Goal: Task Accomplishment & Management: Use online tool/utility

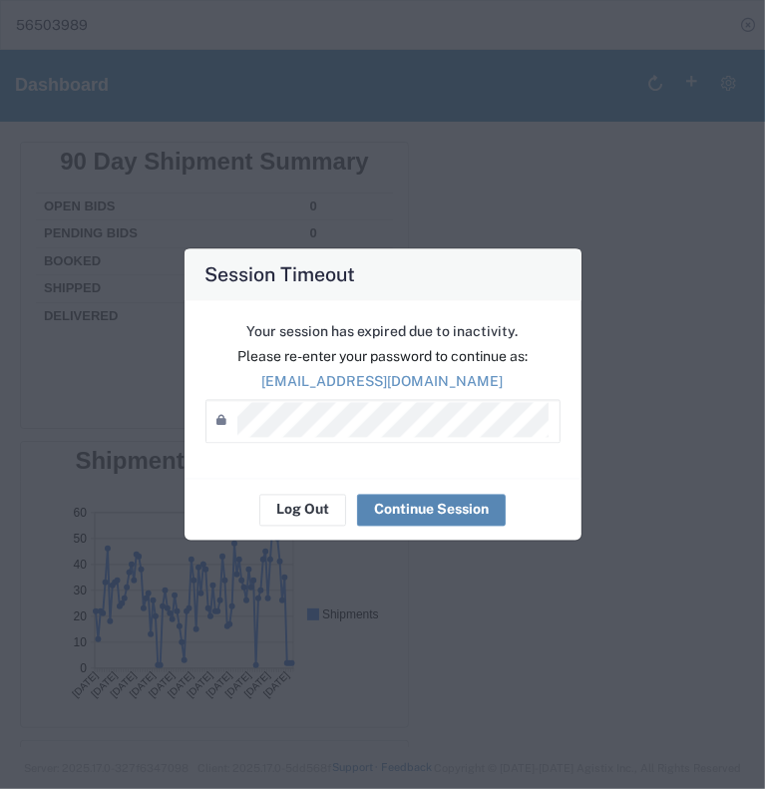
click at [404, 507] on button "Continue Session" at bounding box center [431, 510] width 149 height 32
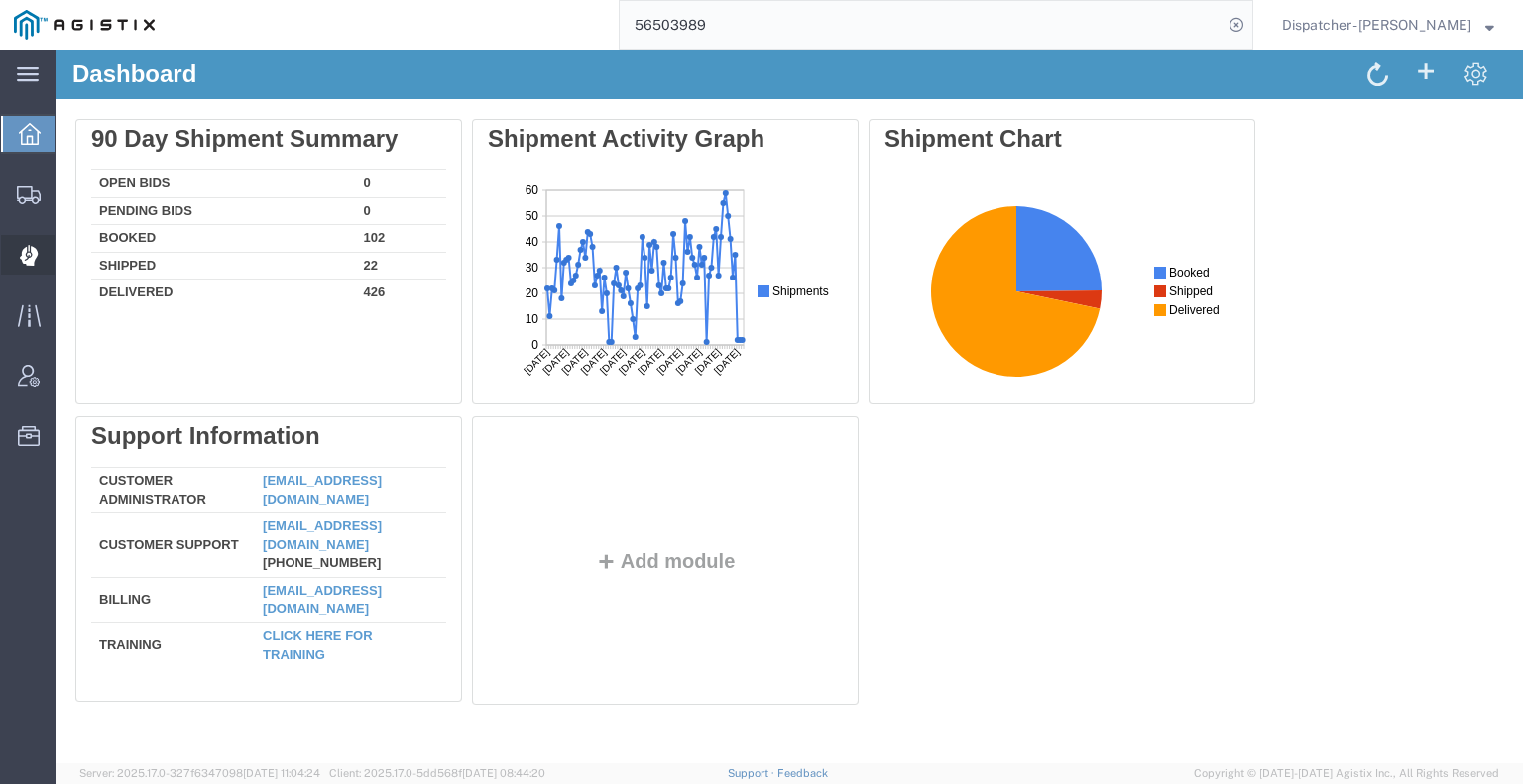
click at [28, 252] on icon at bounding box center [29, 253] width 4 height 4
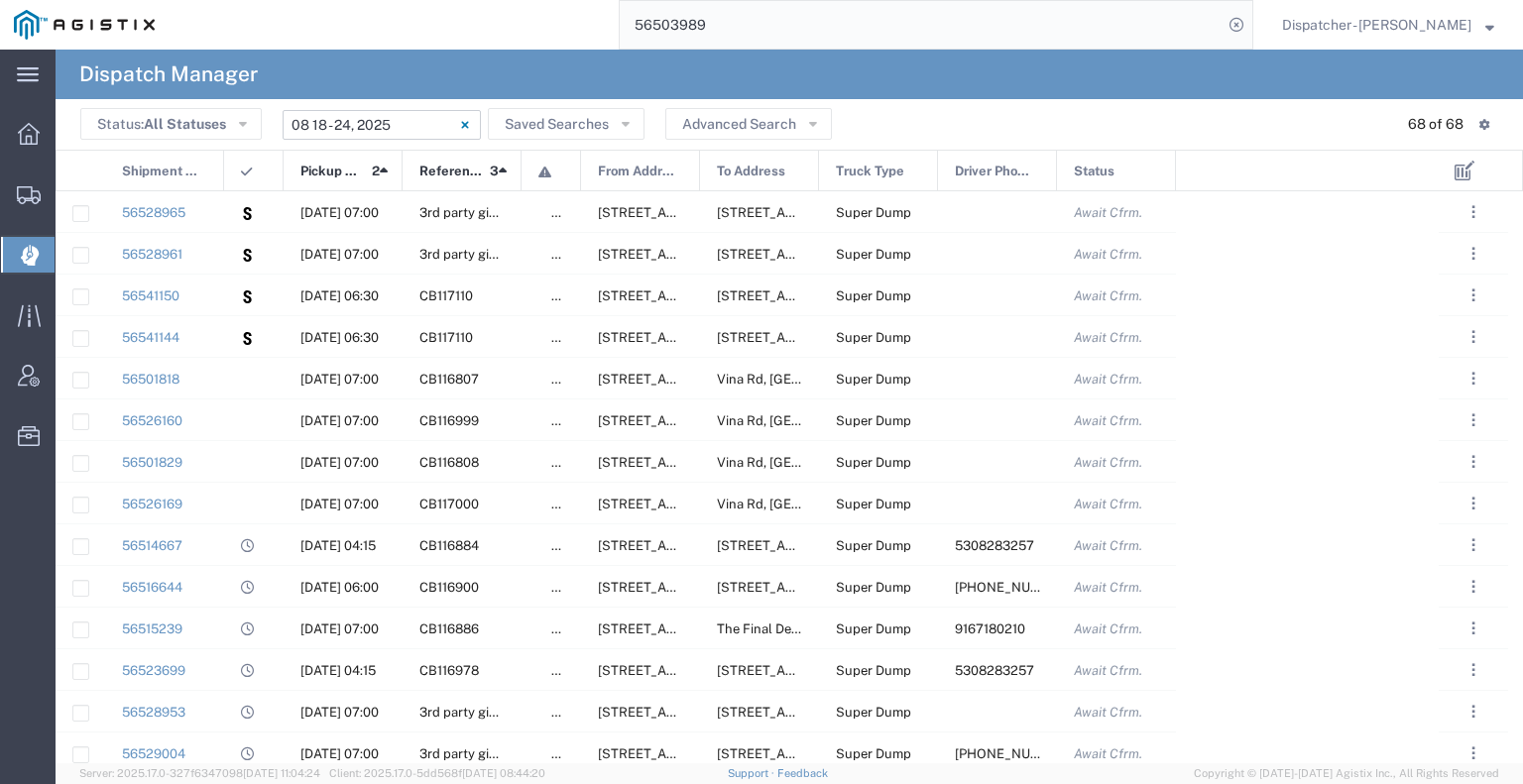
click at [386, 125] on input "[DATE] - [DATE]" at bounding box center [381, 125] width 198 height 30
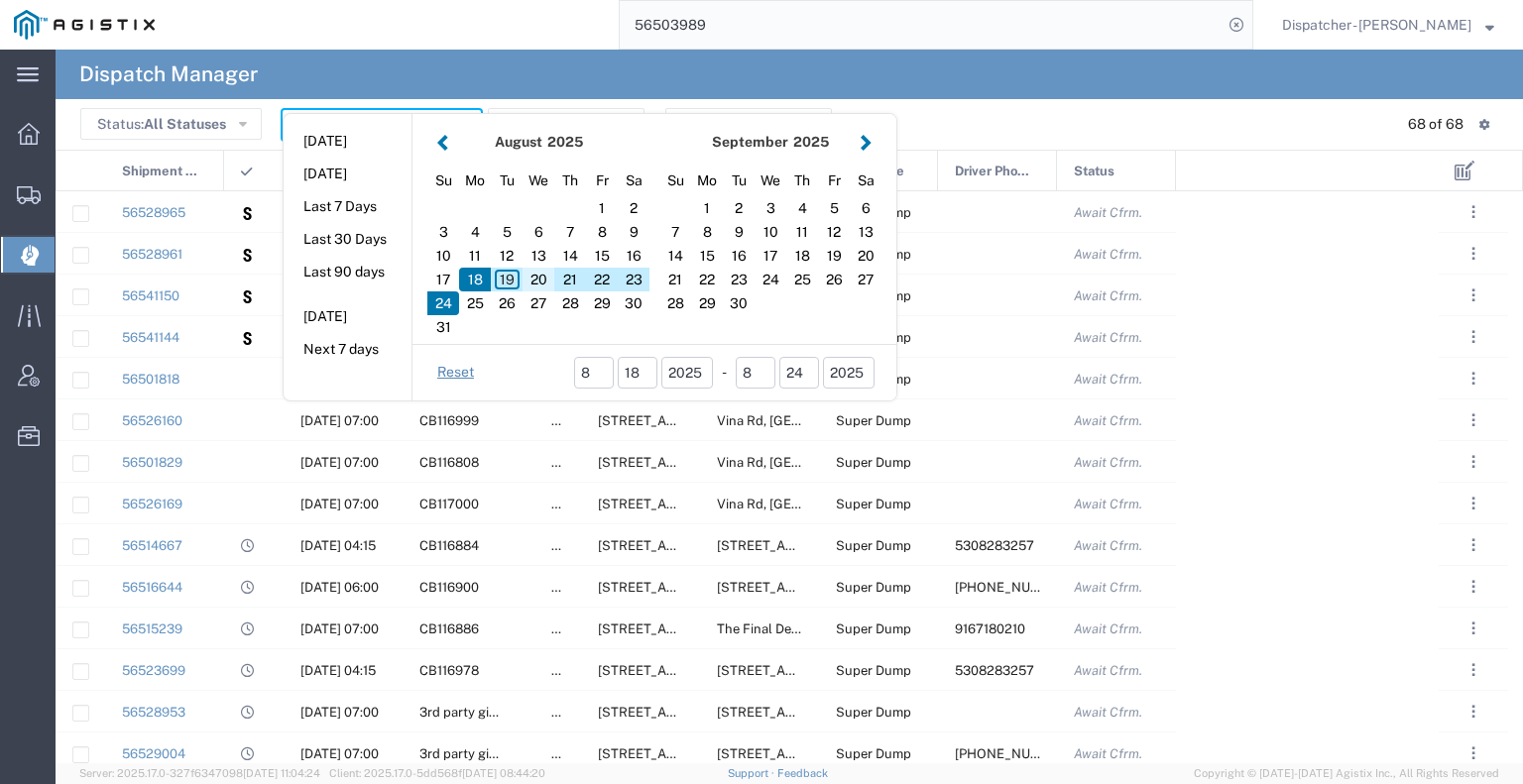
click at [536, 273] on div "20" at bounding box center [539, 279] width 32 height 24
type input "[DATE]"
type input "[DATE] - [DATE]"
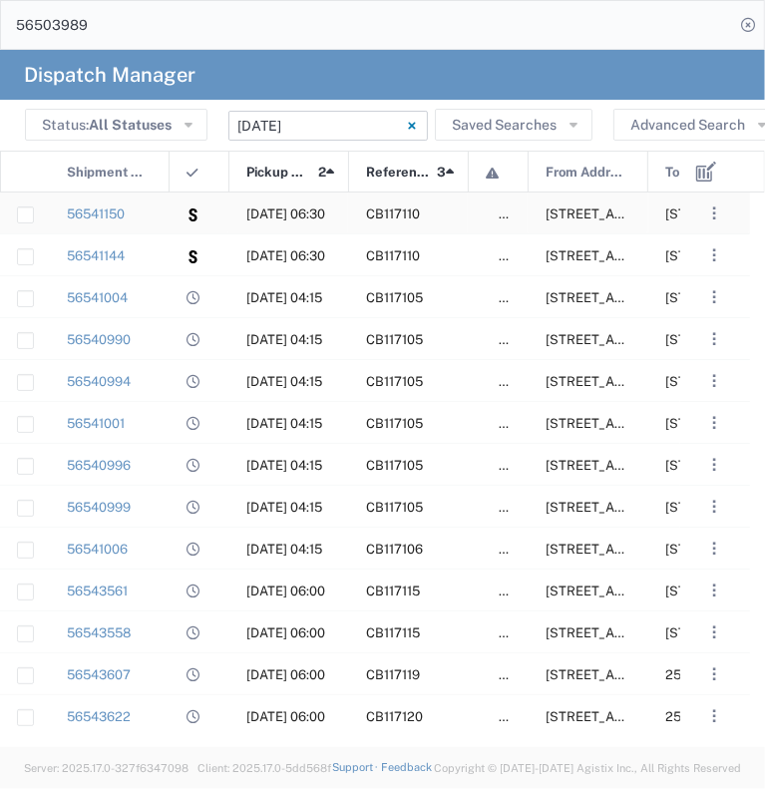
click at [155, 222] on div "56541150" at bounding box center [110, 212] width 120 height 41
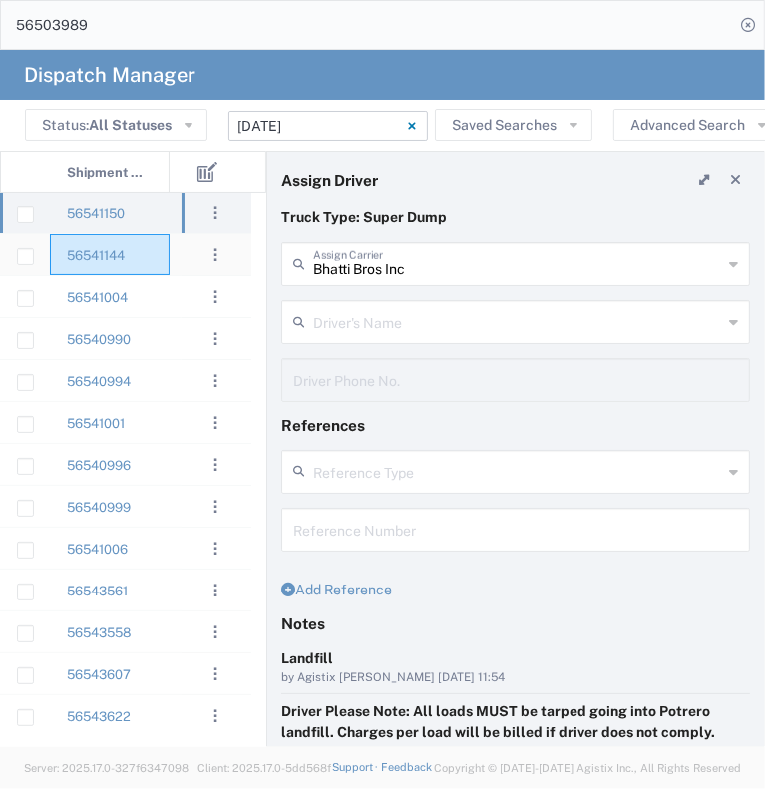
click at [129, 258] on div "56541144" at bounding box center [110, 254] width 120 height 41
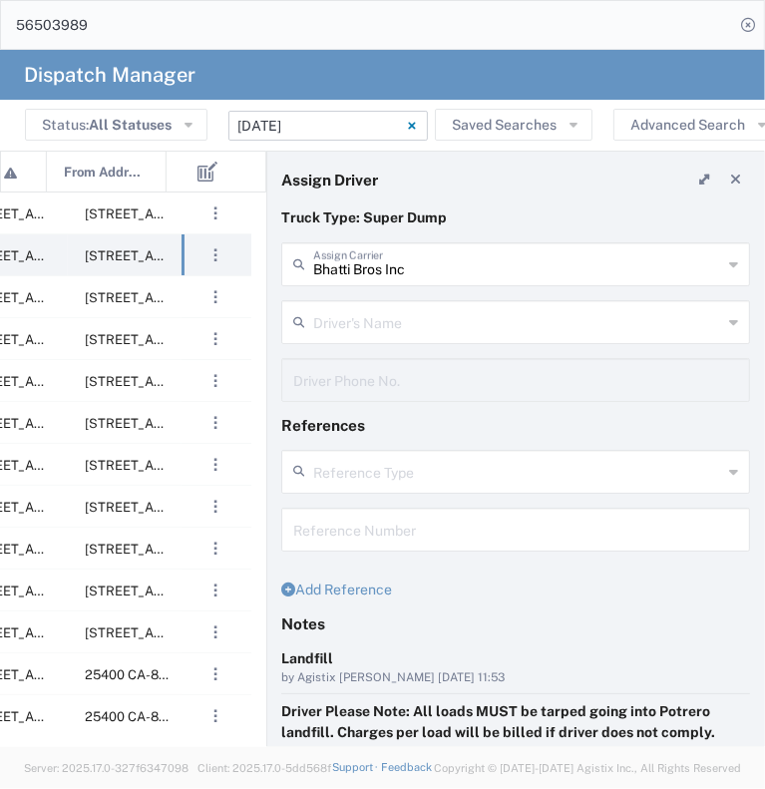
scroll to position [0, 482]
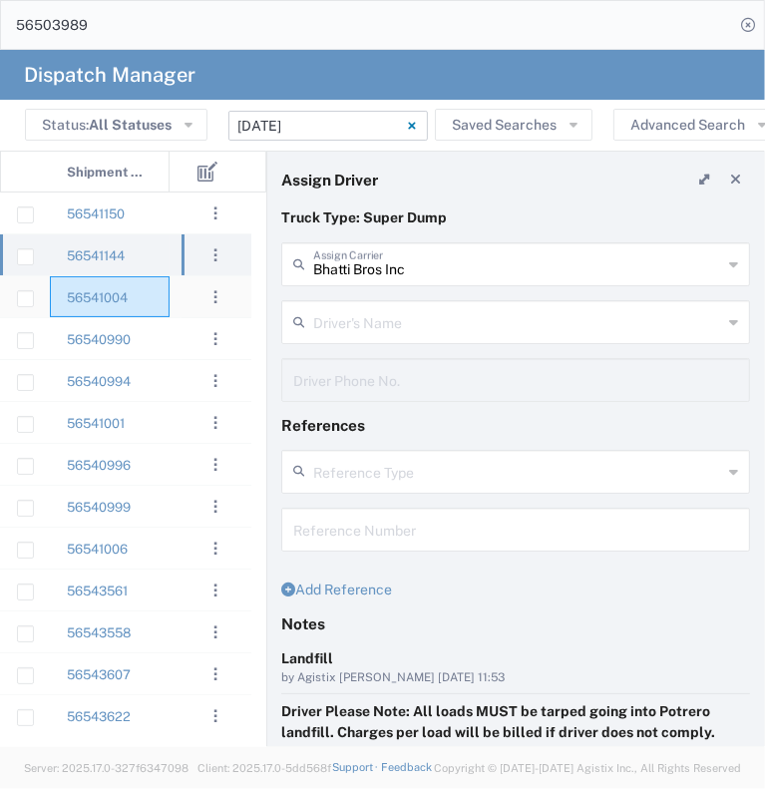
click at [156, 302] on div "56541004" at bounding box center [110, 296] width 120 height 41
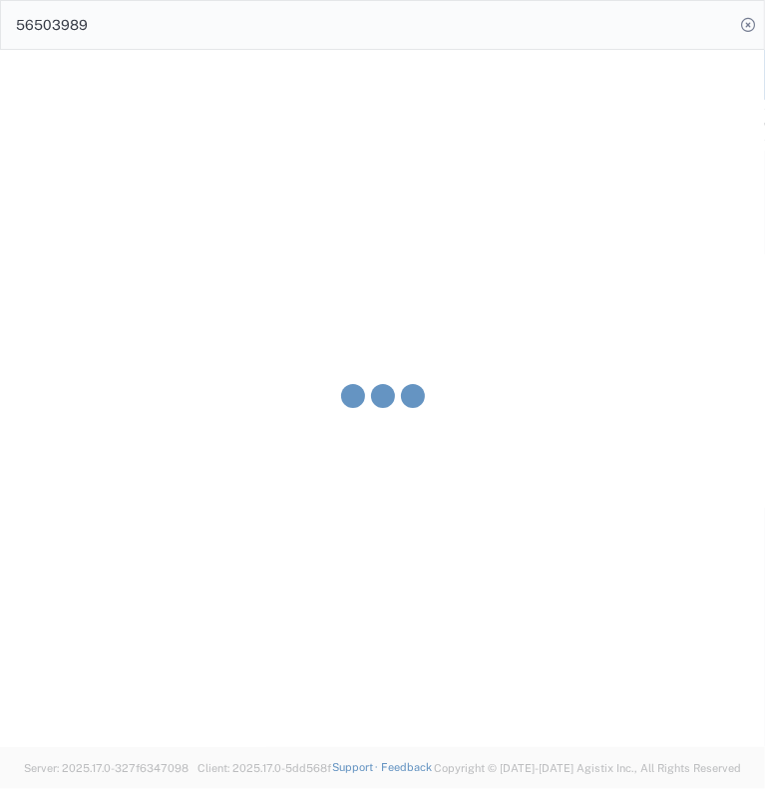
type input "[PERSON_NAME]"
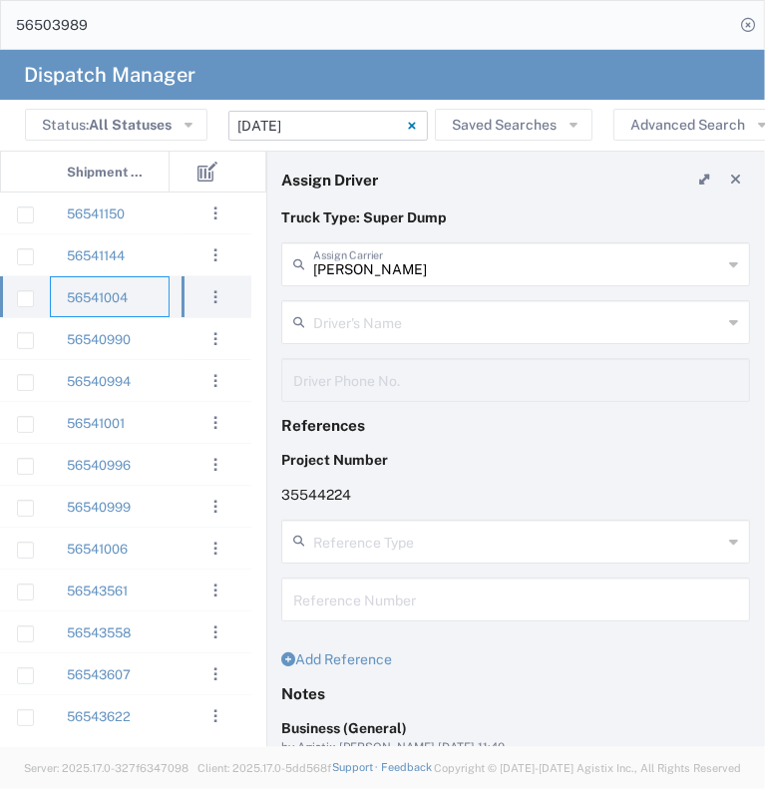
type input "[PERSON_NAME]"
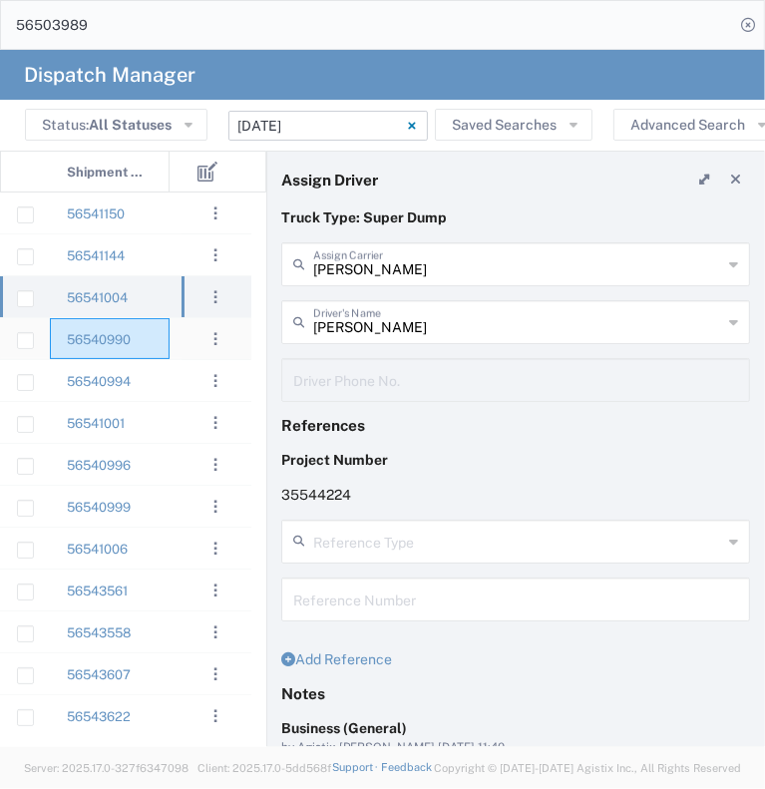
click at [134, 335] on div "56540990" at bounding box center [110, 338] width 120 height 41
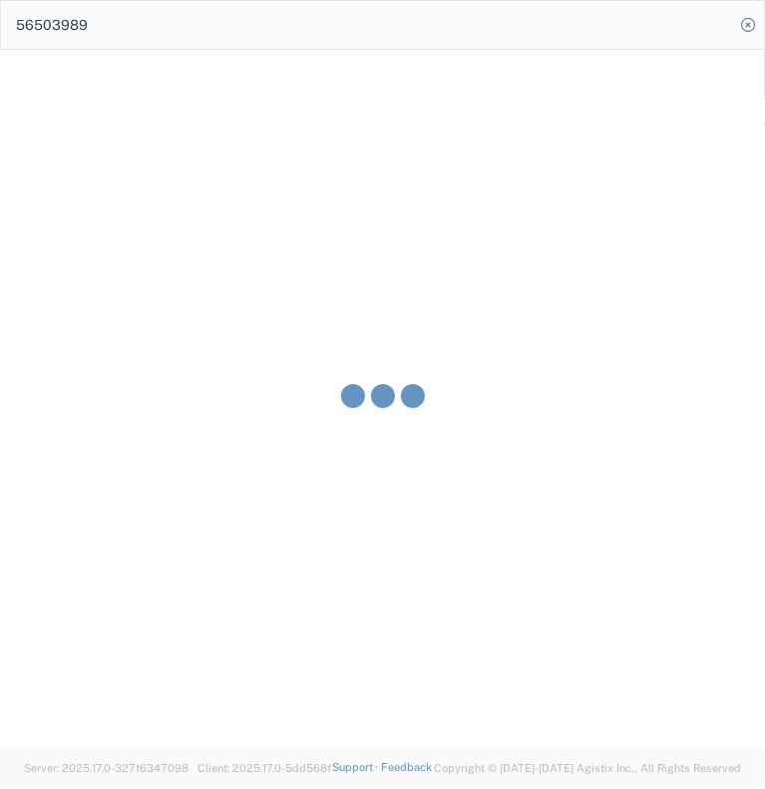
type input "E.P.A. Trucking"
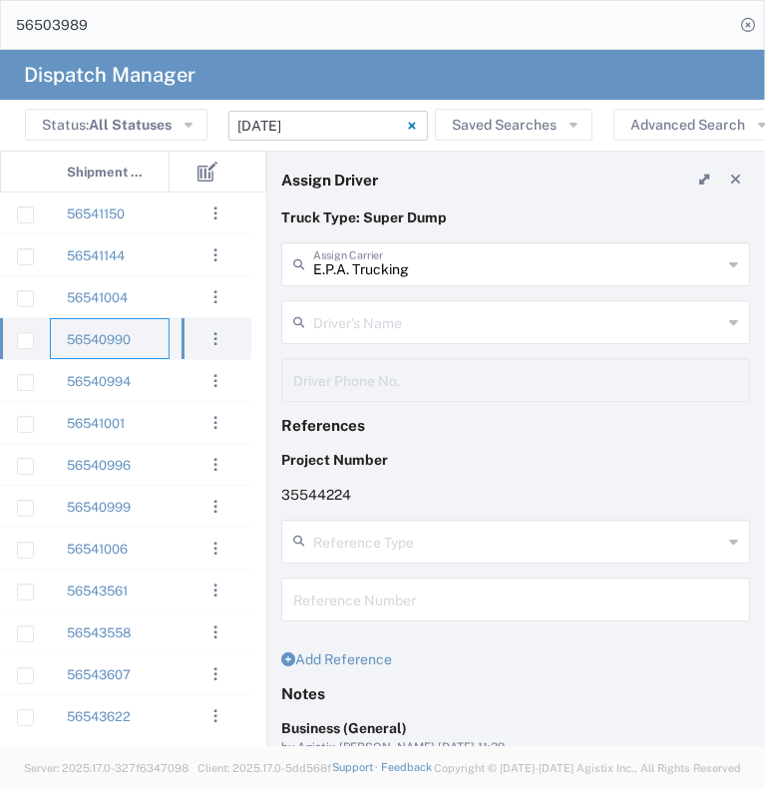
type input "[PERSON_NAME]"
type input "[PHONE_NUMBER]"
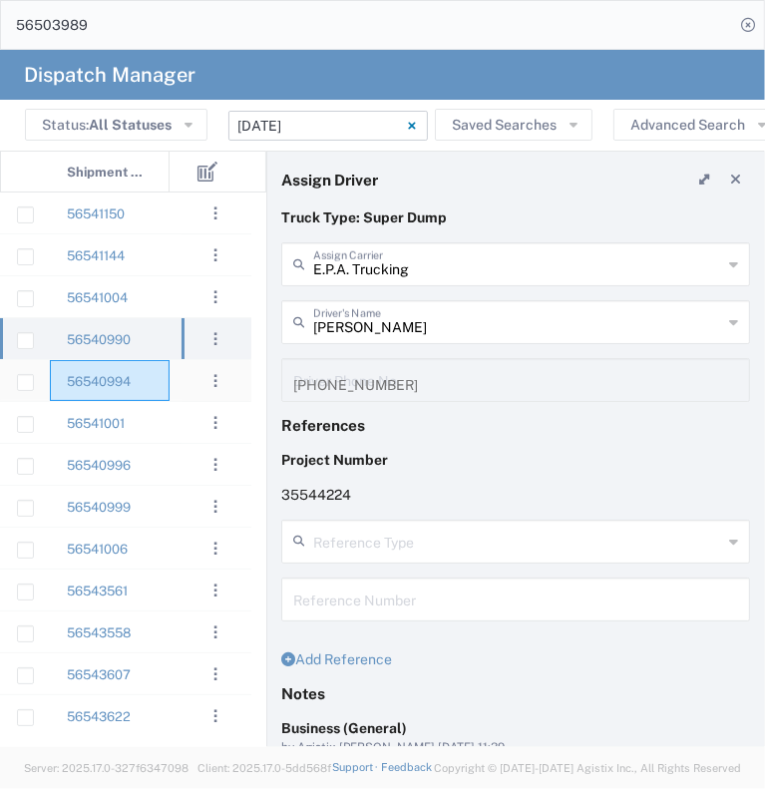
click at [164, 379] on div "56540994" at bounding box center [110, 380] width 120 height 41
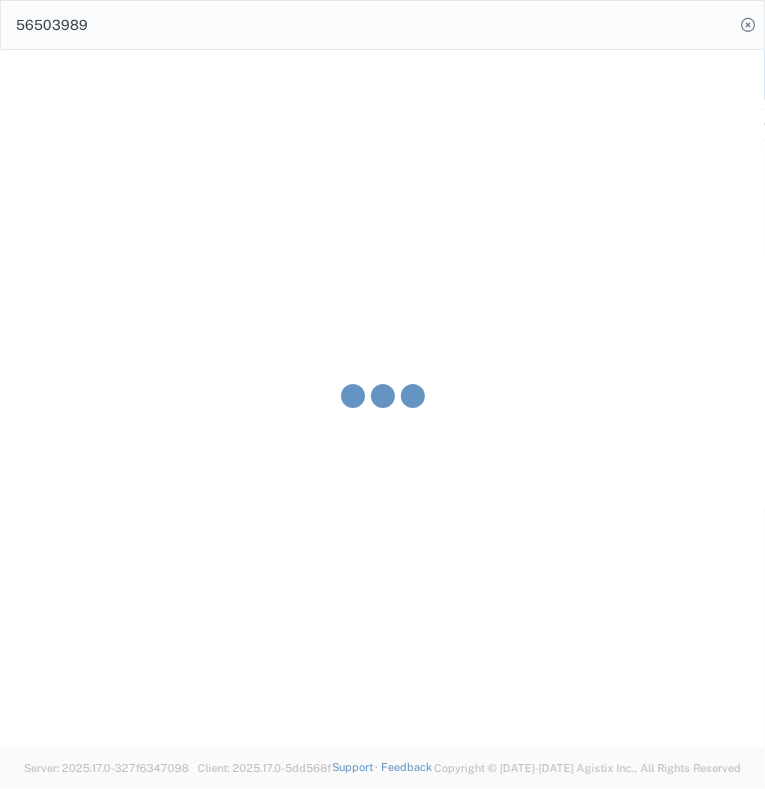
type input "[PERSON_NAME]"
type input "6505371145"
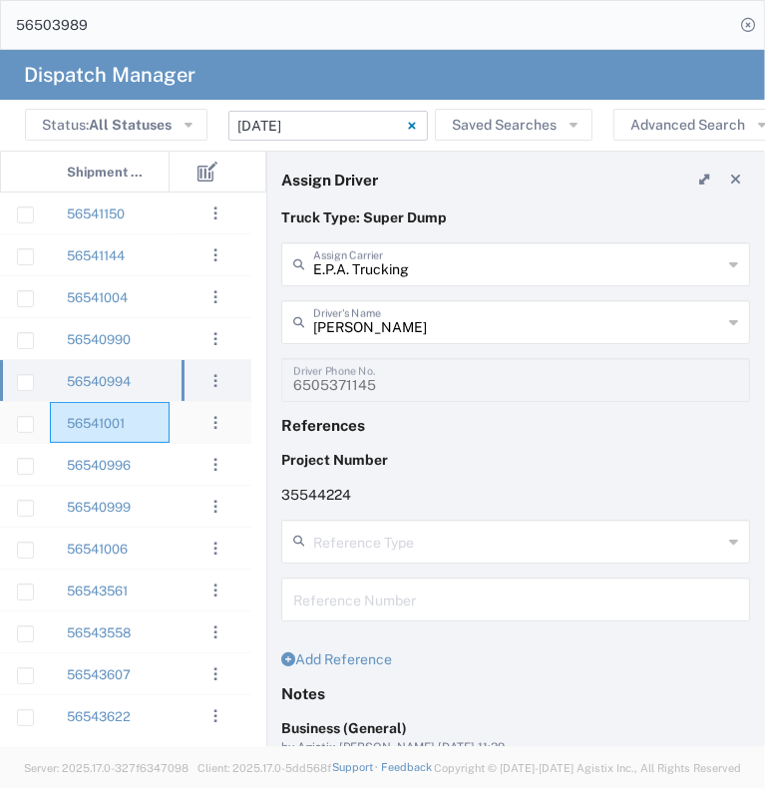
click at [151, 420] on div "56541001" at bounding box center [110, 422] width 120 height 41
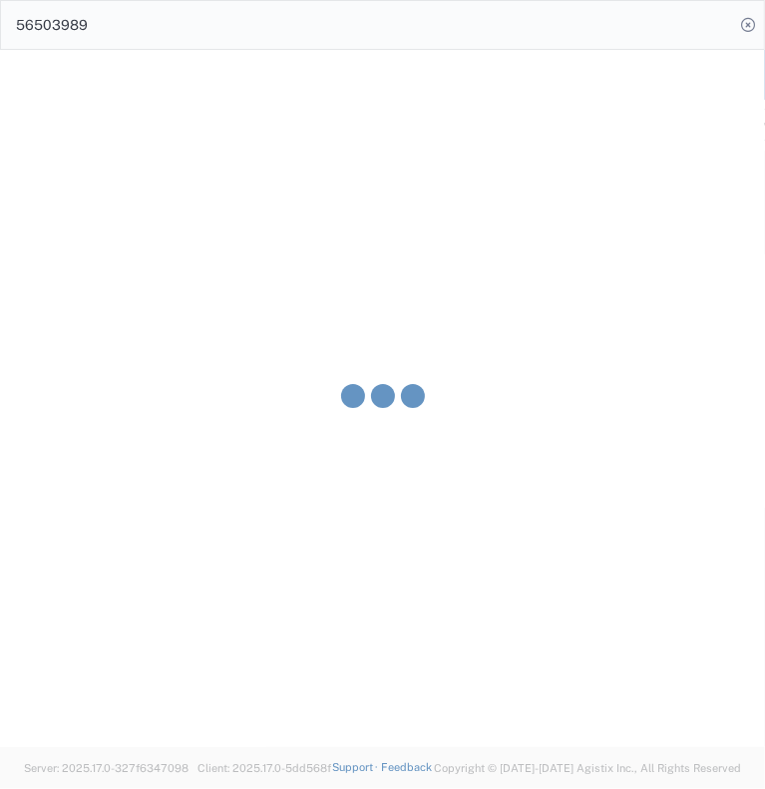
type input "[PERSON_NAME] & Sons Trucking, Inc"
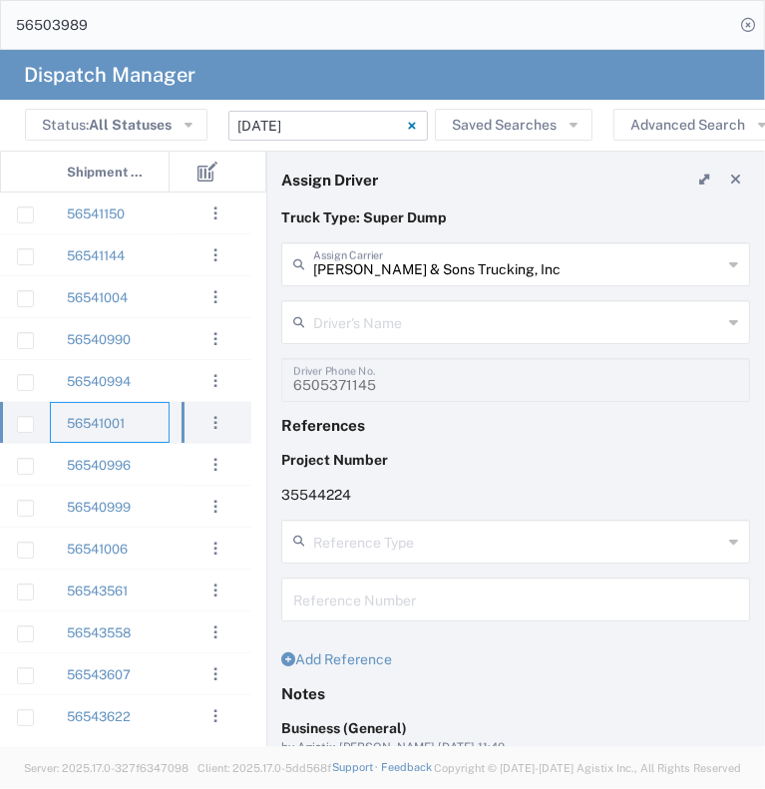
type input "[PERSON_NAME]"
type input "2096295517"
click at [152, 460] on div "56540996" at bounding box center [110, 464] width 120 height 41
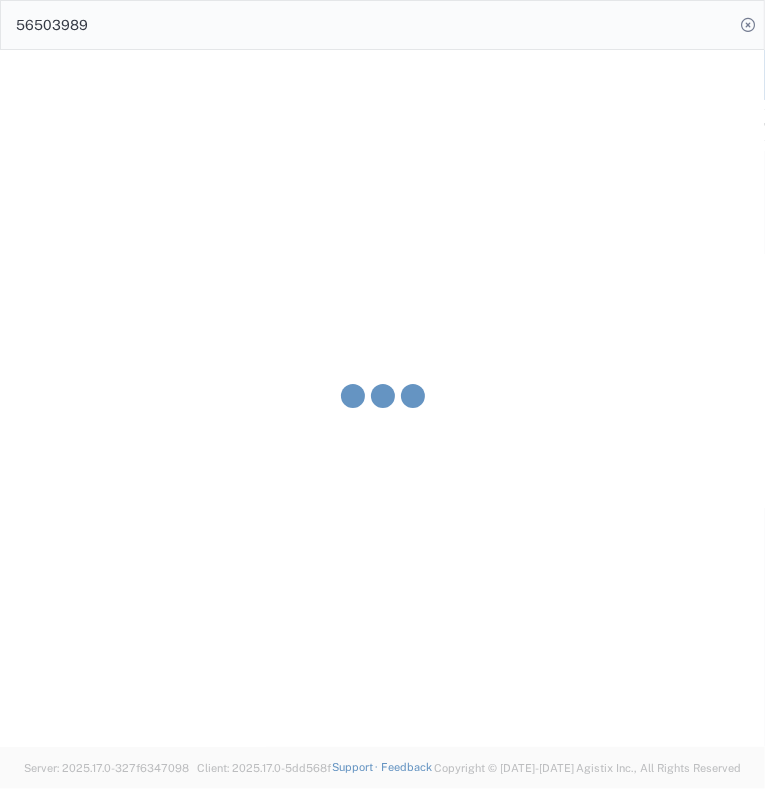
type input "E.P.A. Trucking"
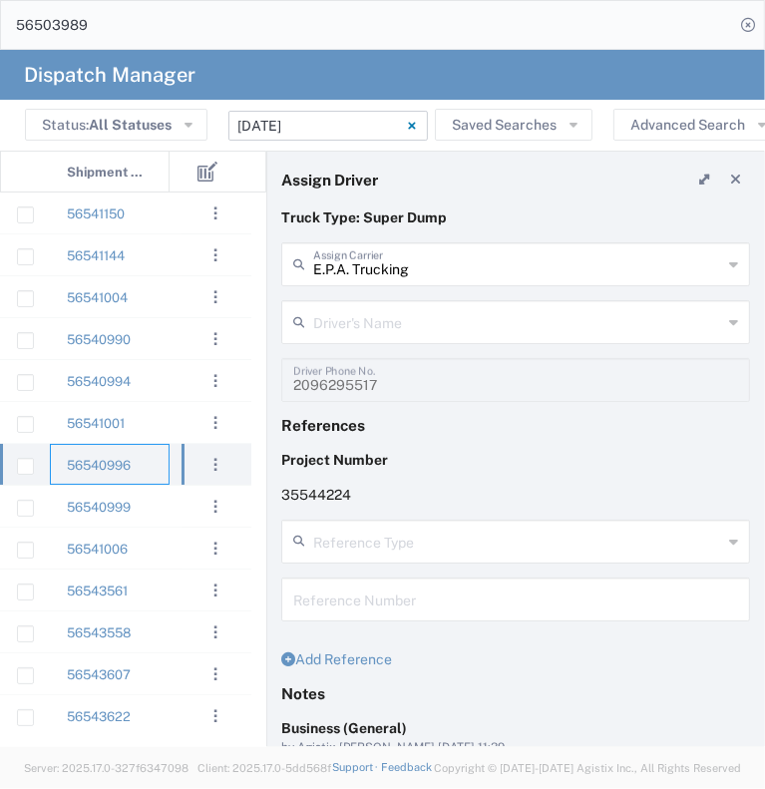
type input "[PERSON_NAME]"
type input "6504689024"
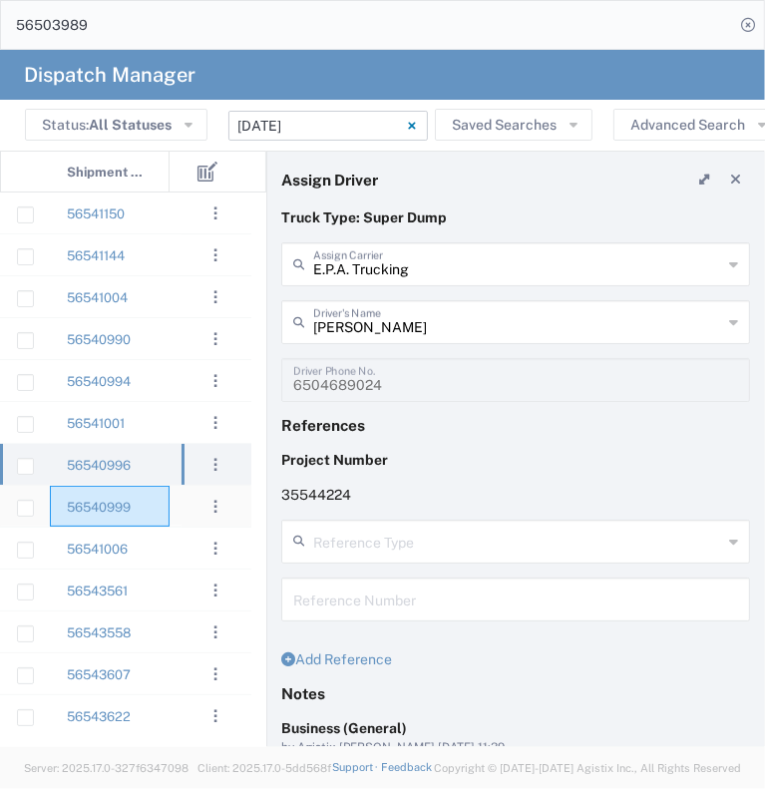
click at [162, 508] on div "56540999" at bounding box center [110, 506] width 120 height 41
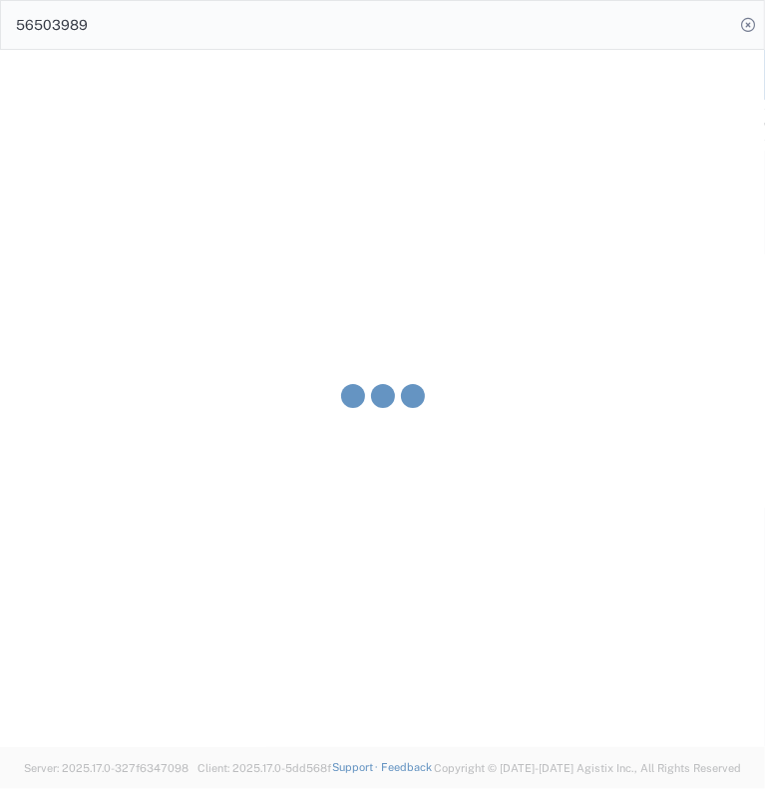
type input "Ahmed & Sons Transport"
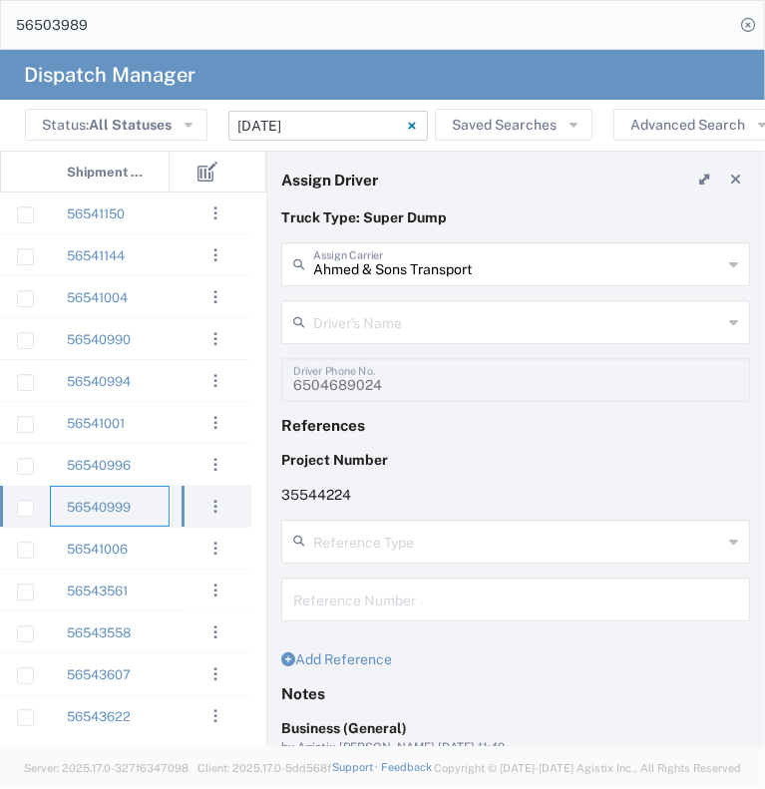
type input "[PERSON_NAME]"
type input "5308283257"
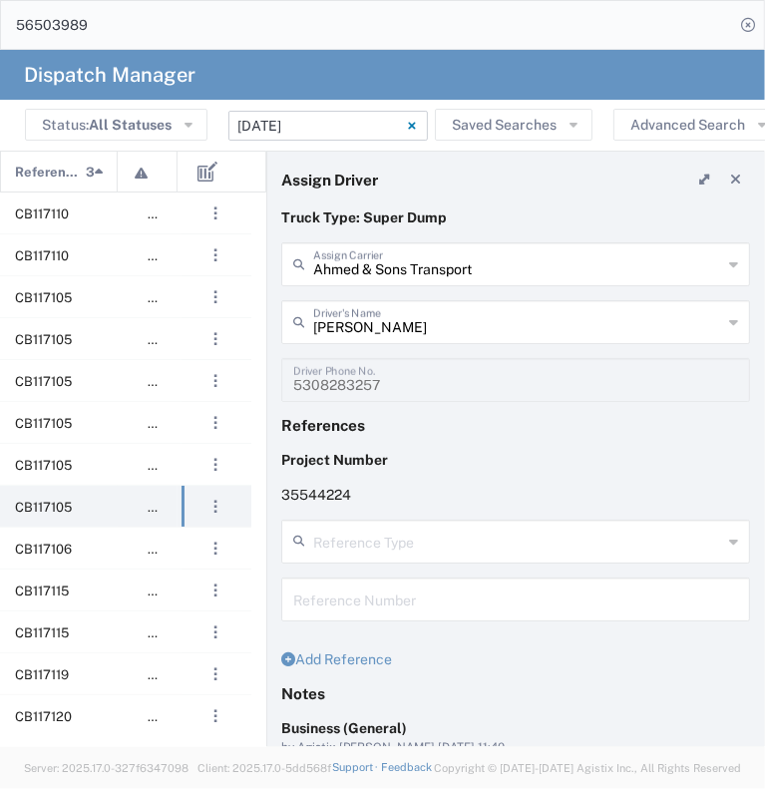
scroll to position [0, 563]
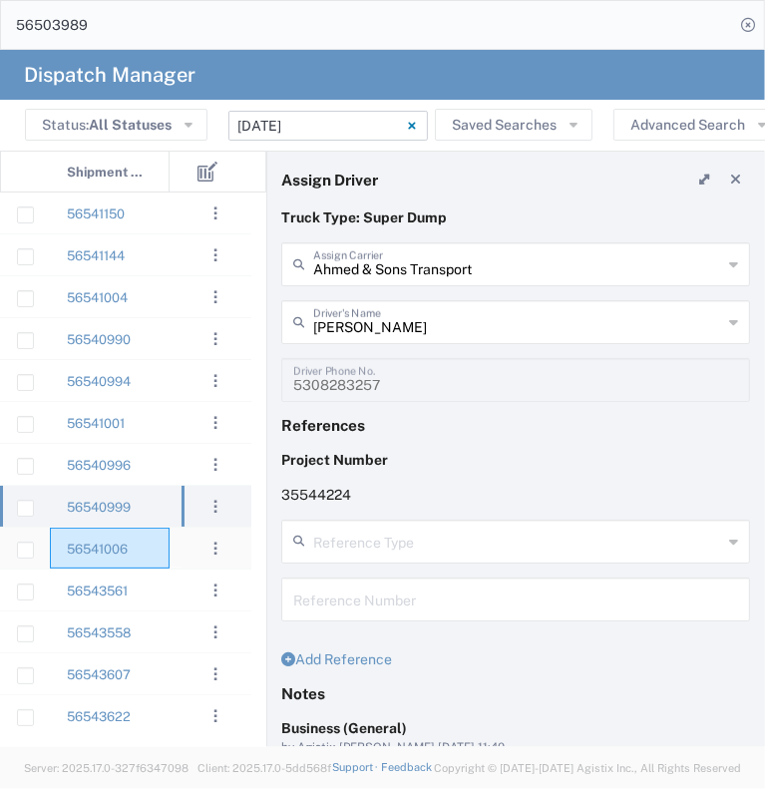
click at [160, 546] on div "56541006" at bounding box center [110, 548] width 120 height 41
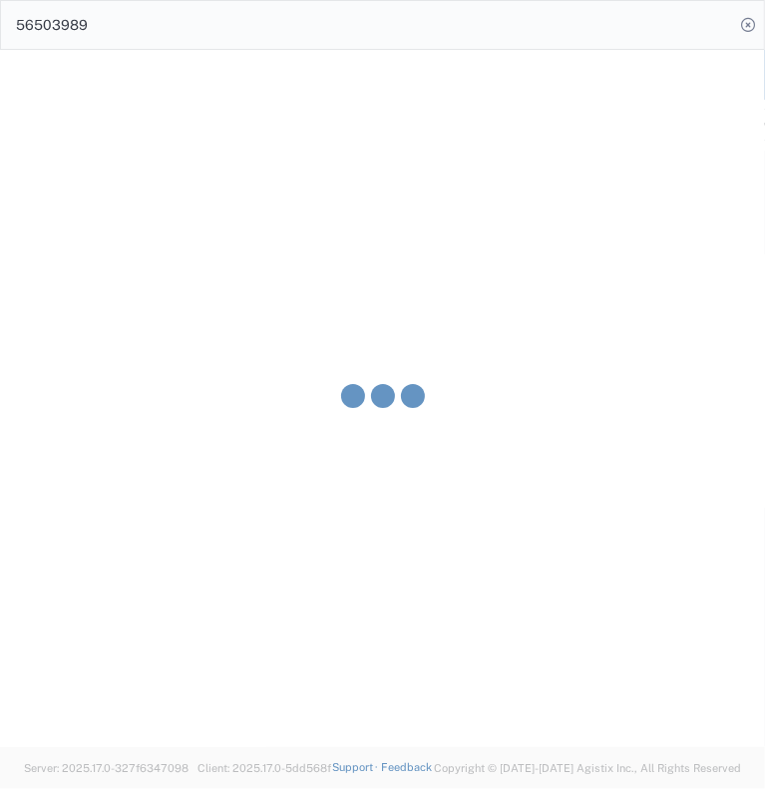
type input "[PERSON_NAME] & Sons Trucking, Inc"
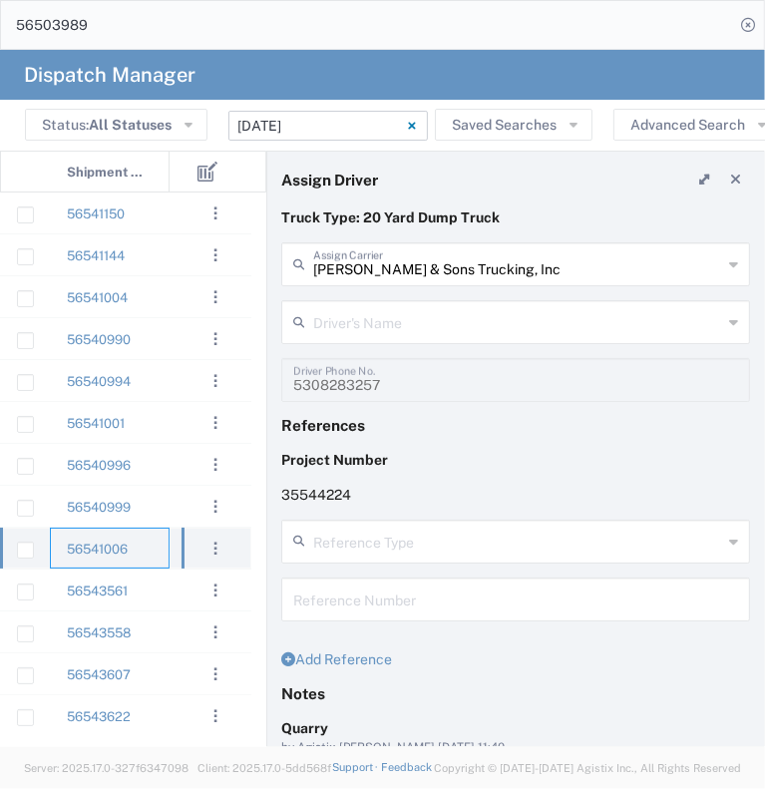
type input "[PERSON_NAME]"
type input "[PHONE_NUMBER]"
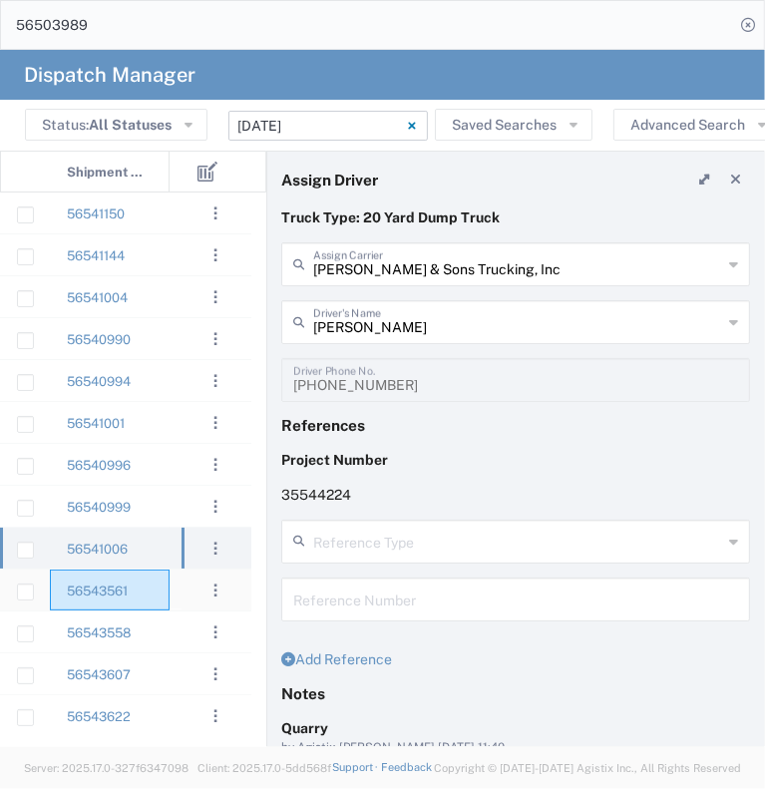
click at [148, 582] on div "56543561" at bounding box center [110, 590] width 120 height 41
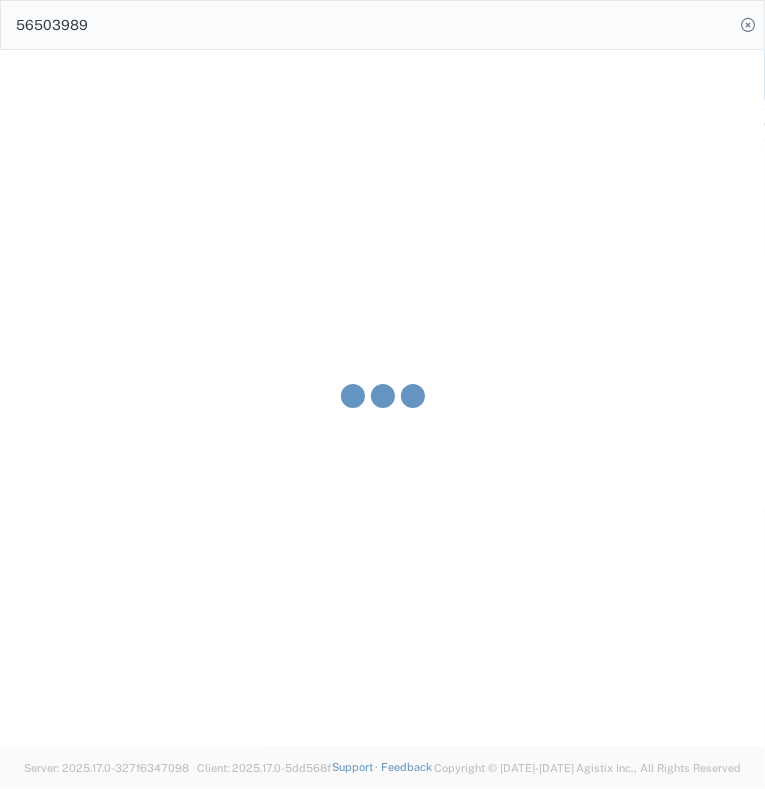
type input "Traxx Equipment Rental and Excavation"
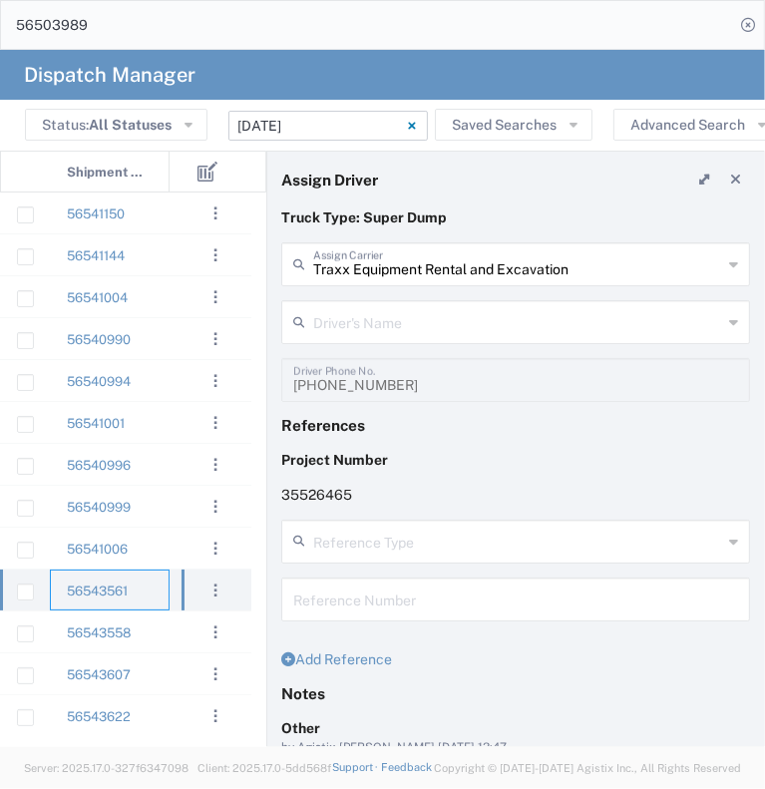
type input "[PERSON_NAME]"
type input "[PHONE_NUMBER]"
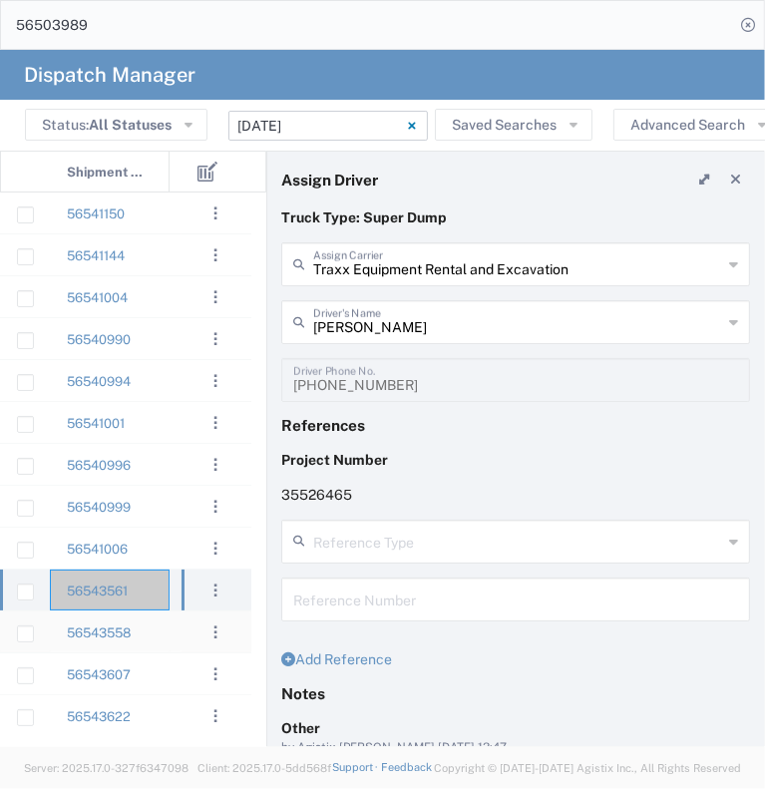
click at [151, 628] on div "56543558" at bounding box center [110, 631] width 120 height 41
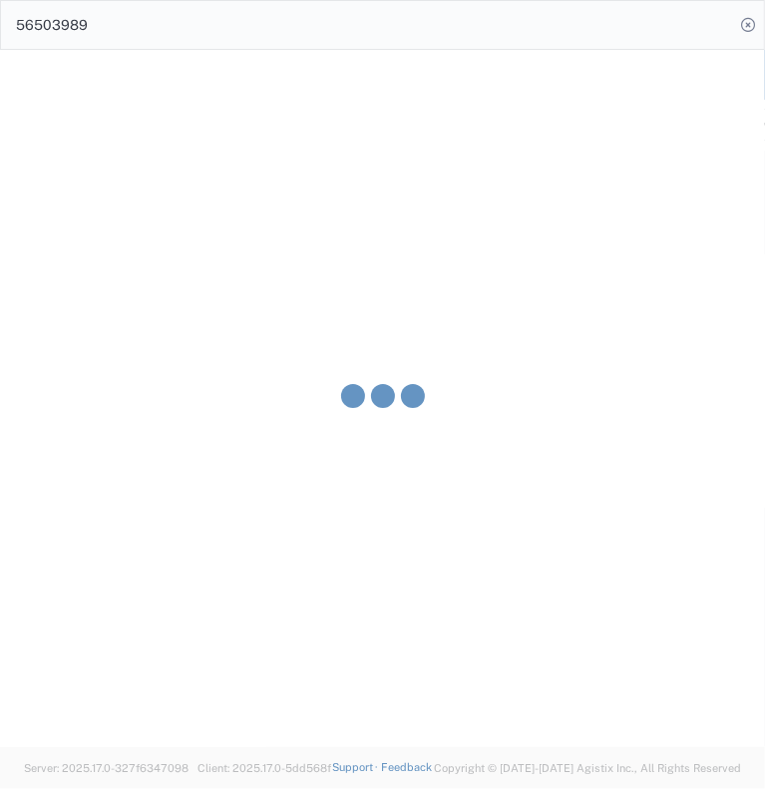
click at [151, 628] on agx-block-ui "Dispatch Manager Status: All Statuses All Statuses Awaiting Assignment Declined…" at bounding box center [382, 398] width 765 height 697
type input "[PERSON_NAME]"
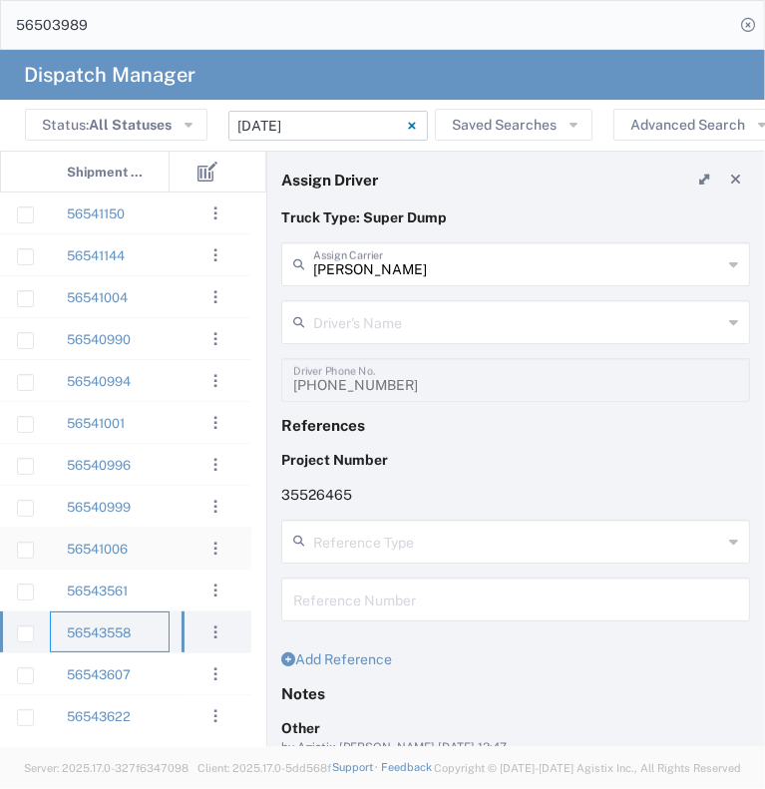
type input "[PERSON_NAME]"
type input "[PHONE_NUMBER]"
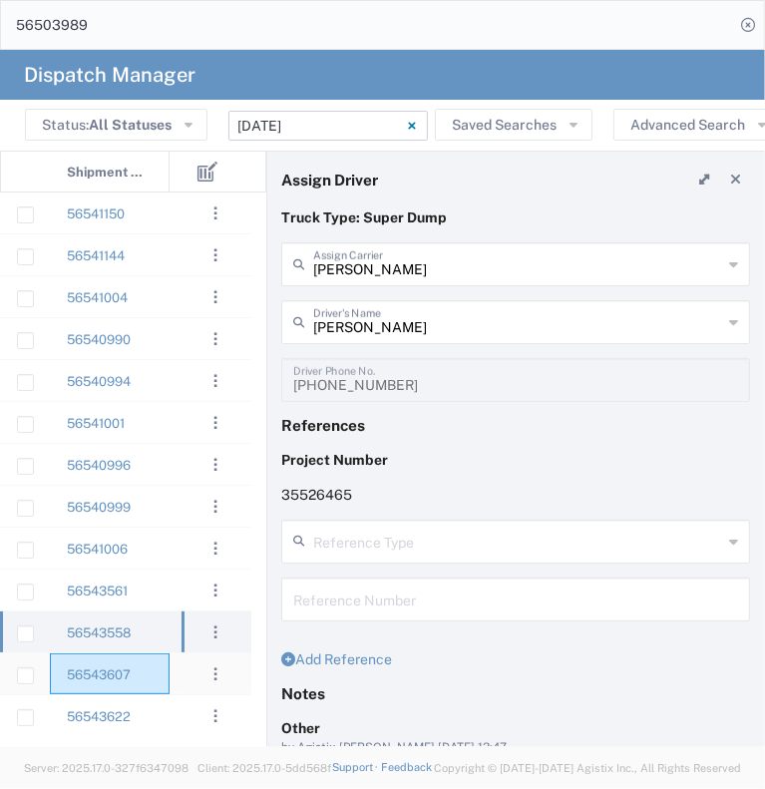
click at [160, 669] on div "56543607" at bounding box center [110, 673] width 120 height 41
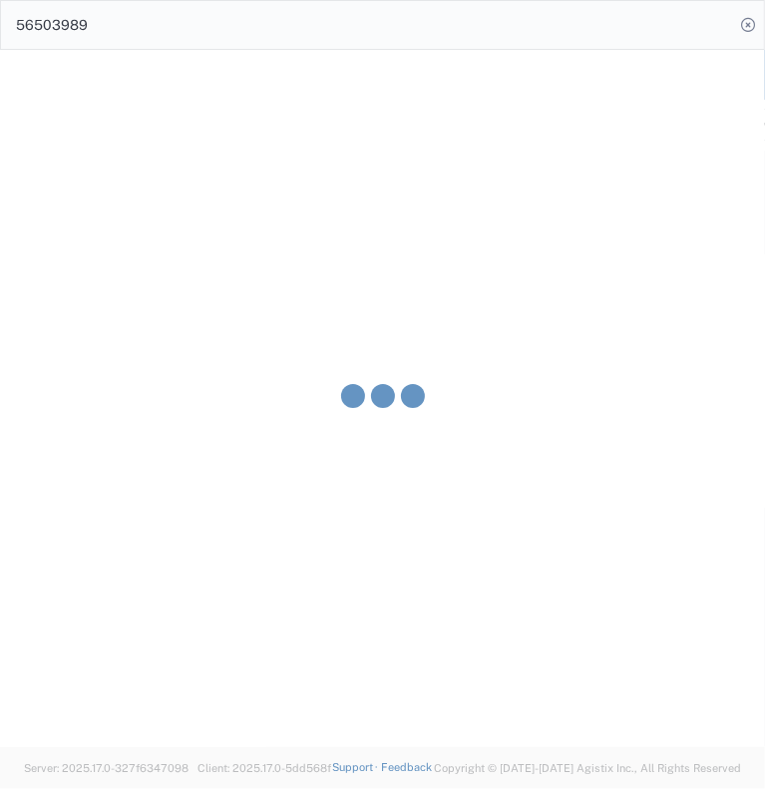
type input "[PERSON_NAME] & Sons Trucking, Inc"
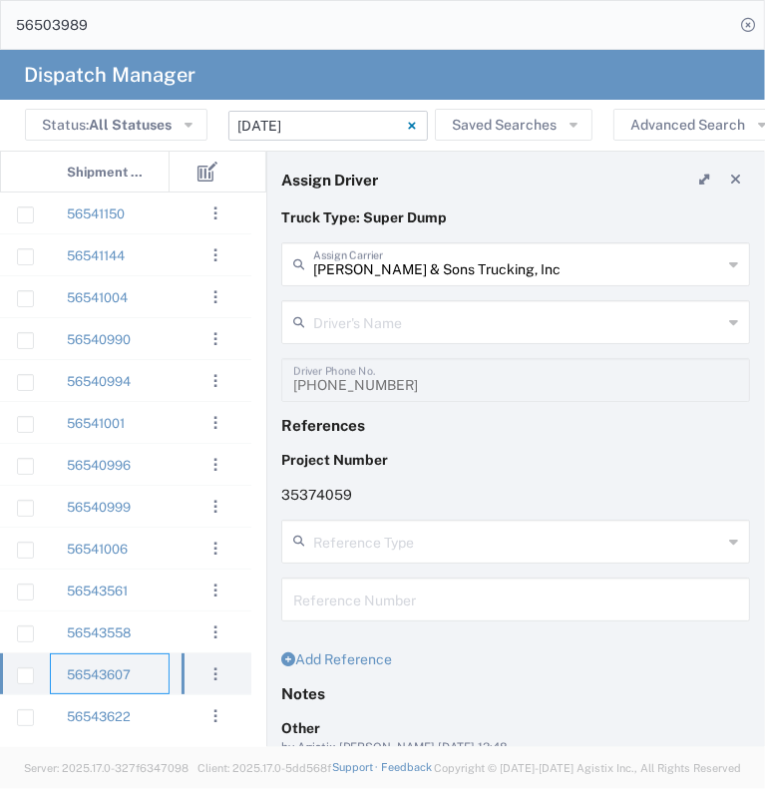
type input "[PERSON_NAME]"
type input "[PHONE_NUMBER]"
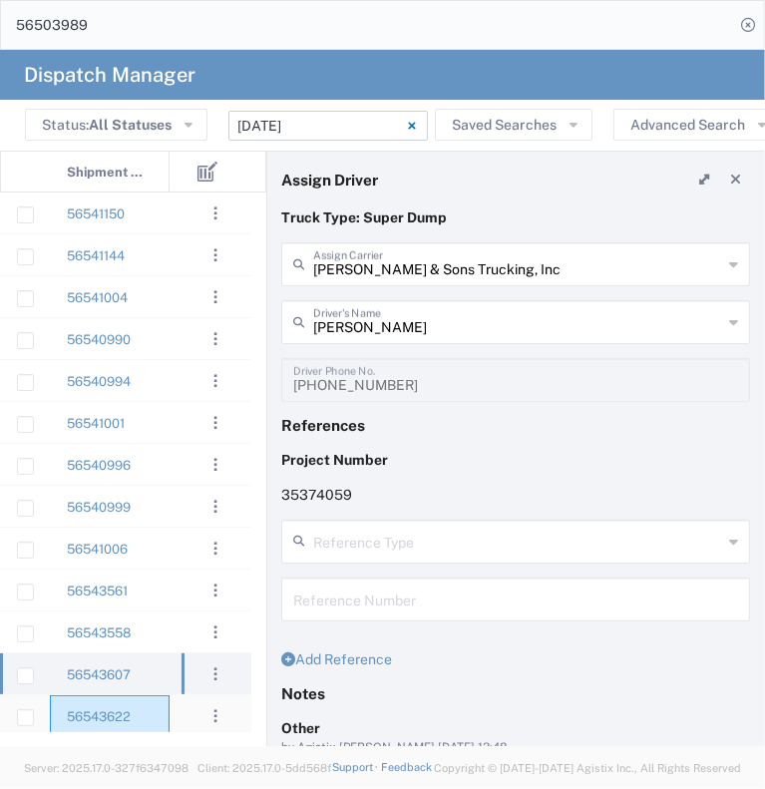
click at [152, 718] on div "56543622" at bounding box center [110, 715] width 120 height 41
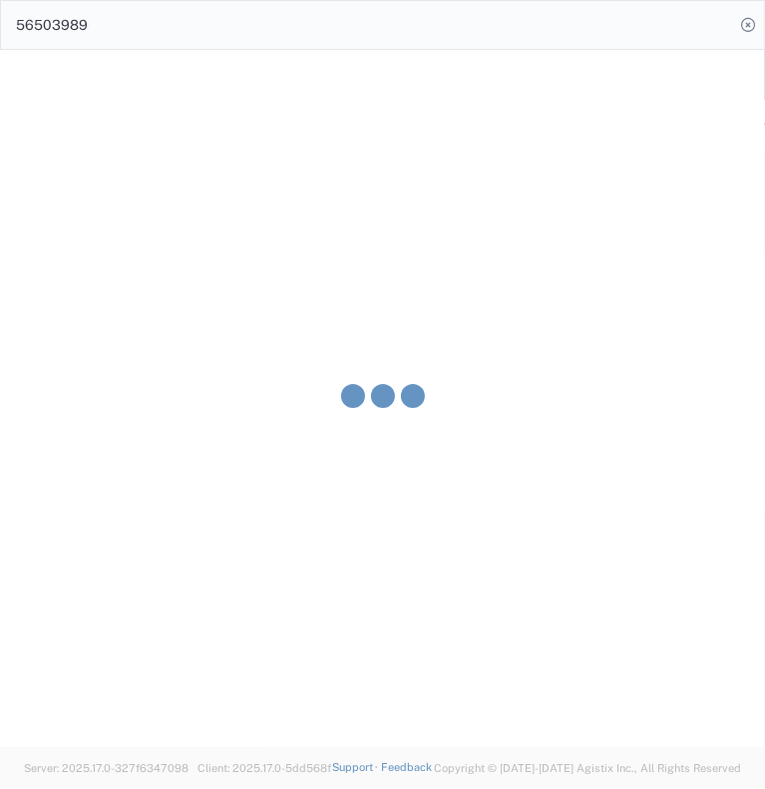
type input "[PERSON_NAME] Trucking"
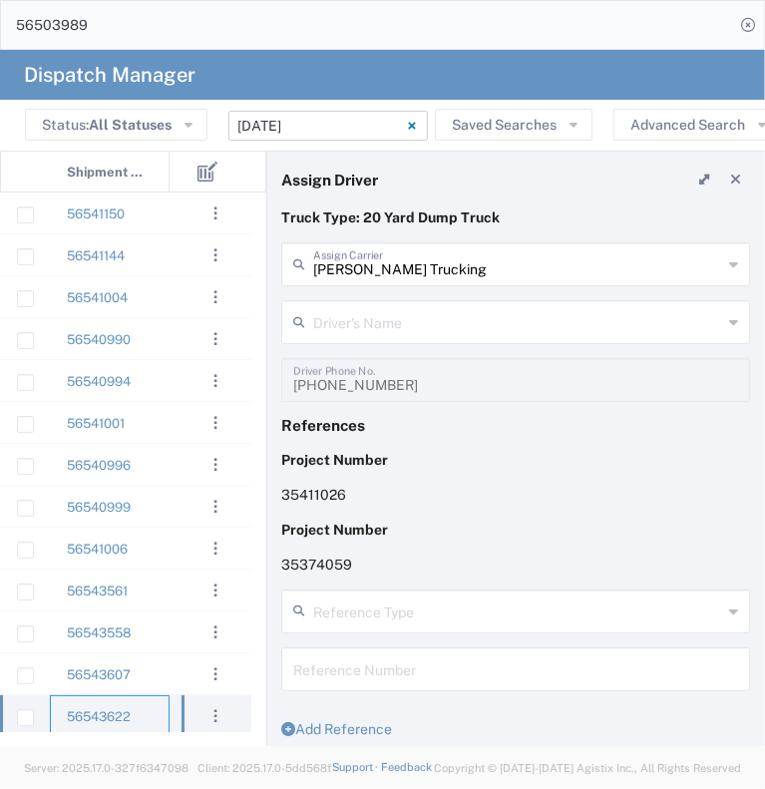
type input "[PERSON_NAME]"
type input "[PHONE_NUMBER]"
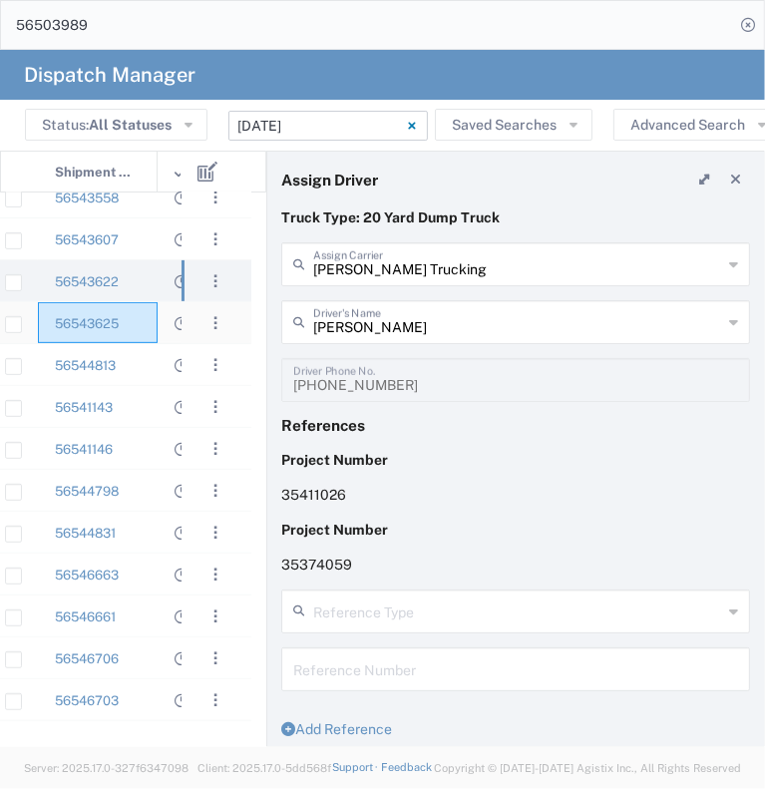
click at [144, 330] on div "56543625" at bounding box center [98, 322] width 120 height 41
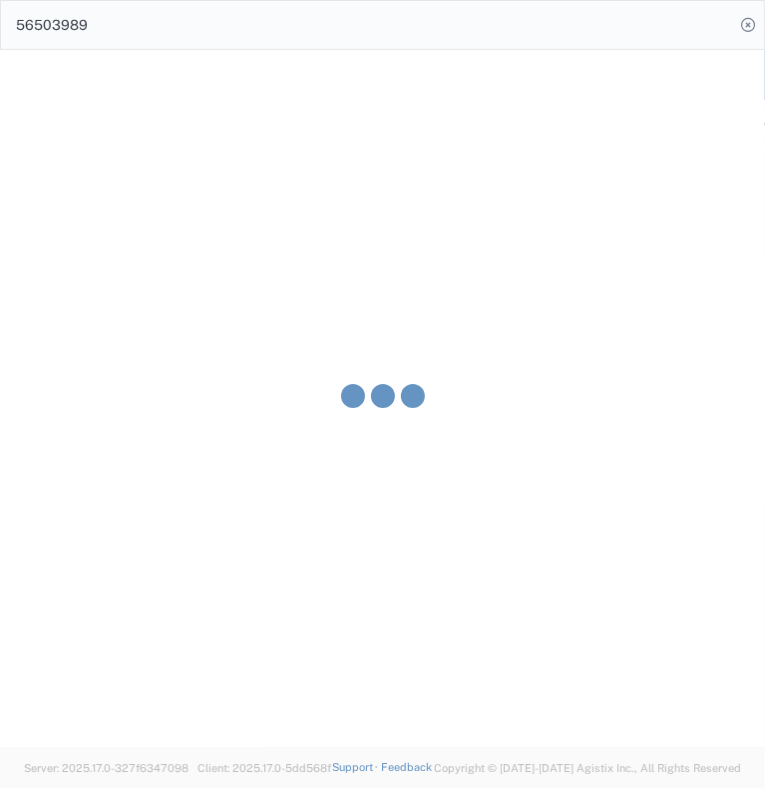
type input "[PERSON_NAME] & Sons Trucking, Inc"
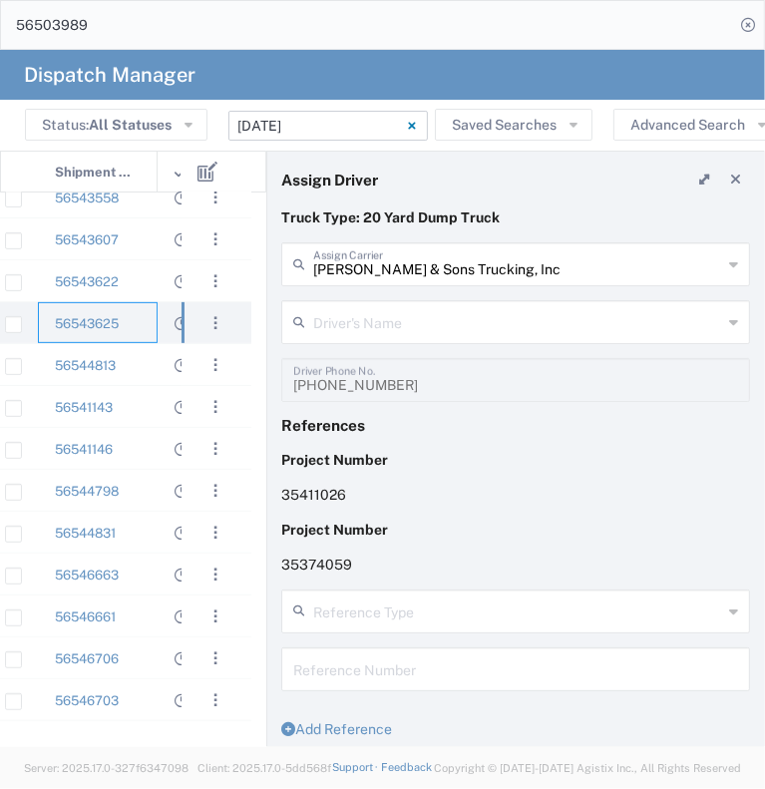
type input "[PERSON_NAME]"
type input "5106059971"
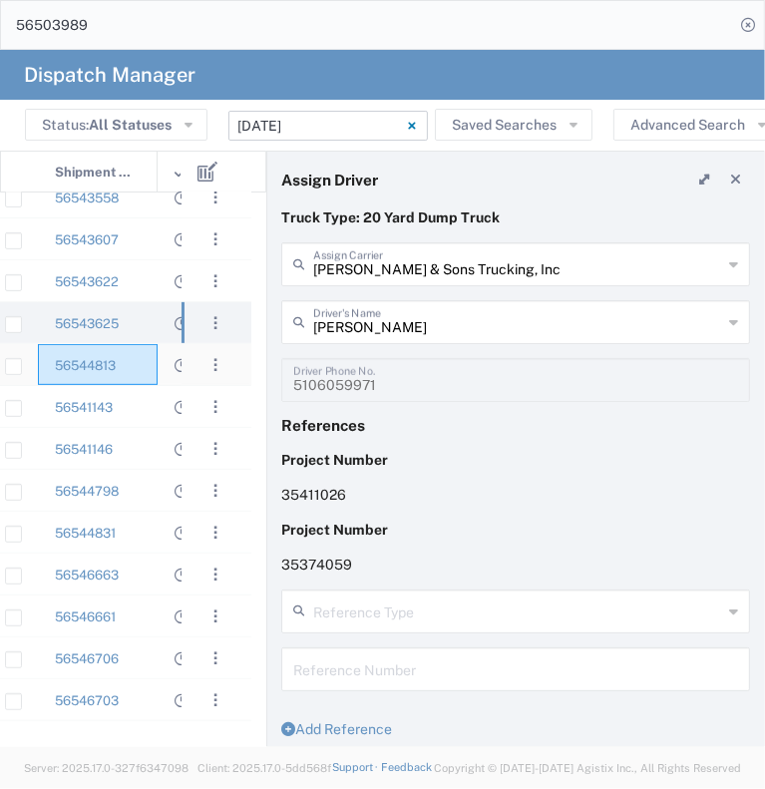
click at [130, 364] on div "56544813" at bounding box center [98, 364] width 120 height 41
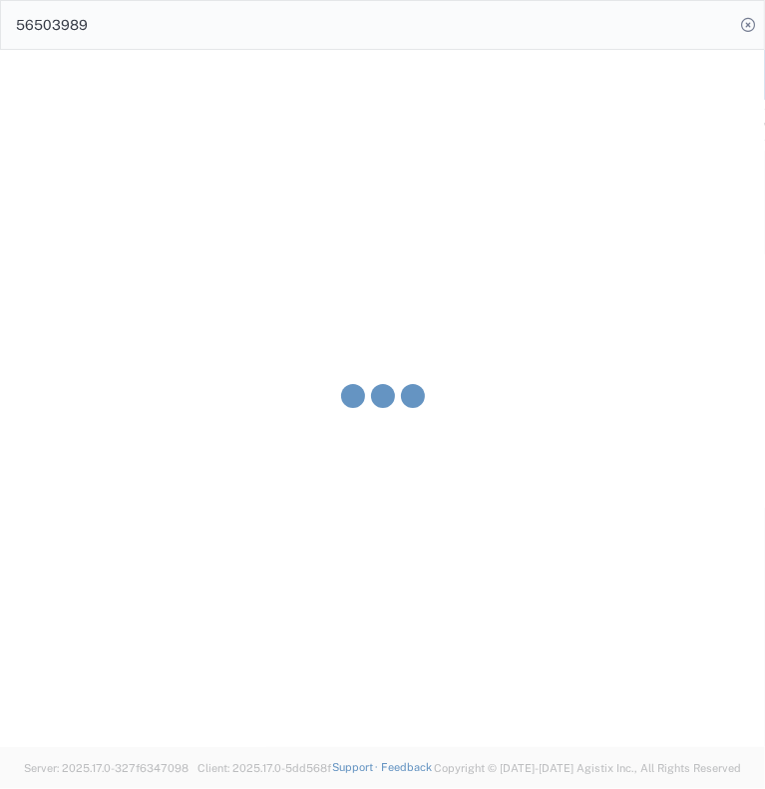
type input "[PERSON_NAME]"
type input "[PHONE_NUMBER]"
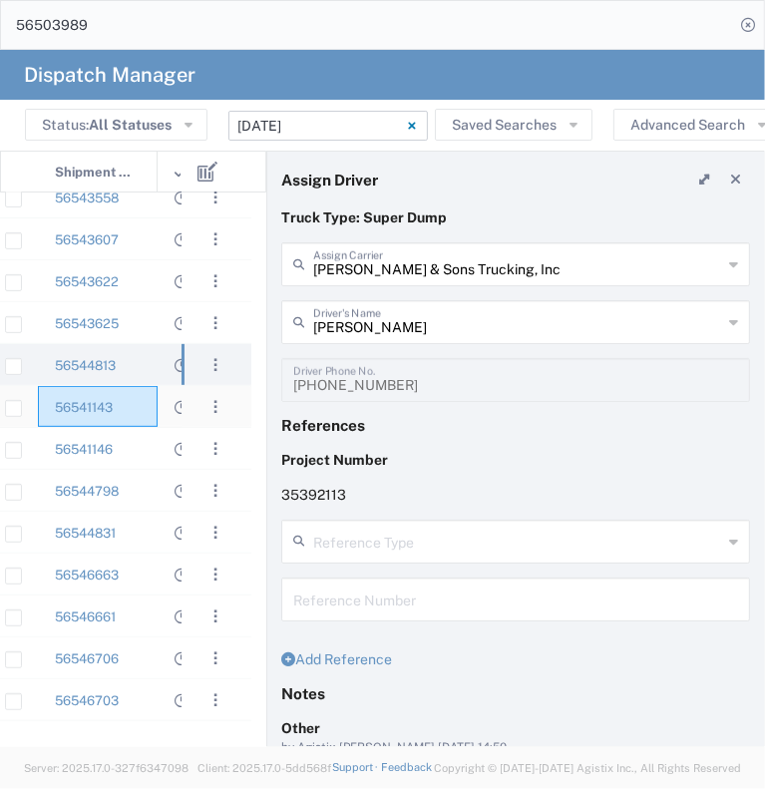
click at [133, 411] on div "56541143" at bounding box center [98, 406] width 120 height 41
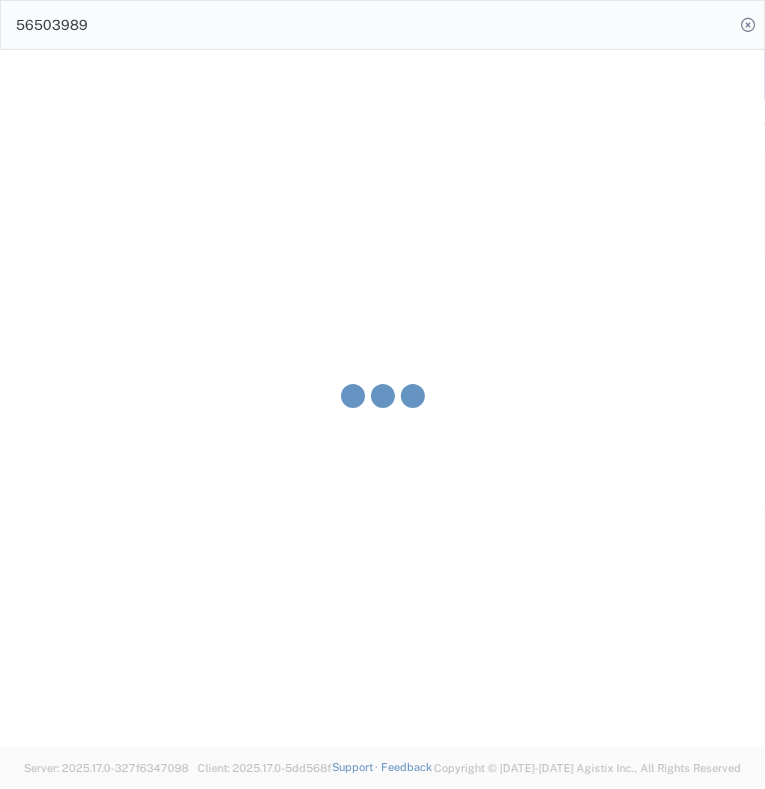
click at [133, 411] on agx-block-ui "Dispatch Manager Status: All Statuses All Statuses Awaiting Assignment Declined…" at bounding box center [382, 398] width 765 height 697
type input "[PERSON_NAME]"
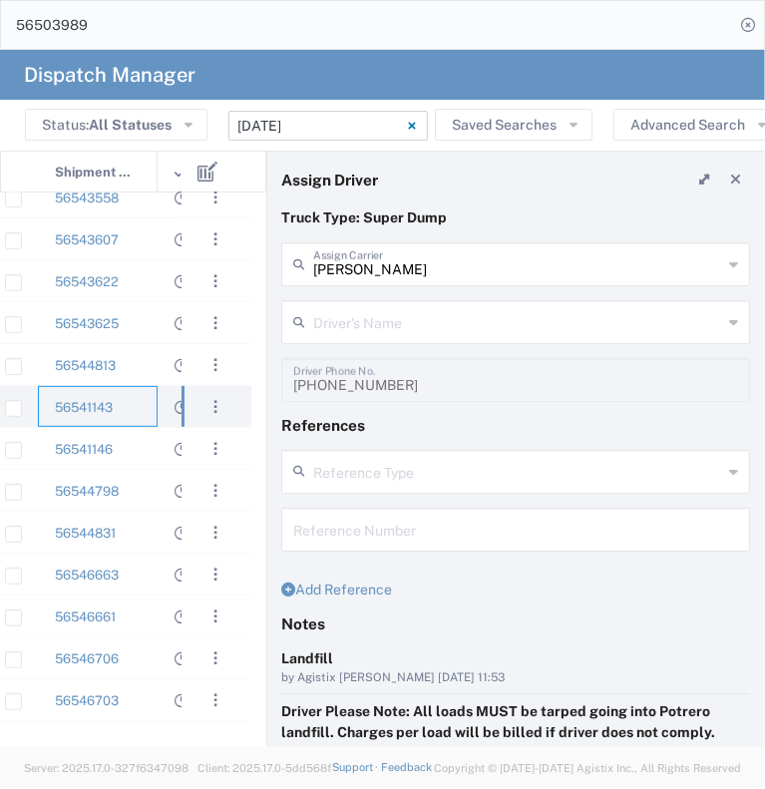
type input "[PERSON_NAME]"
type input "[PHONE_NUMBER]"
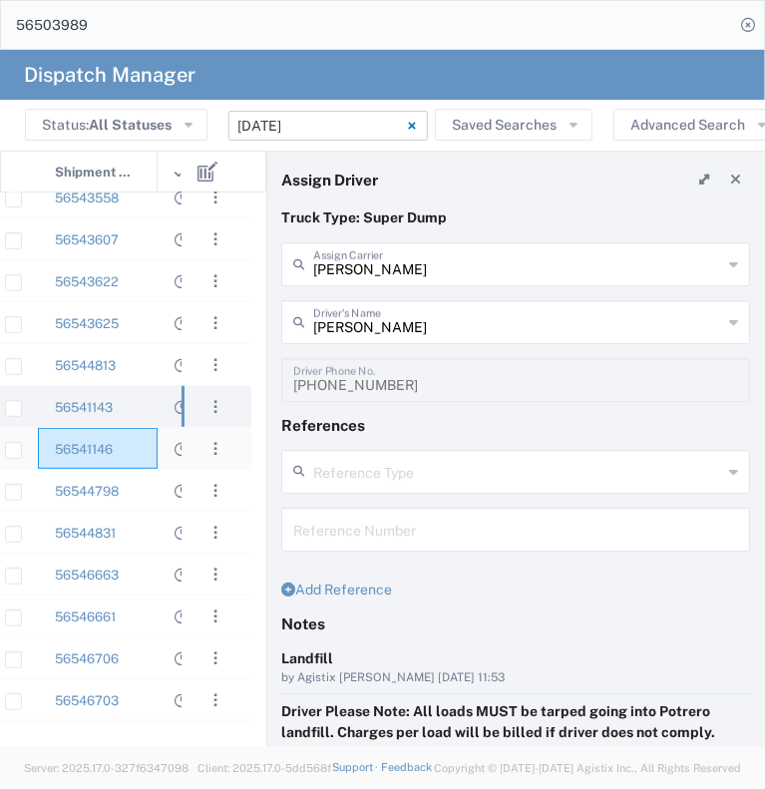
click at [144, 445] on div "56541146" at bounding box center [98, 448] width 120 height 41
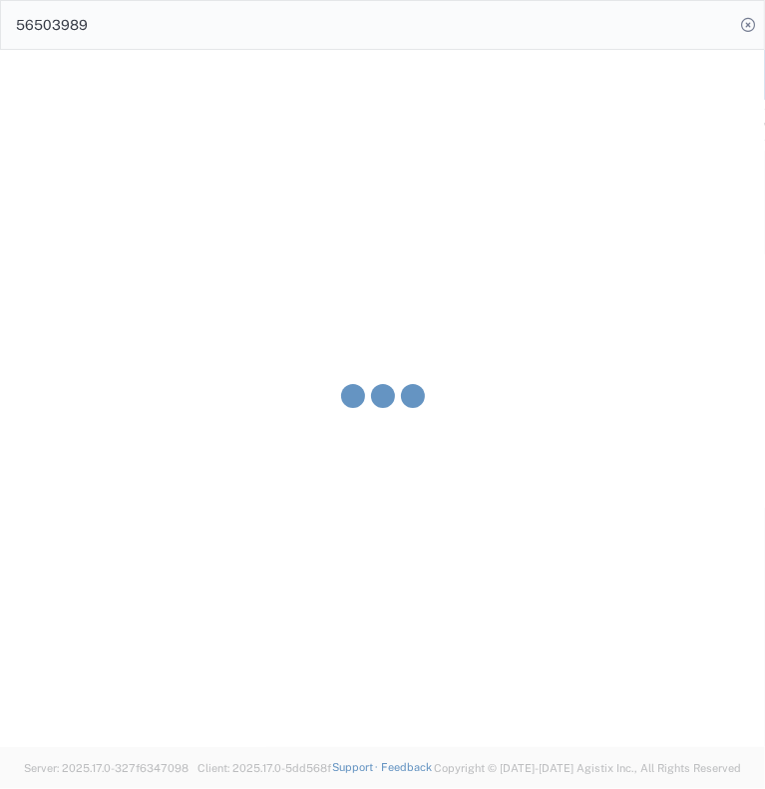
type input "[PERSON_NAME]"
type input "[PHONE_NUMBER]"
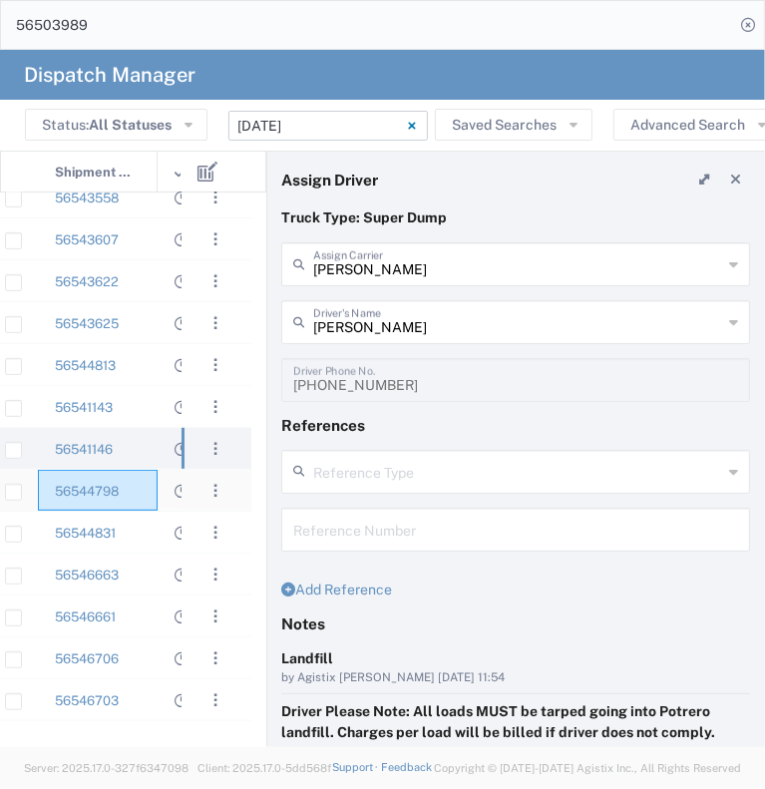
click at [132, 492] on div "56544798" at bounding box center [98, 490] width 120 height 41
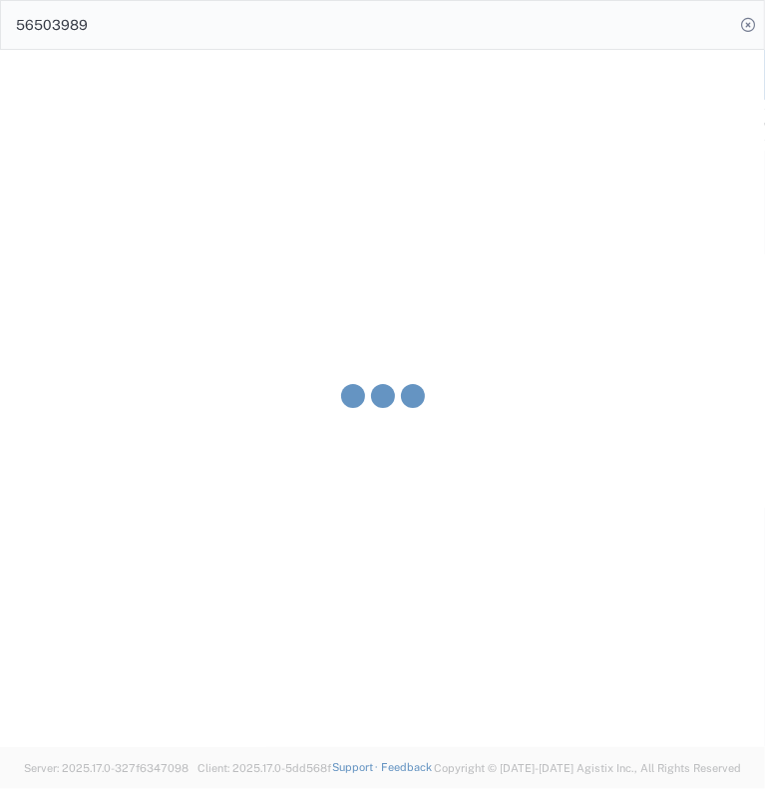
type input "[PERSON_NAME] & Sons Trucking, Inc"
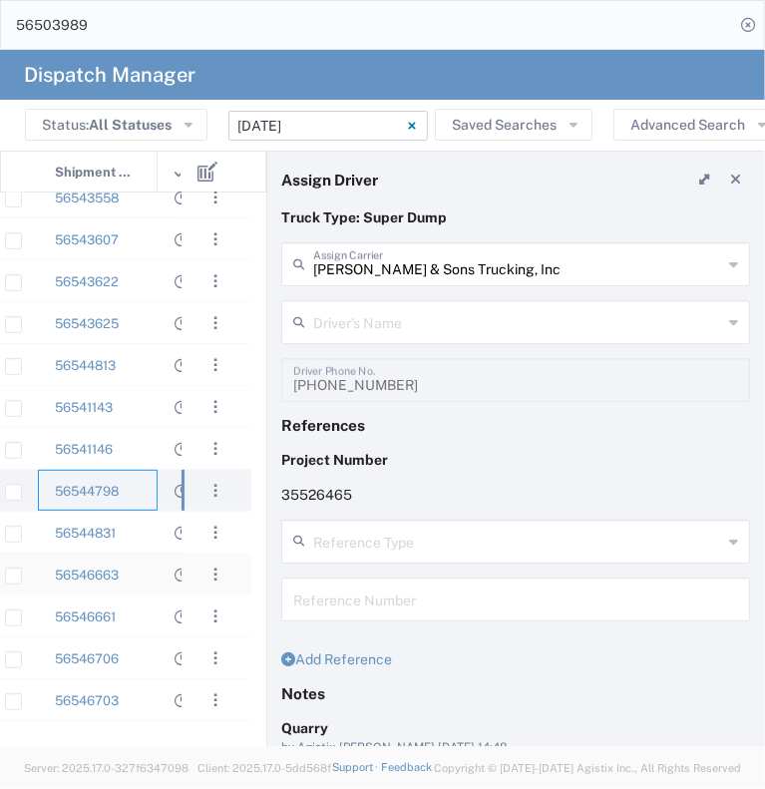
type input "[PERSON_NAME]"
type input "9253660399"
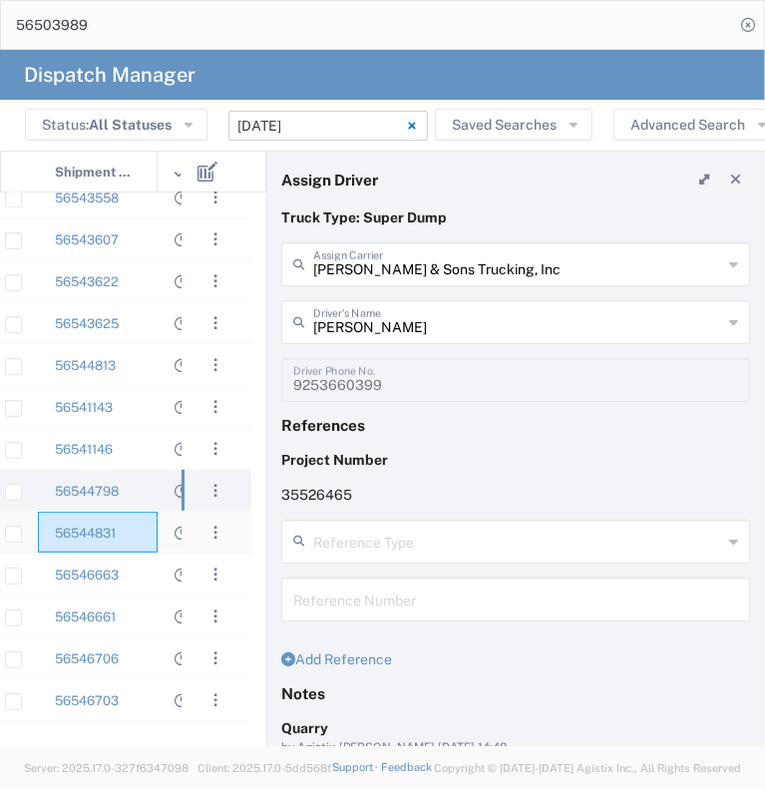
click at [144, 536] on div "56544831" at bounding box center [98, 532] width 120 height 41
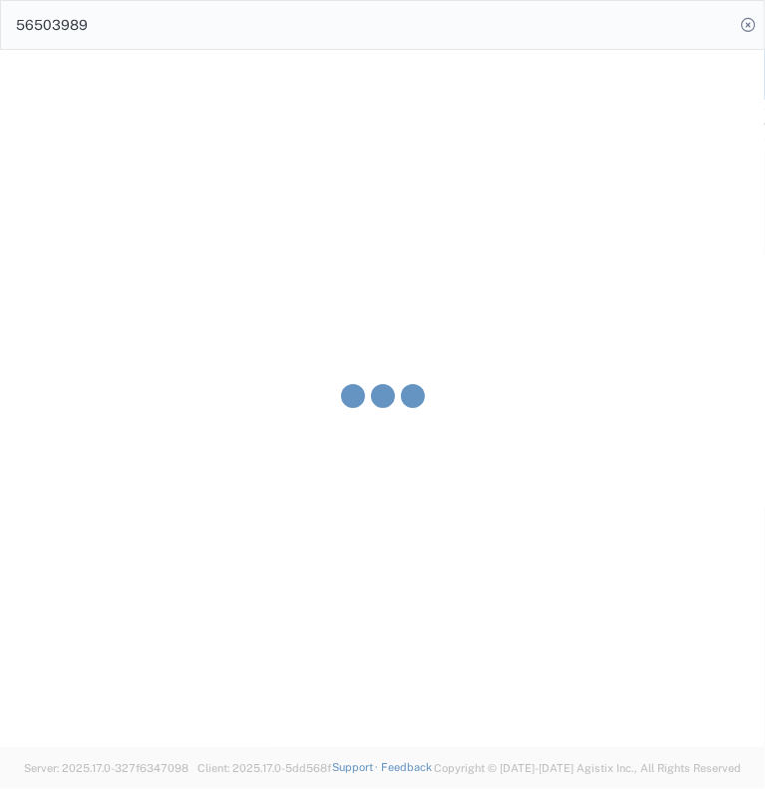
click at [144, 536] on agx-block-ui "Dispatch Manager Status: All Statuses All Statuses Awaiting Assignment Declined…" at bounding box center [382, 398] width 765 height 697
type input "[PERSON_NAME]"
type input "[PHONE_NUMBER]"
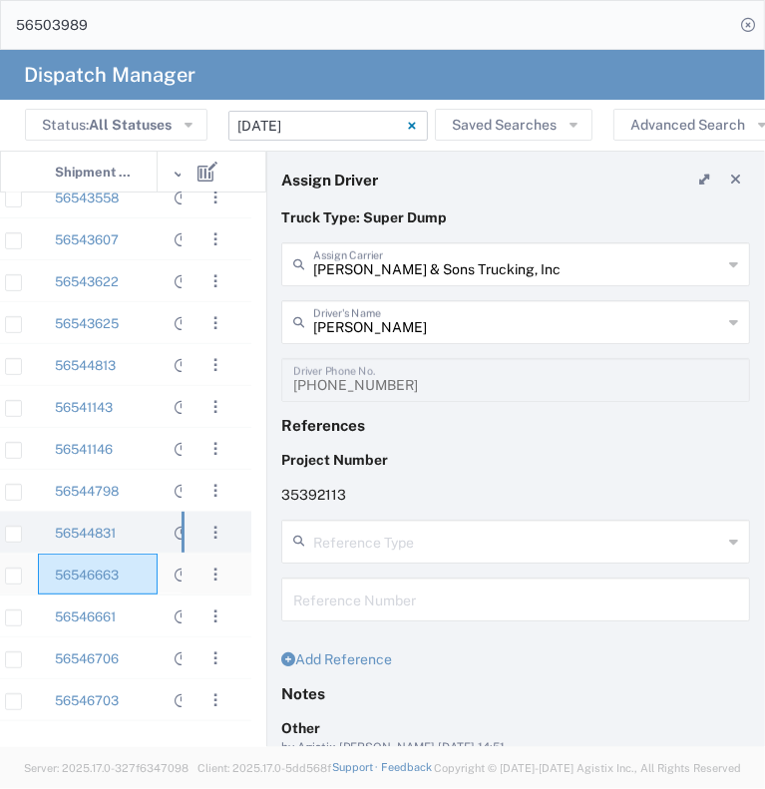
click at [133, 575] on div "56546663" at bounding box center [98, 574] width 120 height 41
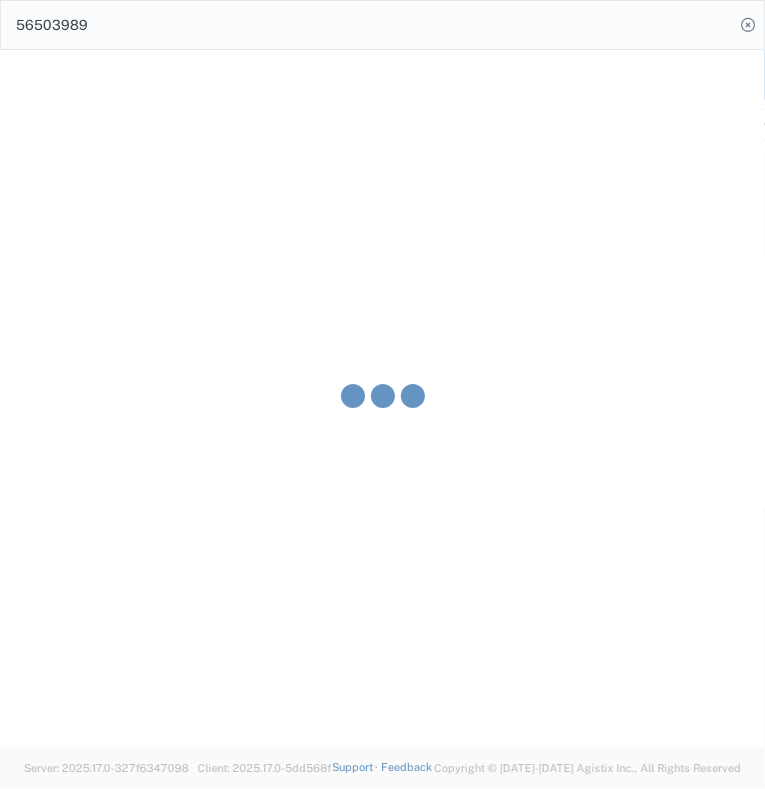
type input "Ahmed & Sons Transport"
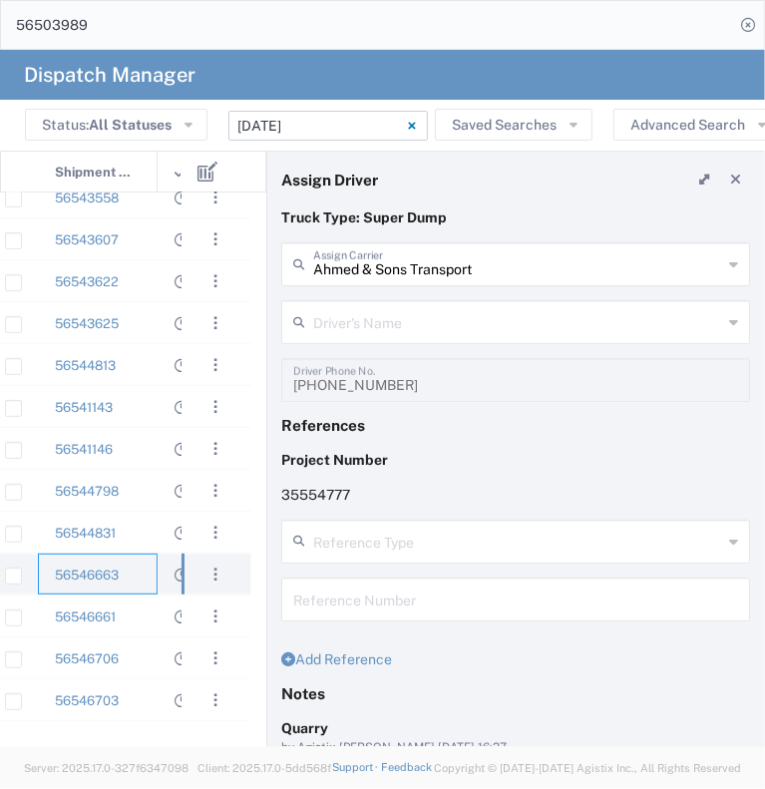
type input "[PERSON_NAME]"
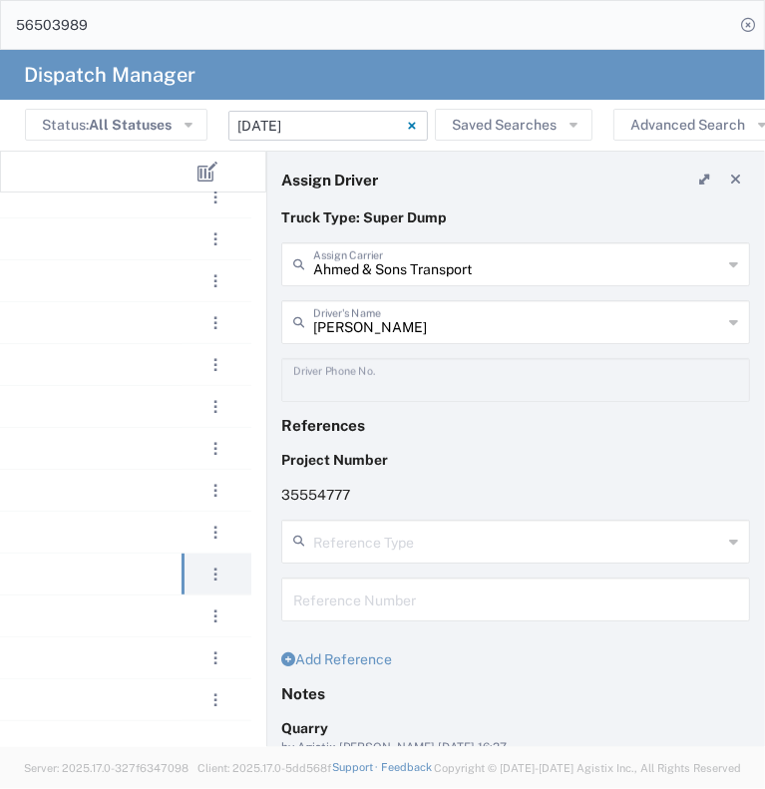
scroll to position [0, 395]
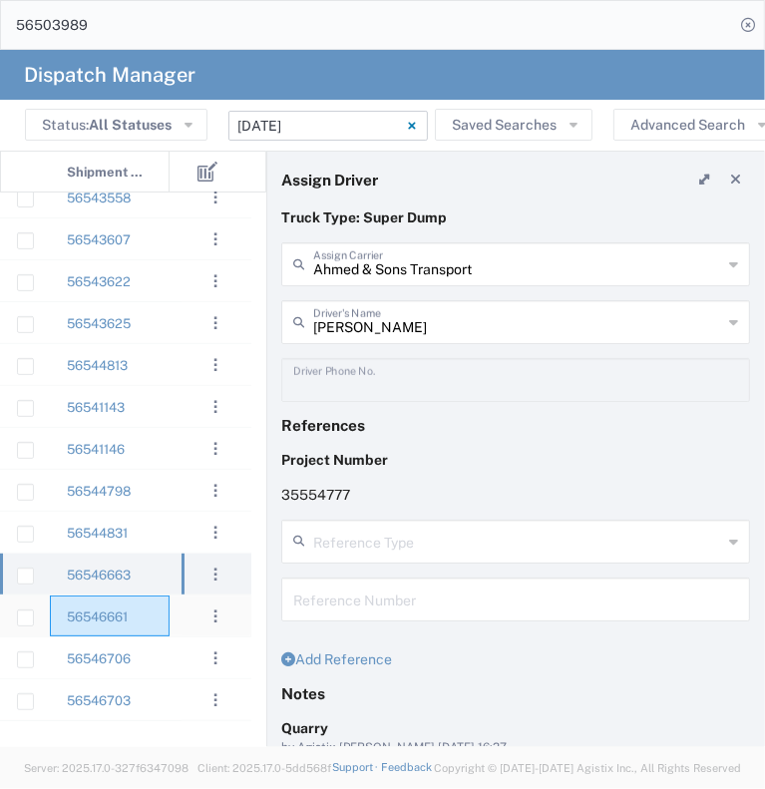
click at [156, 613] on div "56546661" at bounding box center [110, 615] width 120 height 41
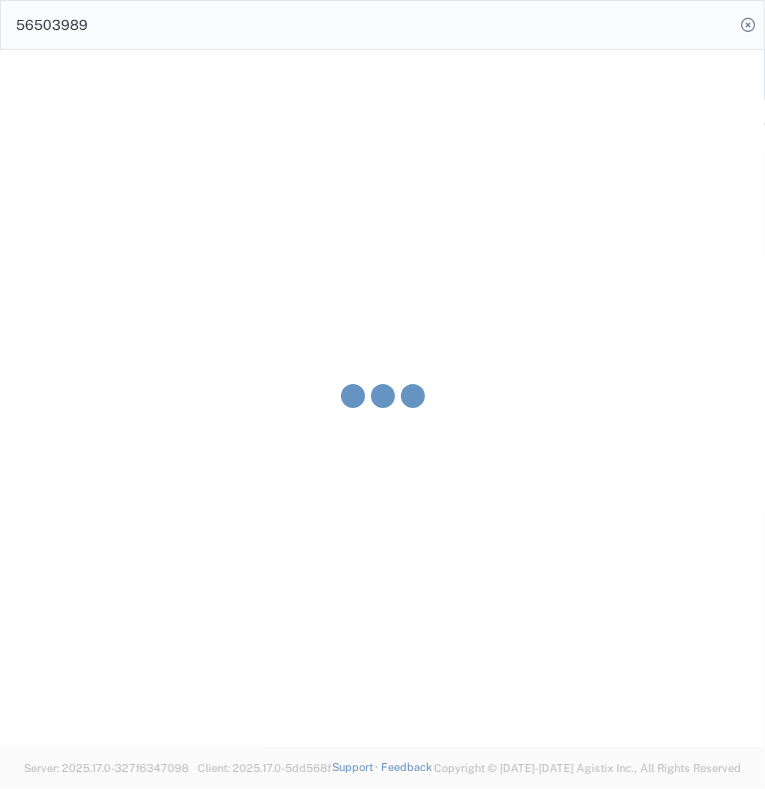
type input "[PERSON_NAME]"
type input "[PHONE_NUMBER]"
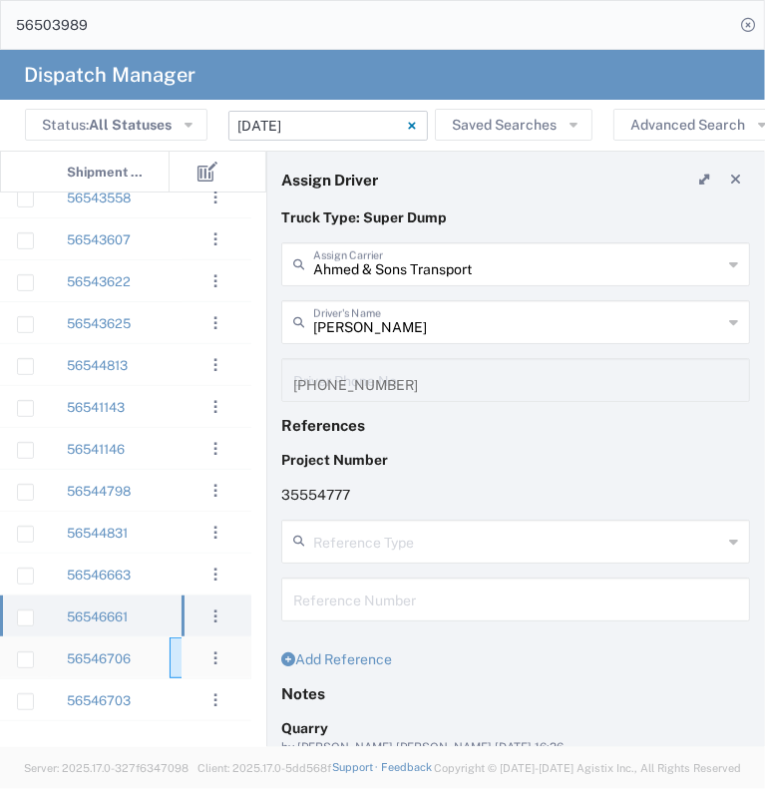
click at [170, 660] on div at bounding box center [200, 657] width 60 height 41
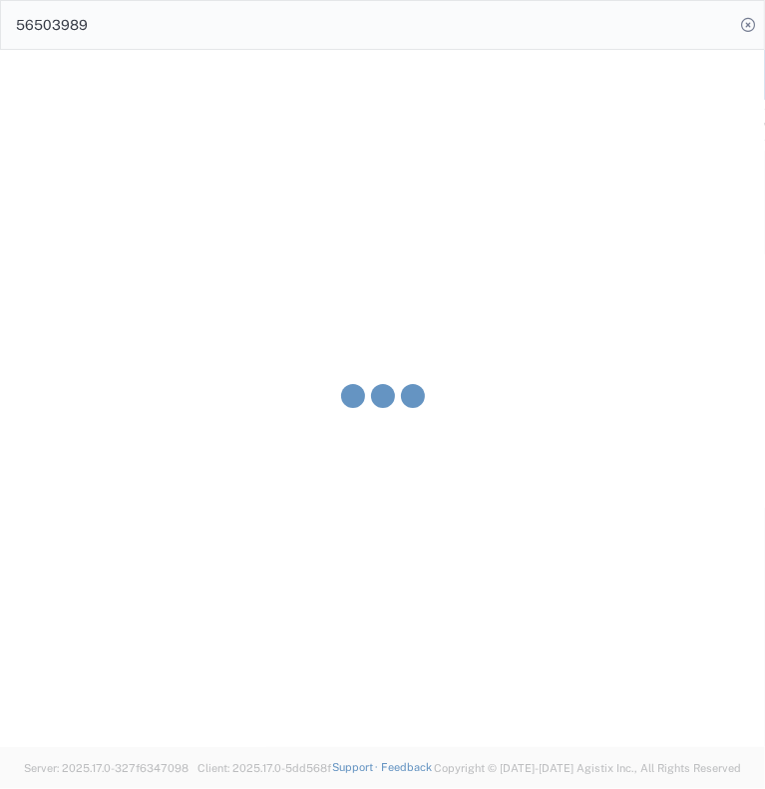
type input "SJC Trucking Inc"
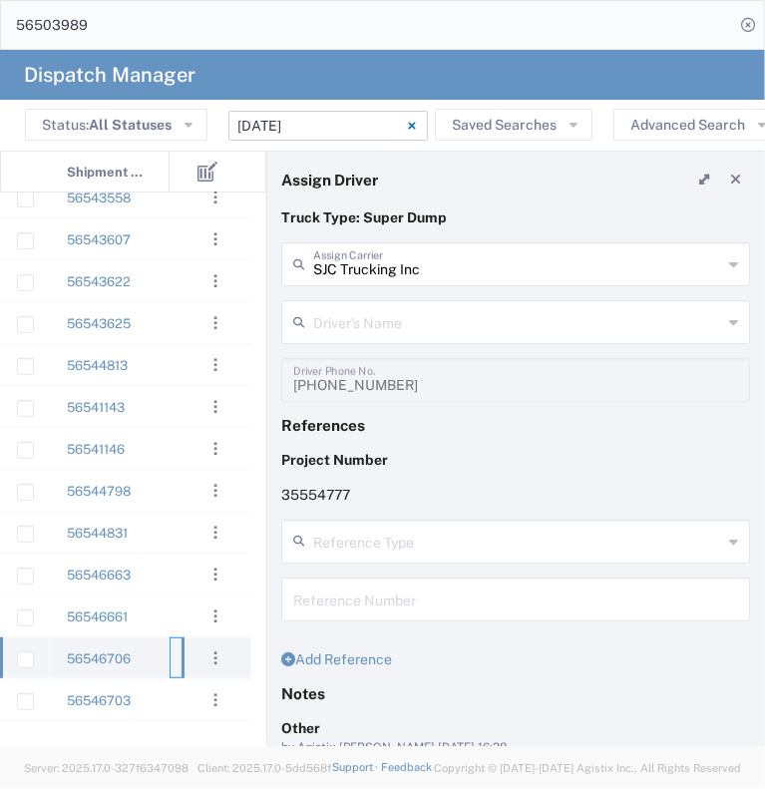
type input "[PERSON_NAME]"
type input "9255187628"
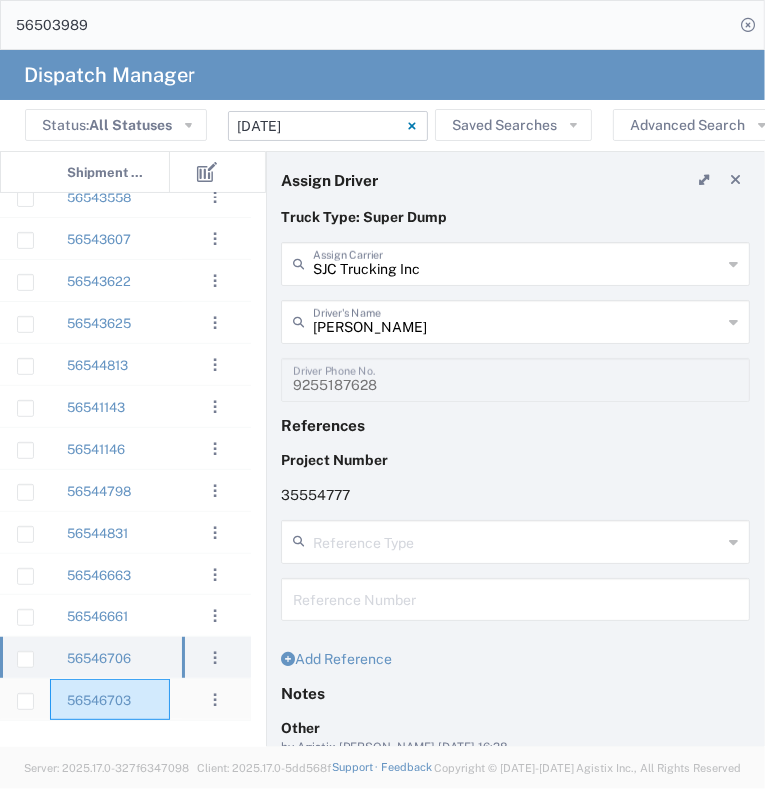
click at [148, 694] on div "56546703" at bounding box center [110, 699] width 120 height 41
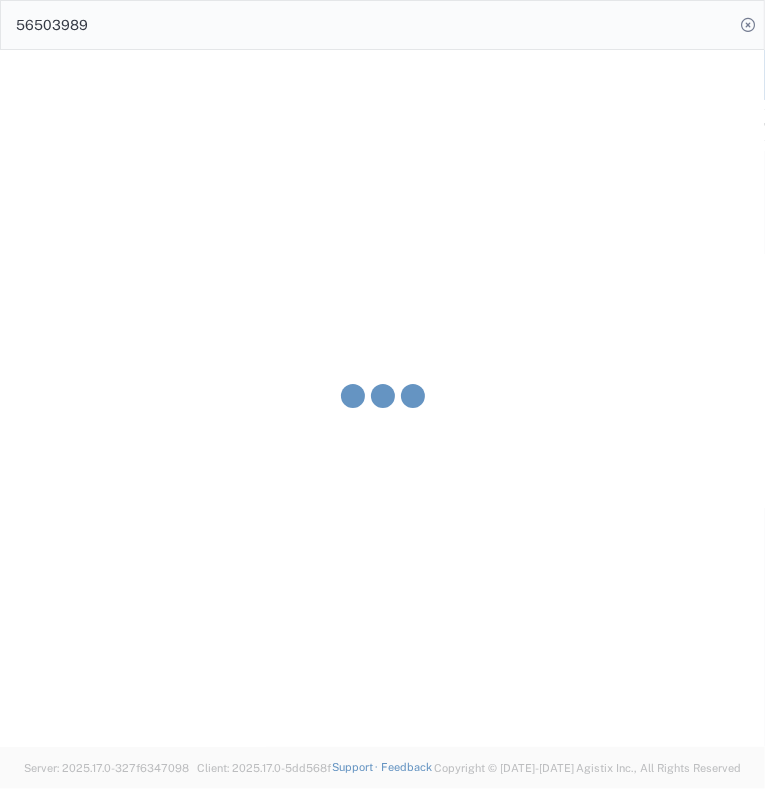
type input "[PERSON_NAME]"
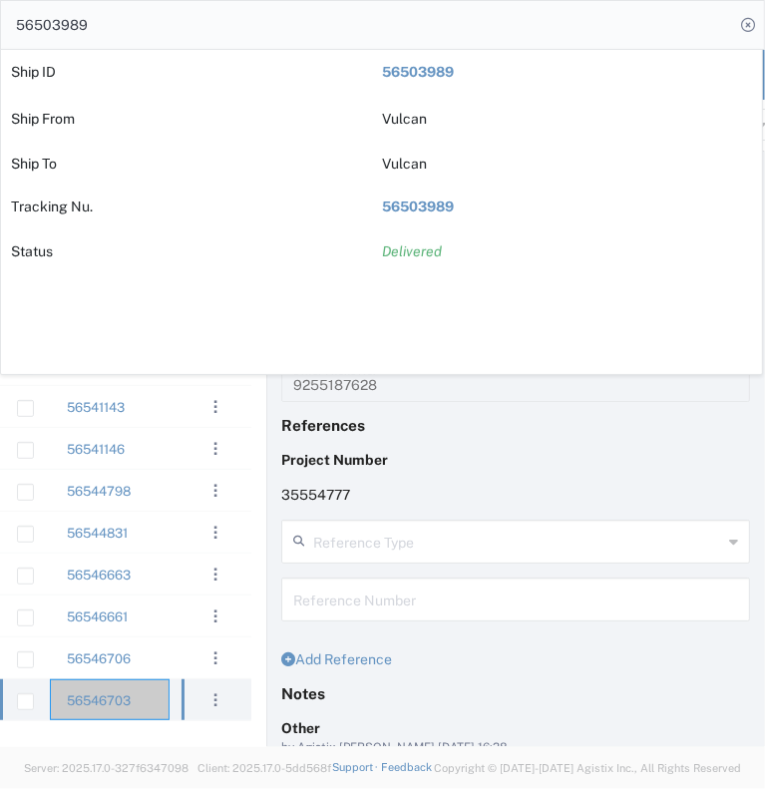
drag, startPoint x: 254, startPoint y: 486, endPoint x: 518, endPoint y: 27, distance: 529.0
click at [518, 27] on input "56503989" at bounding box center [367, 25] width 733 height 48
drag, startPoint x: 260, startPoint y: 492, endPoint x: 747, endPoint y: 26, distance: 673.7
click at [747, 26] on icon at bounding box center [748, 25] width 28 height 28
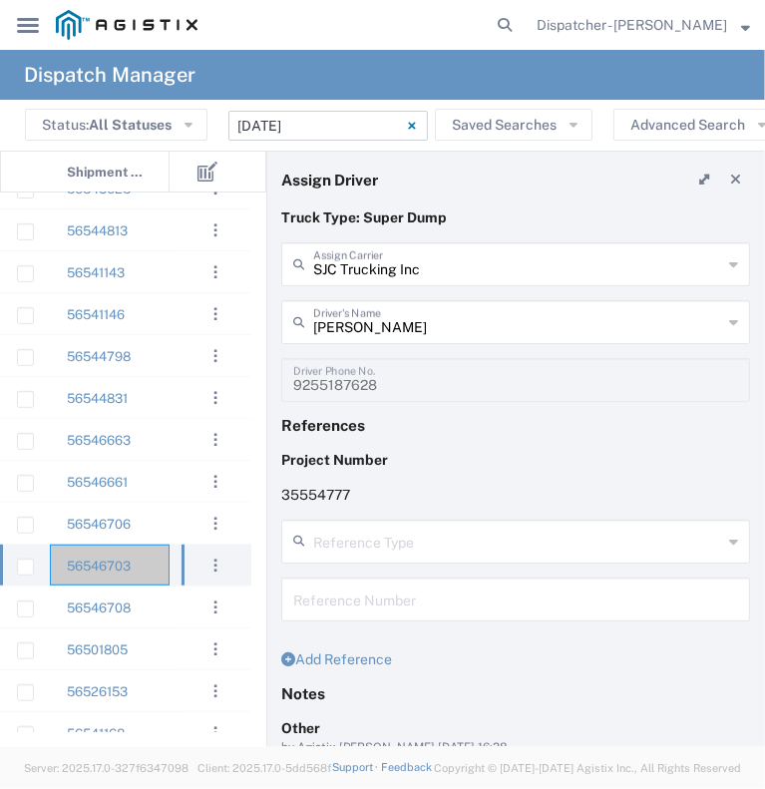
scroll to position [594, 0]
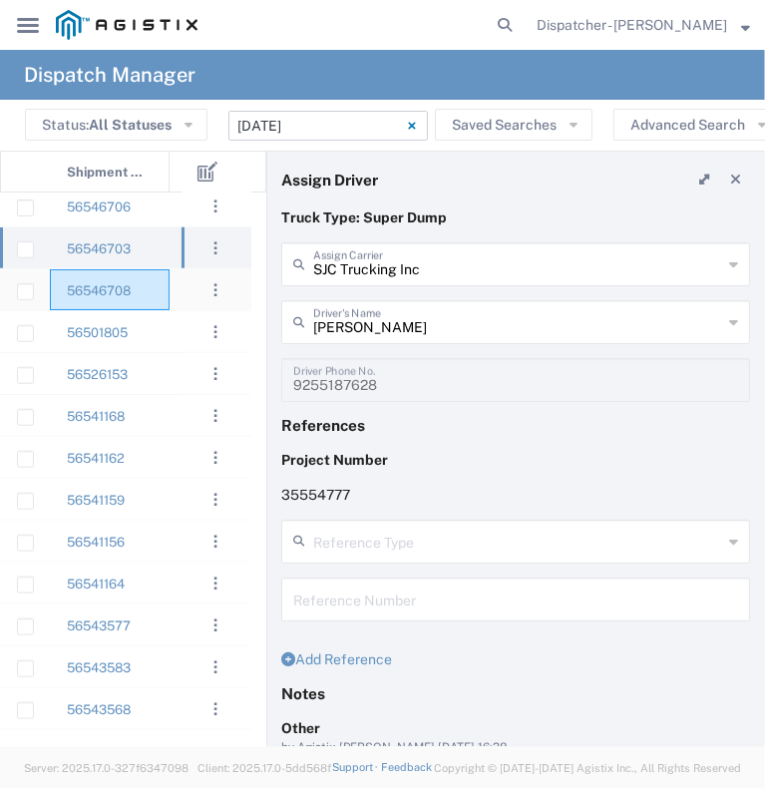
click at [156, 290] on div "56546708" at bounding box center [110, 289] width 120 height 41
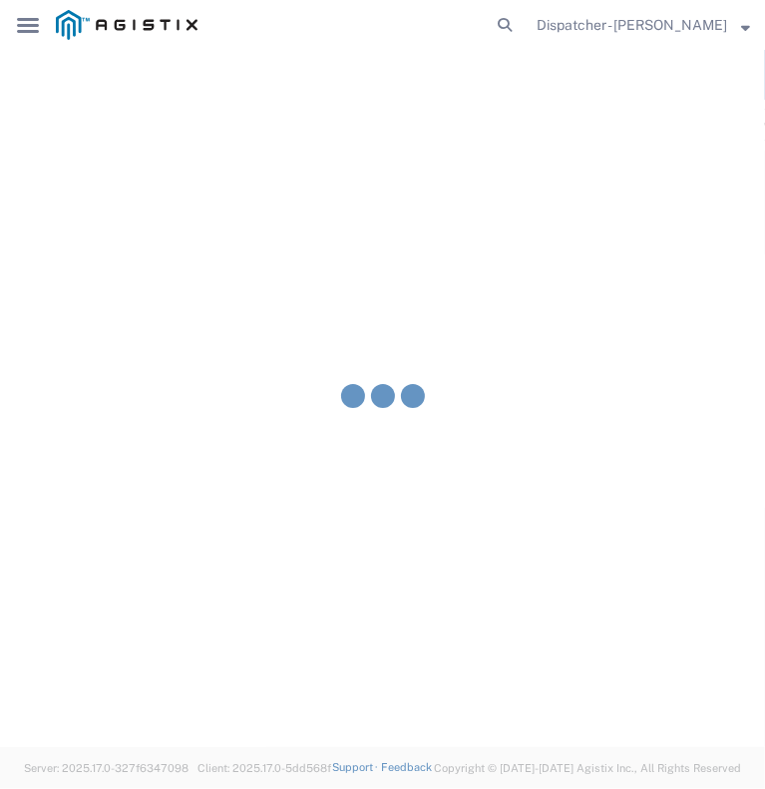
type input "[PERSON_NAME] & Sons Trucking, Inc"
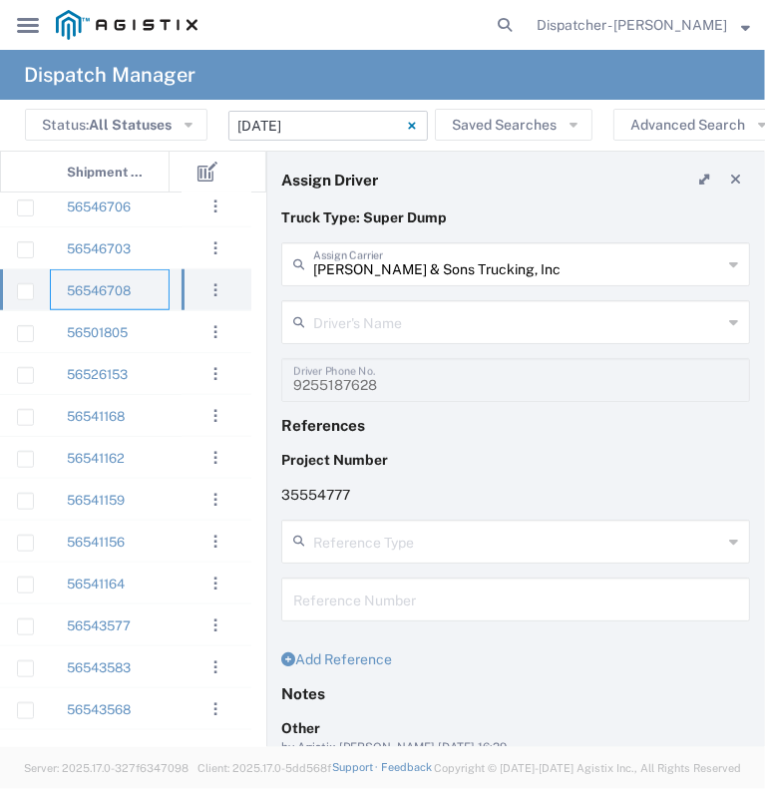
type input "[PERSON_NAME]"
type input "[PHONE_NUMBER]"
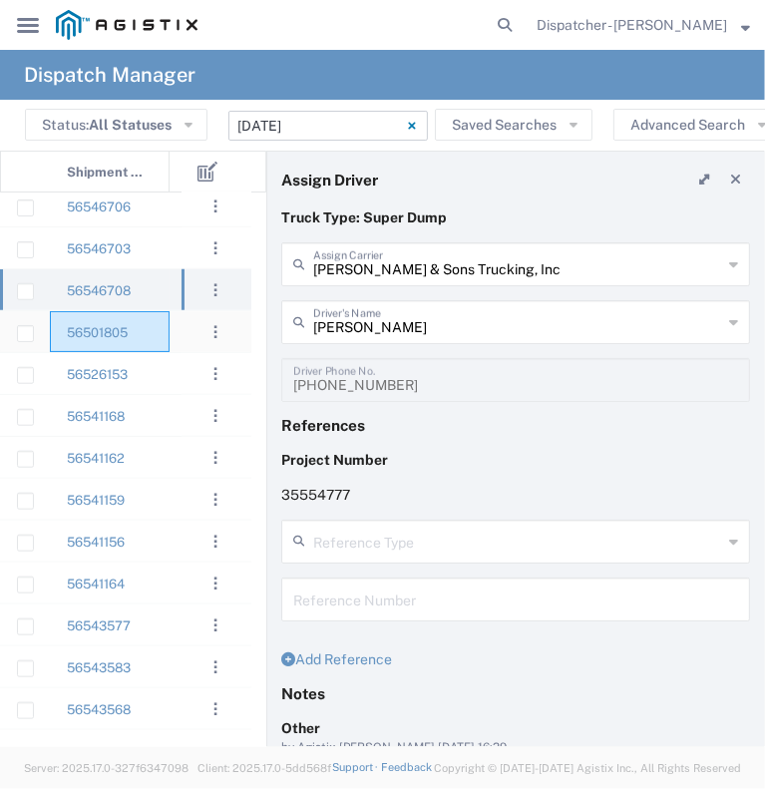
click at [168, 330] on div "56501805" at bounding box center [110, 331] width 120 height 41
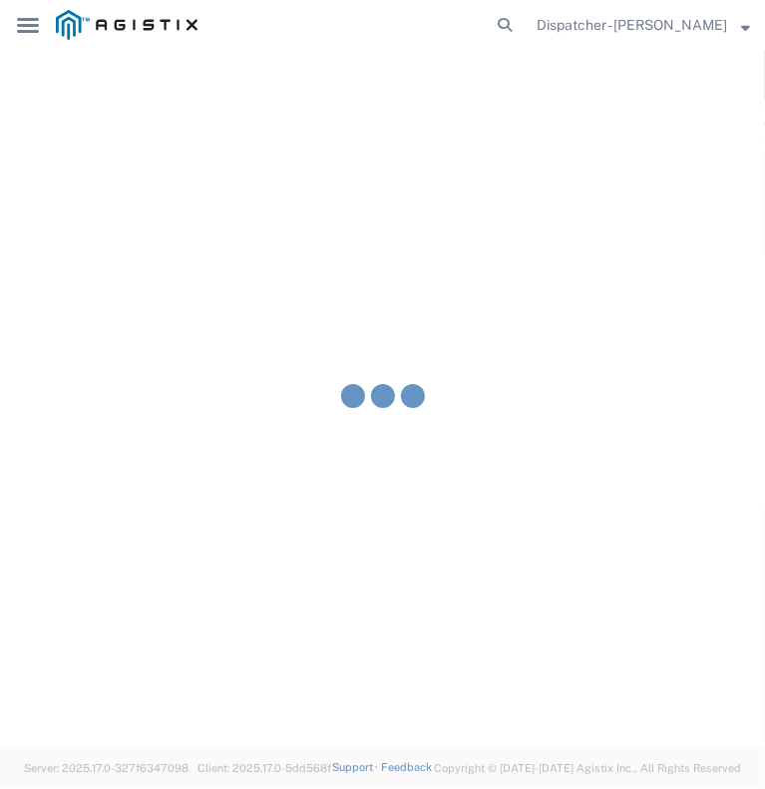
type input "[PERSON_NAME] Trucking"
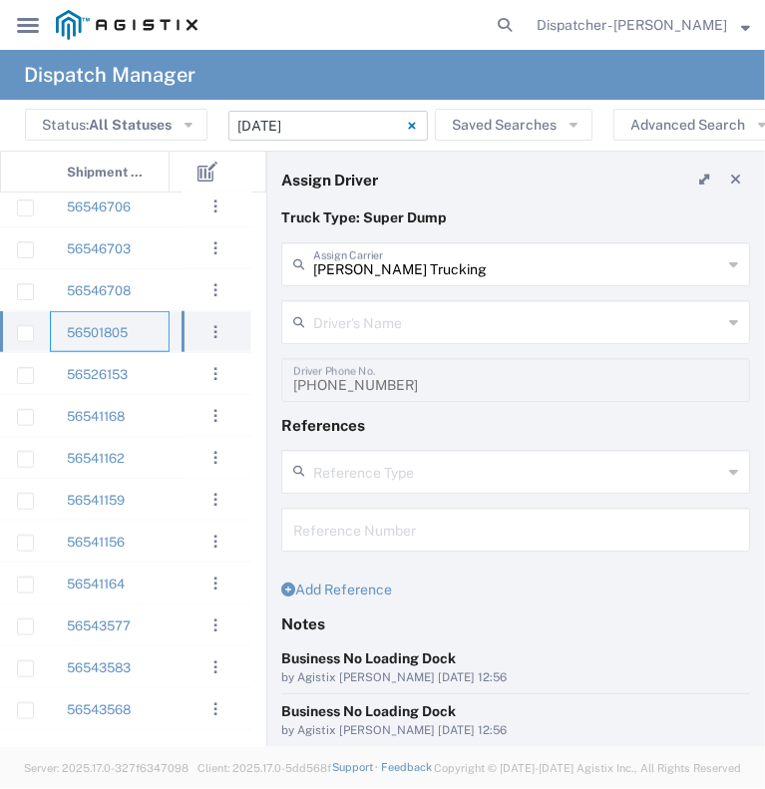
type input "[PERSON_NAME]"
type input "[PHONE_NUMBER]"
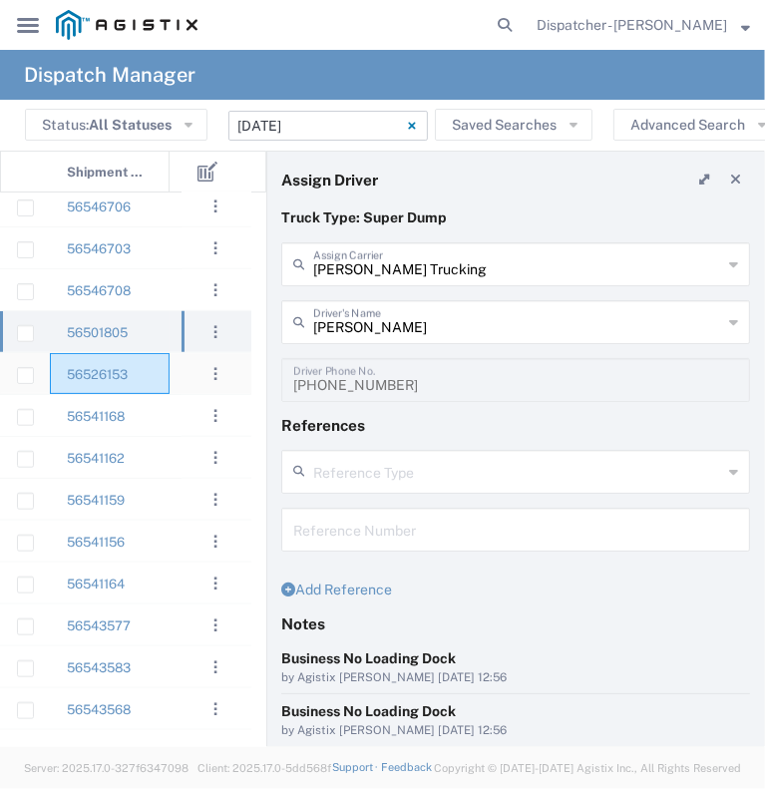
click at [164, 378] on div "56526153" at bounding box center [110, 373] width 120 height 41
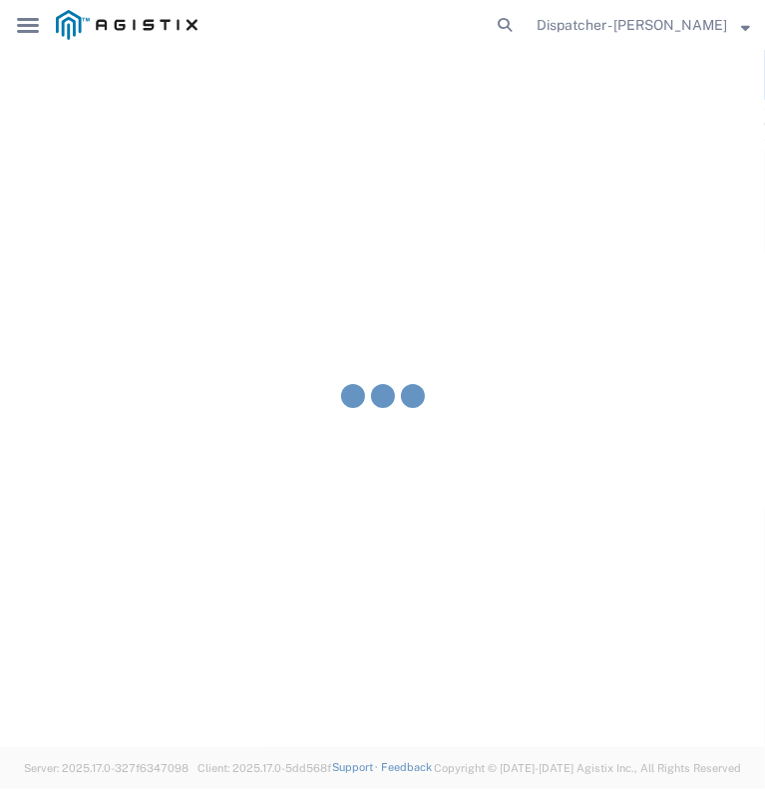
type input "MX Trucking"
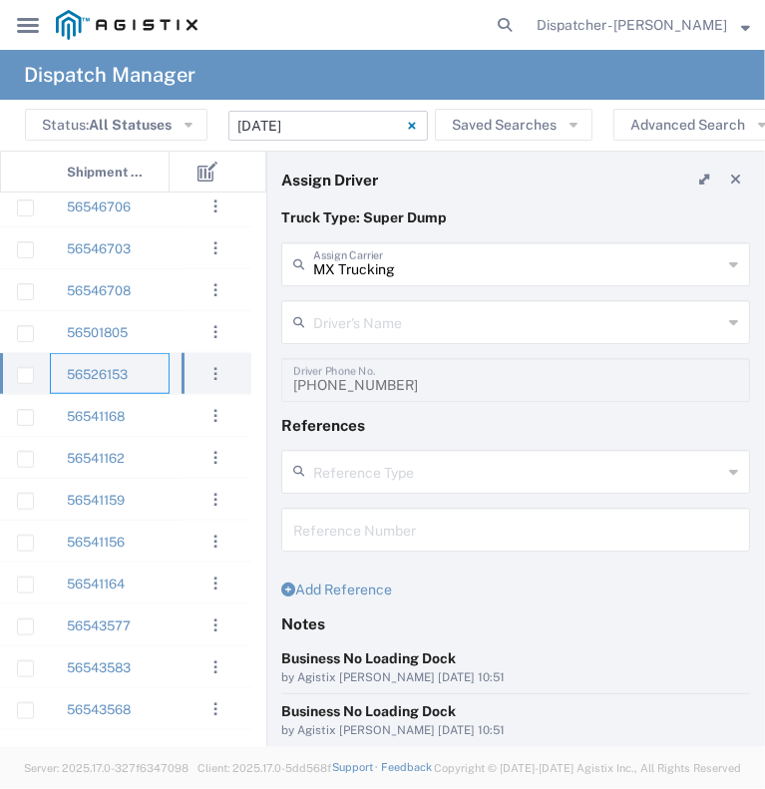
type input "[PERSON_NAME]"
type input "[PHONE_NUMBER]"
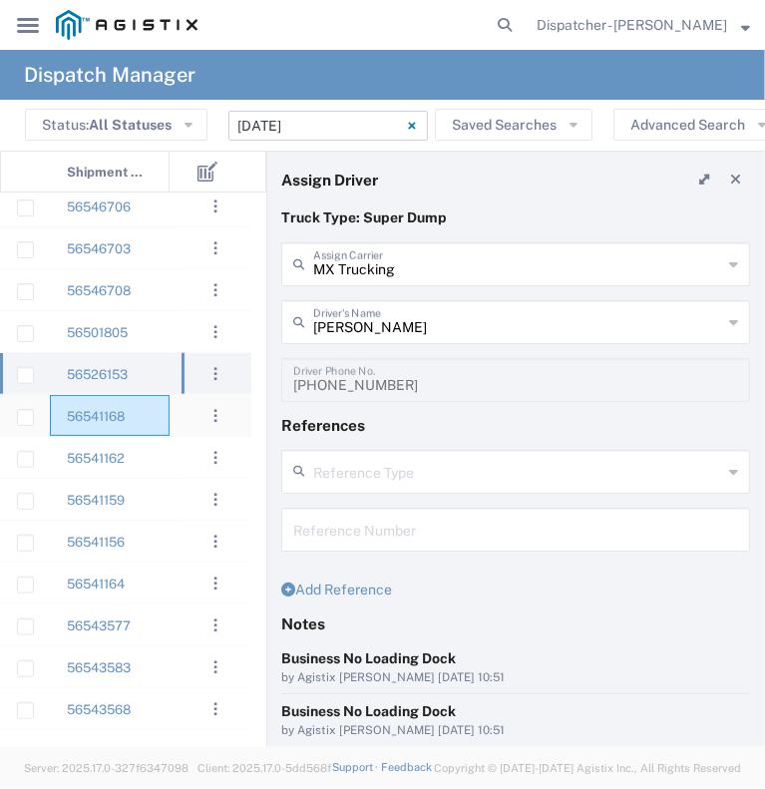
click at [155, 418] on div "56541168" at bounding box center [110, 415] width 120 height 41
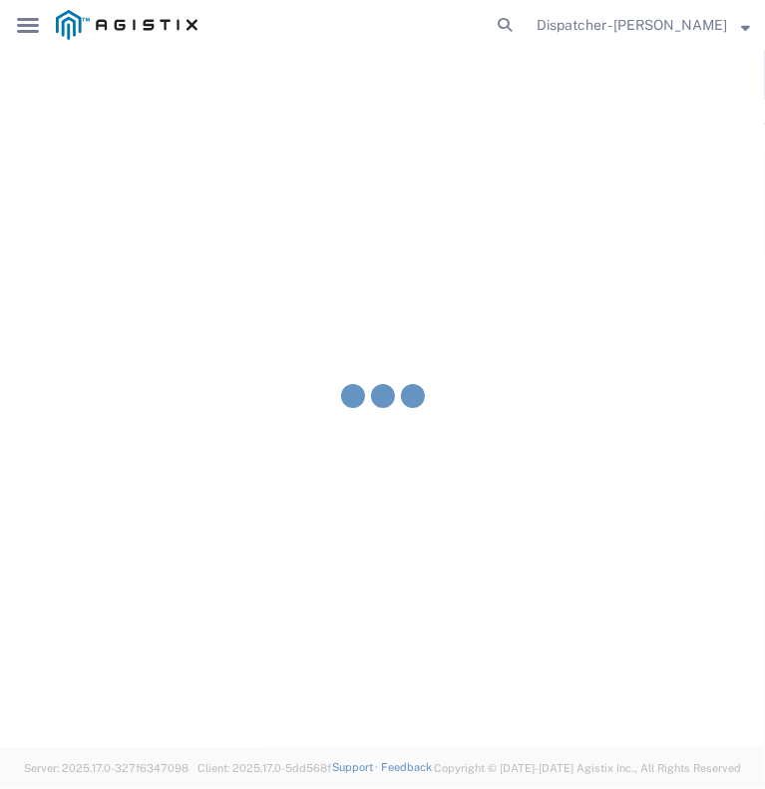
type input "Ahmed & Sons Transport"
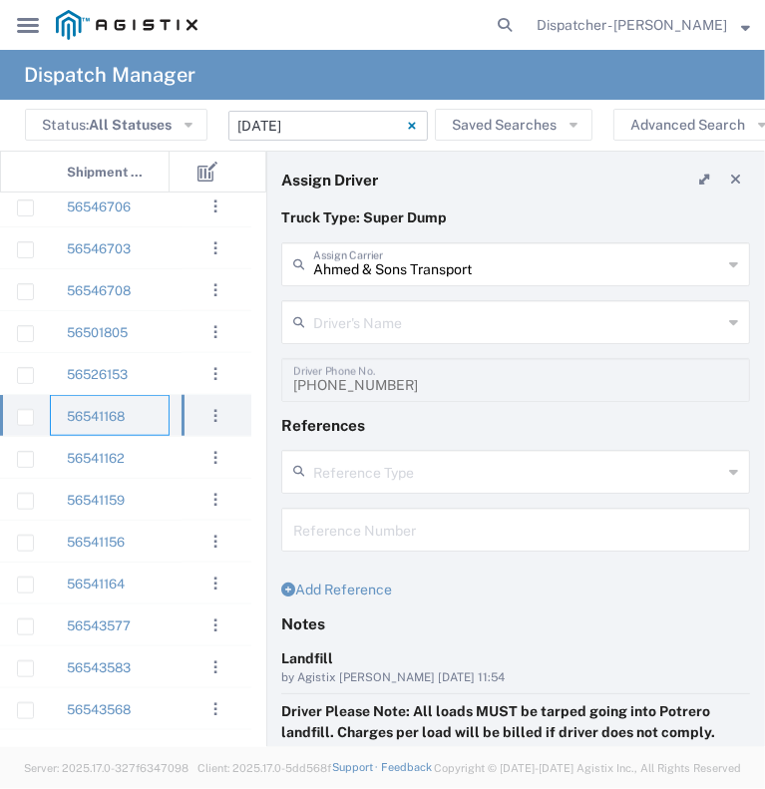
type input "[PERSON_NAME]"
type input "[PHONE_NUMBER]"
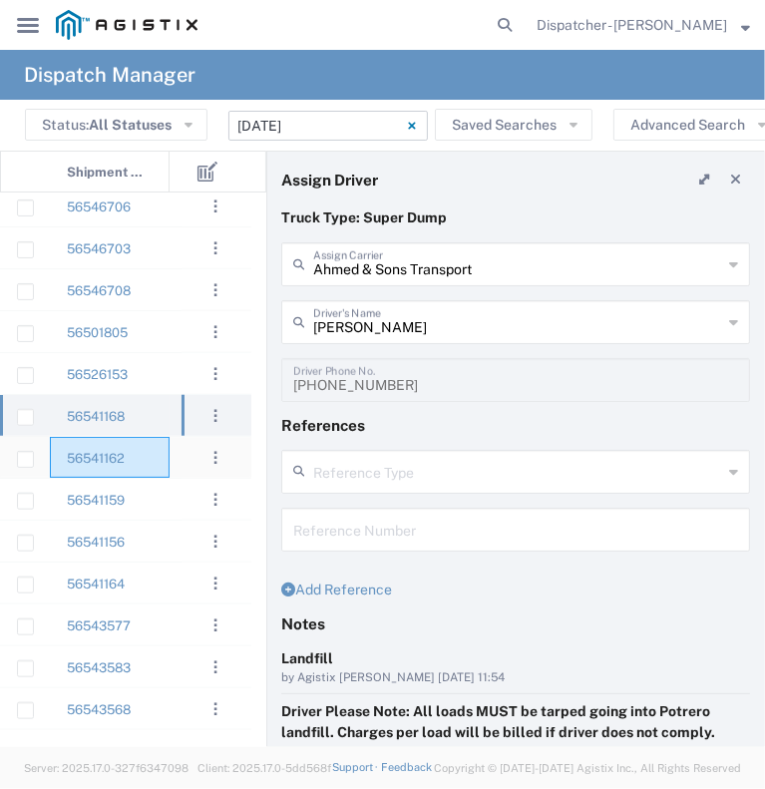
click at [150, 463] on div "56541162" at bounding box center [110, 457] width 120 height 41
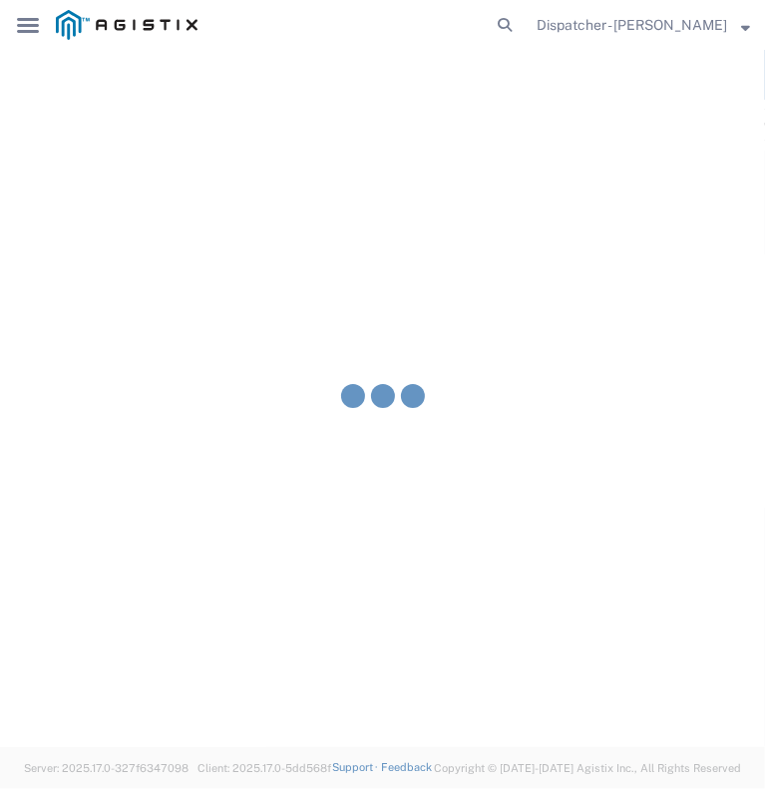
type input "No Barriers Hauling Inc Trucking"
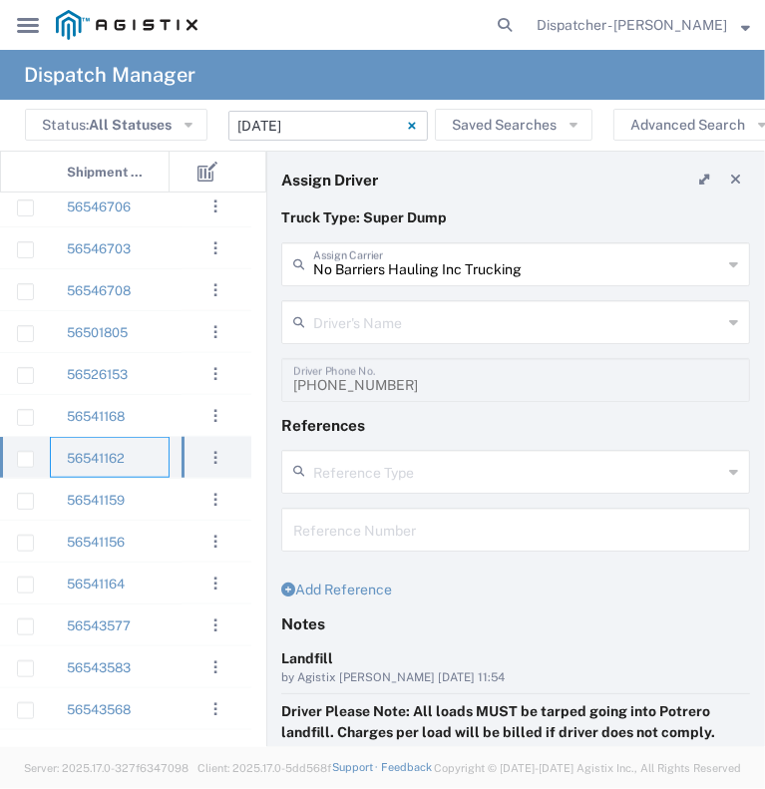
type input "[PERSON_NAME]"
type input "9168051615"
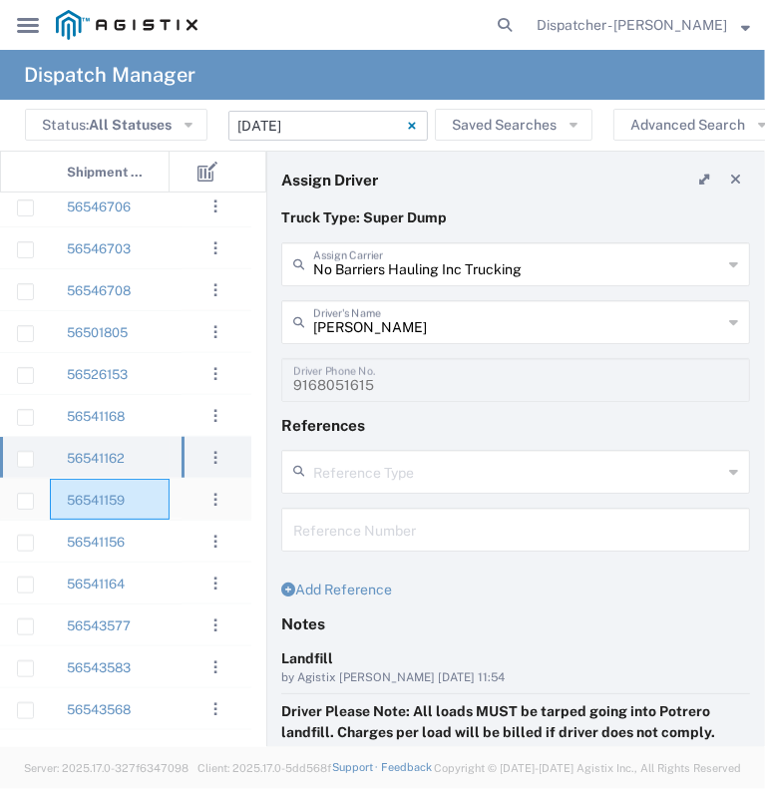
click at [161, 500] on div "56541159" at bounding box center [110, 499] width 120 height 41
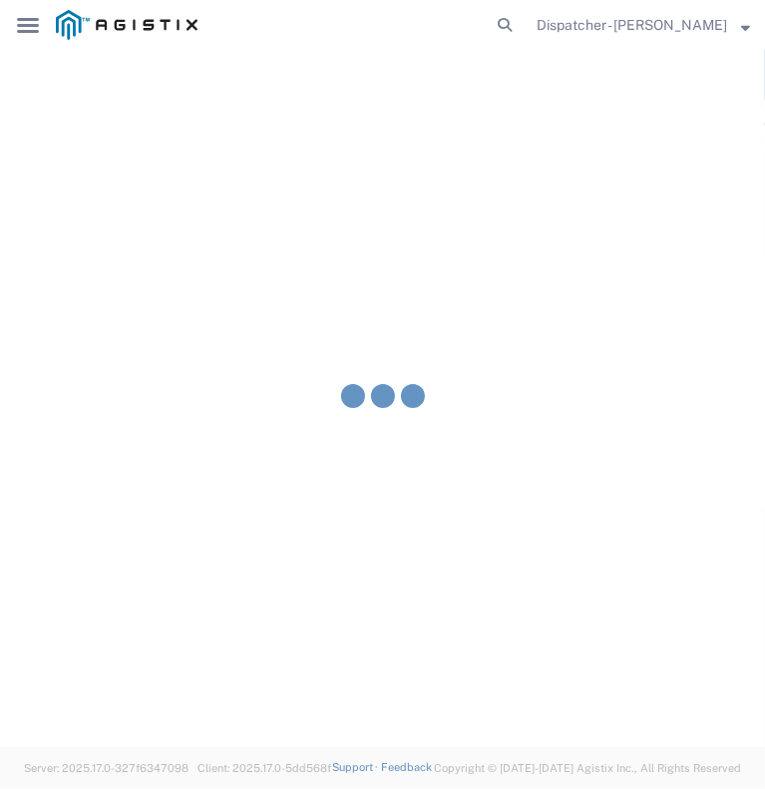
type input "[PERSON_NAME] and Sons Trucking Corp"
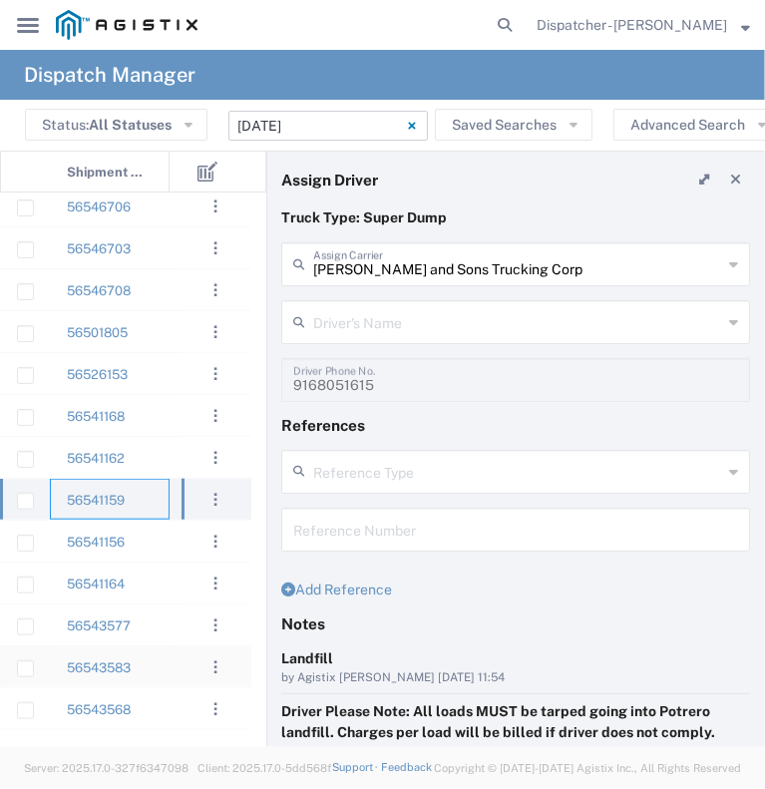
type input "[PERSON_NAME]"
type input "[PHONE_NUMBER]"
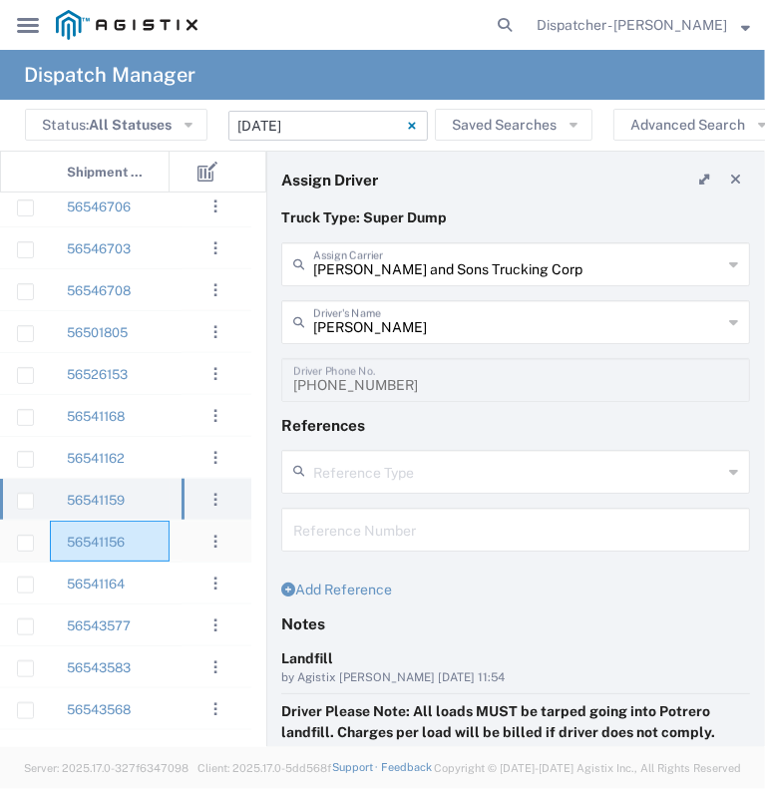
click at [156, 549] on div "56541156" at bounding box center [110, 541] width 120 height 41
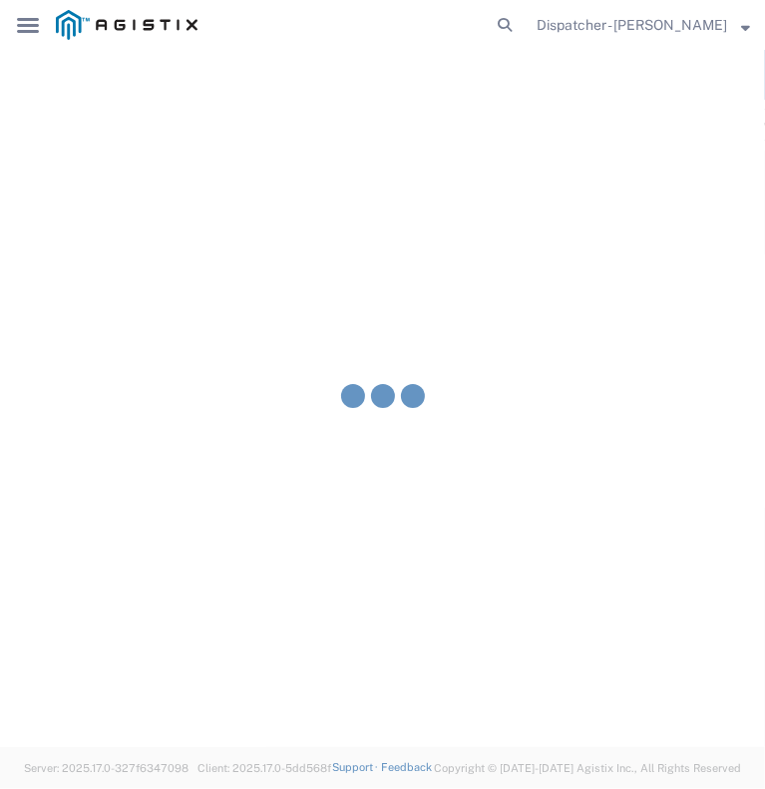
type input "VC Trucking Inc"
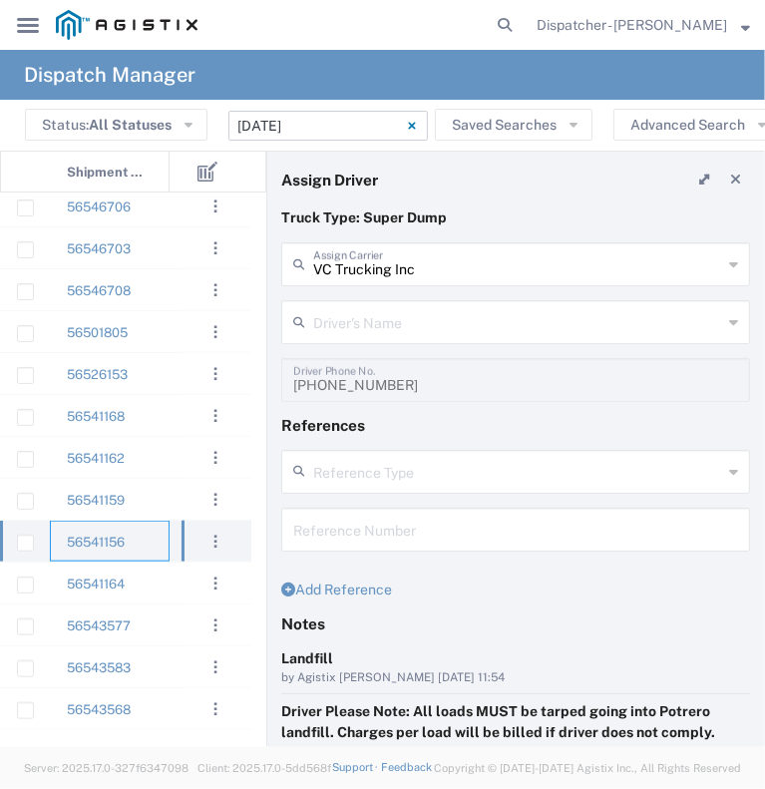
type input "[PERSON_NAME]"
type input "[PHONE_NUMBER]"
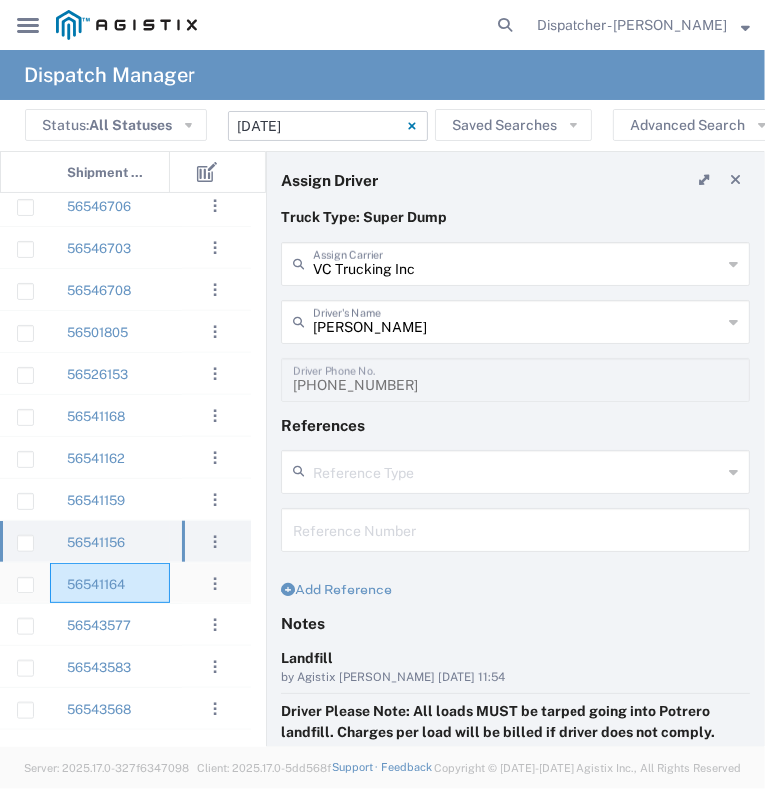
click at [152, 575] on div "56541164" at bounding box center [110, 583] width 120 height 41
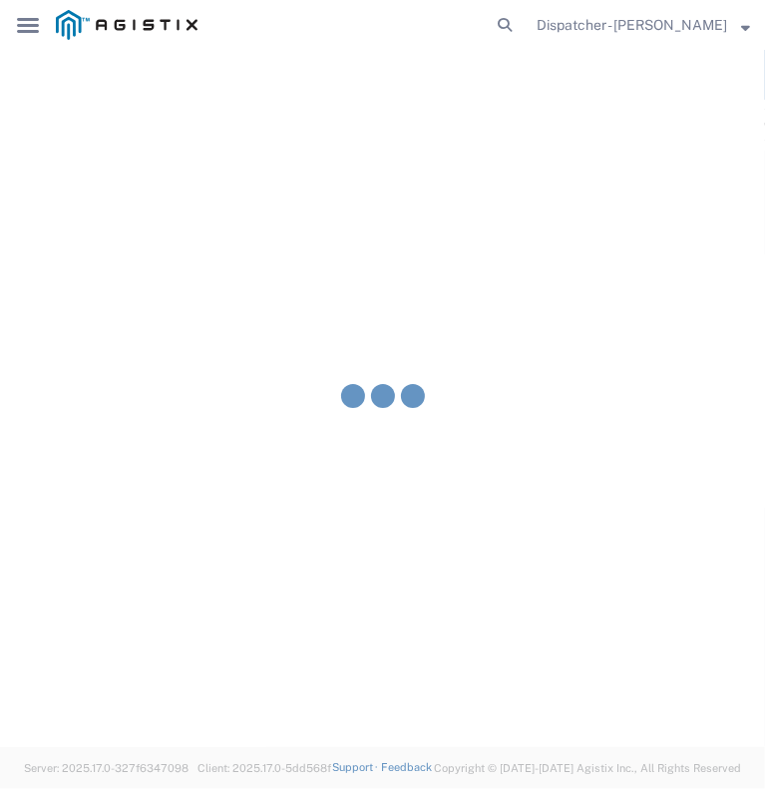
type input "[PERSON_NAME] DBA SOS Trucking"
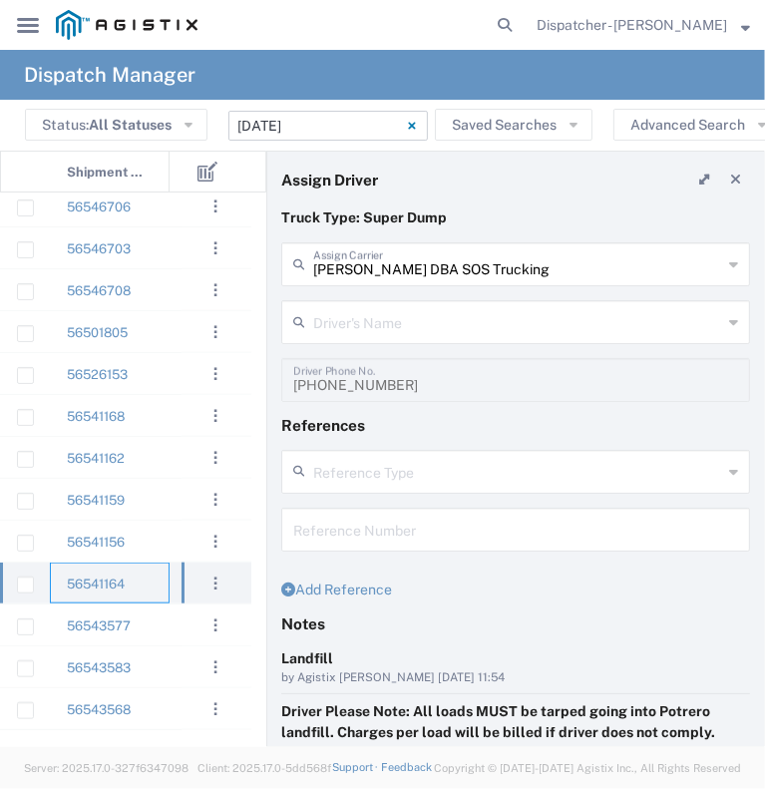
type input "[PERSON_NAME]"
type input "5306810173"
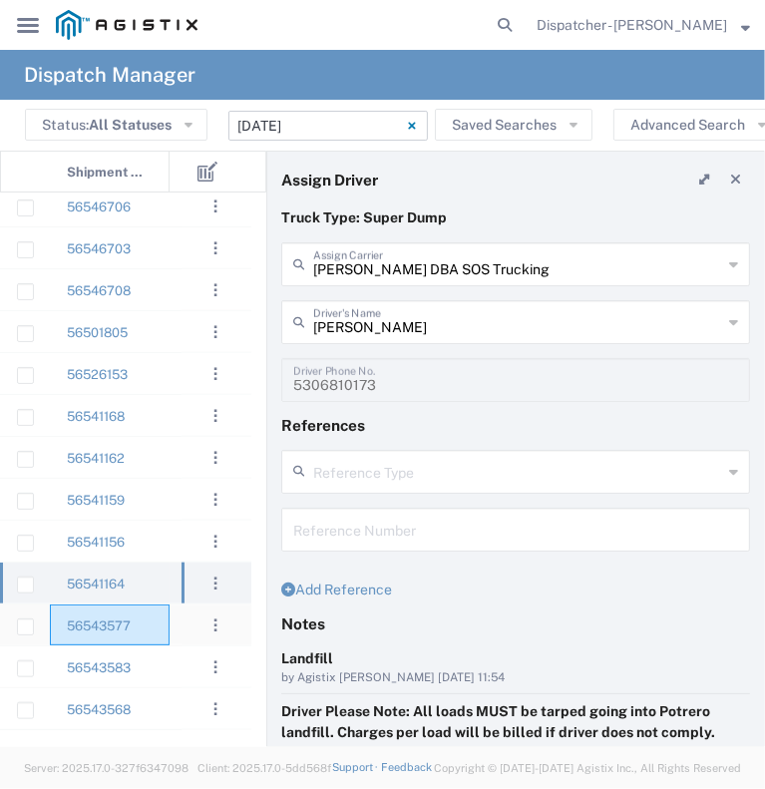
click at [167, 627] on div "56543577" at bounding box center [110, 624] width 120 height 41
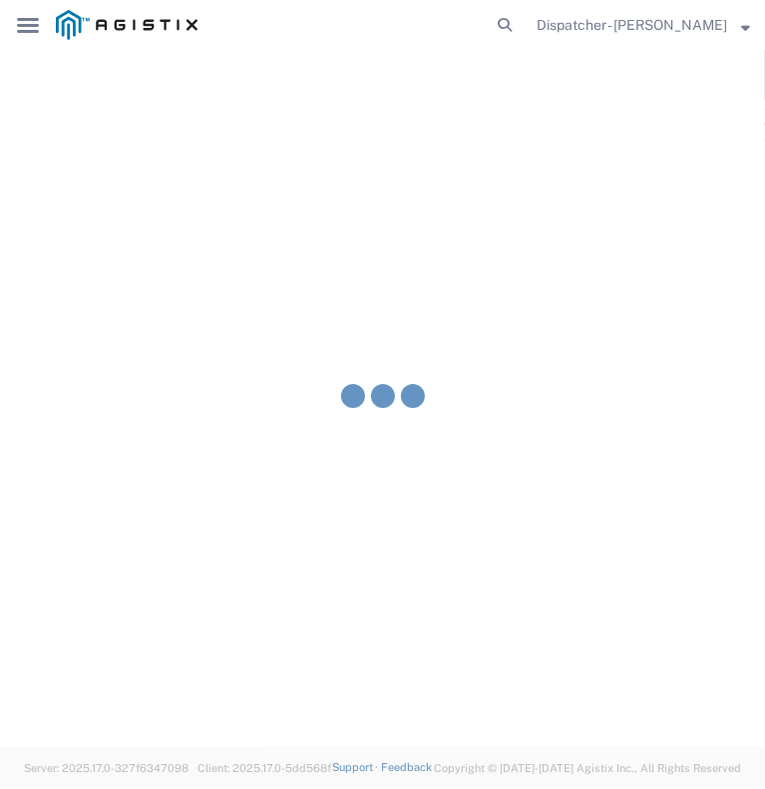
type input "[PERSON_NAME] & Sons Trucking, Inc"
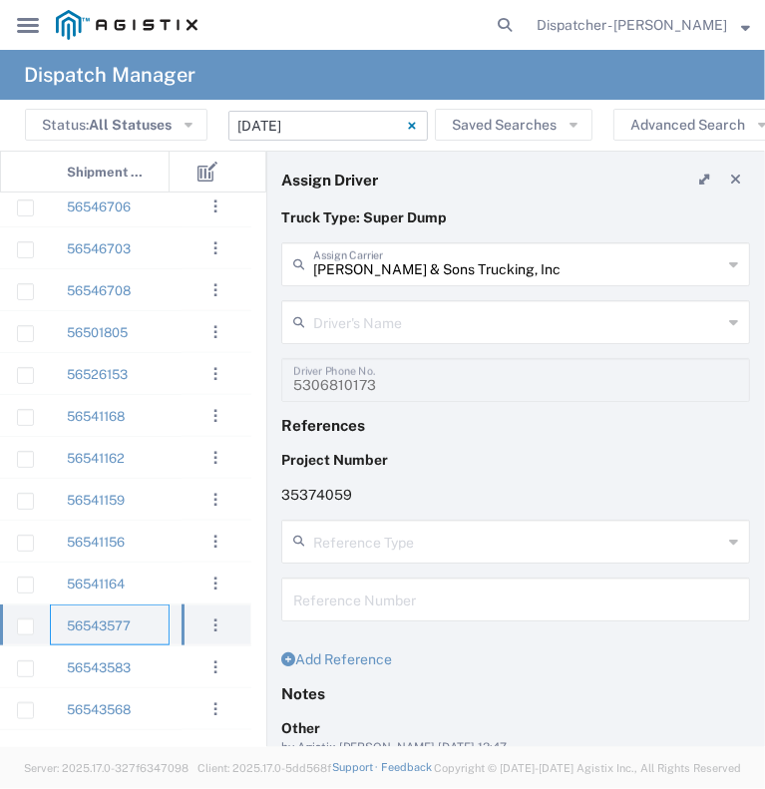
type input "[PERSON_NAME]"
type input "[PHONE_NUMBER]"
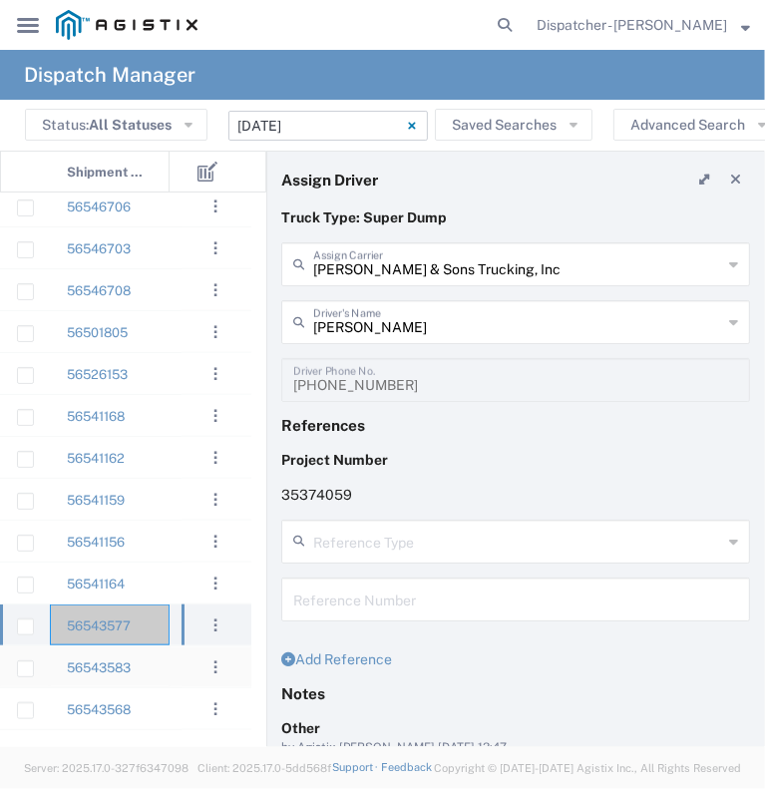
click at [160, 660] on div "56543583" at bounding box center [110, 666] width 120 height 41
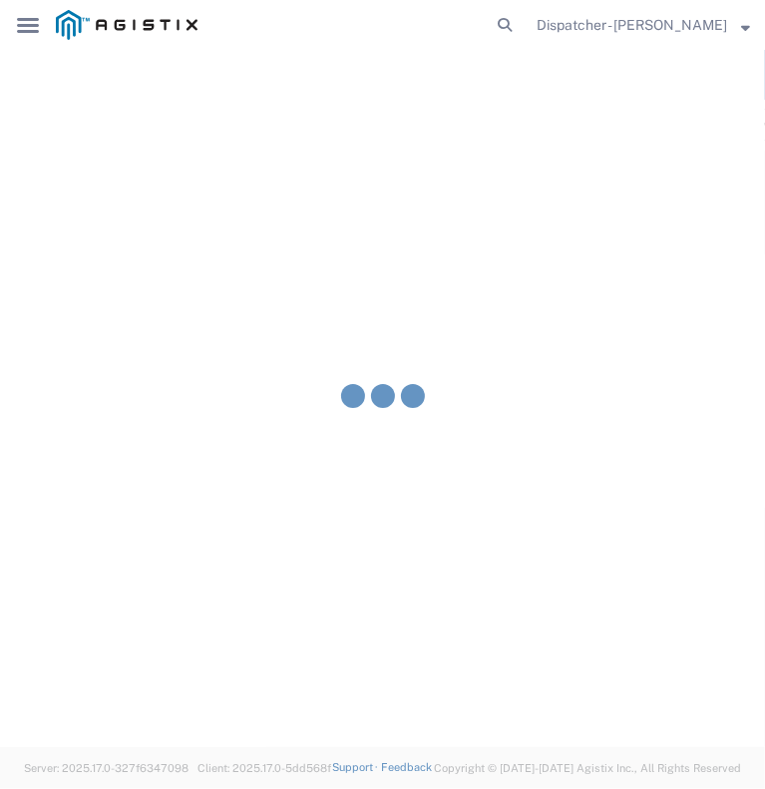
type input "Jays Trucking"
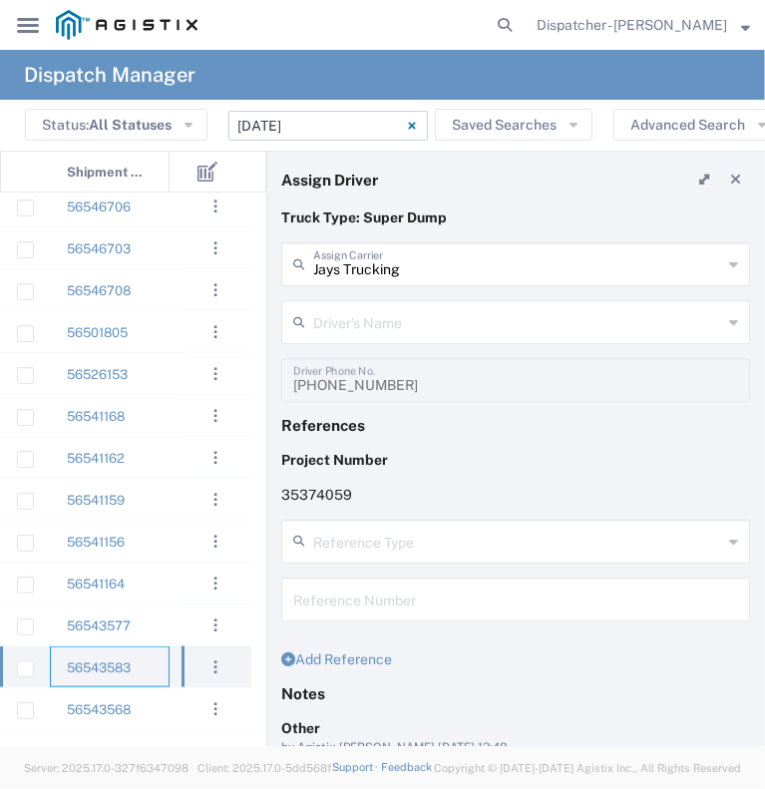
type input "[PERSON_NAME]"
type input "[PHONE_NUMBER]"
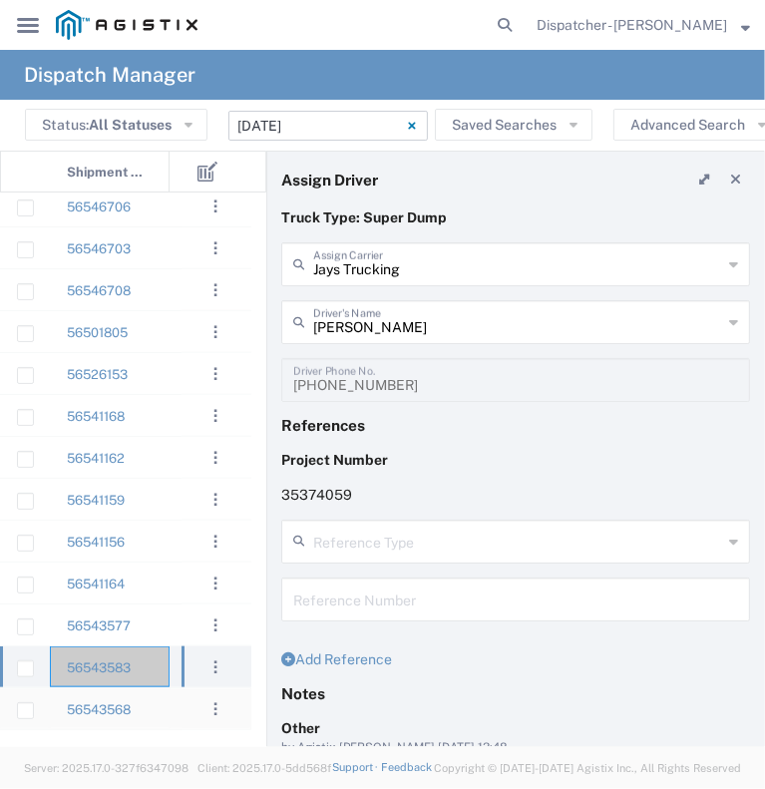
click at [144, 701] on div "56543568" at bounding box center [110, 708] width 120 height 41
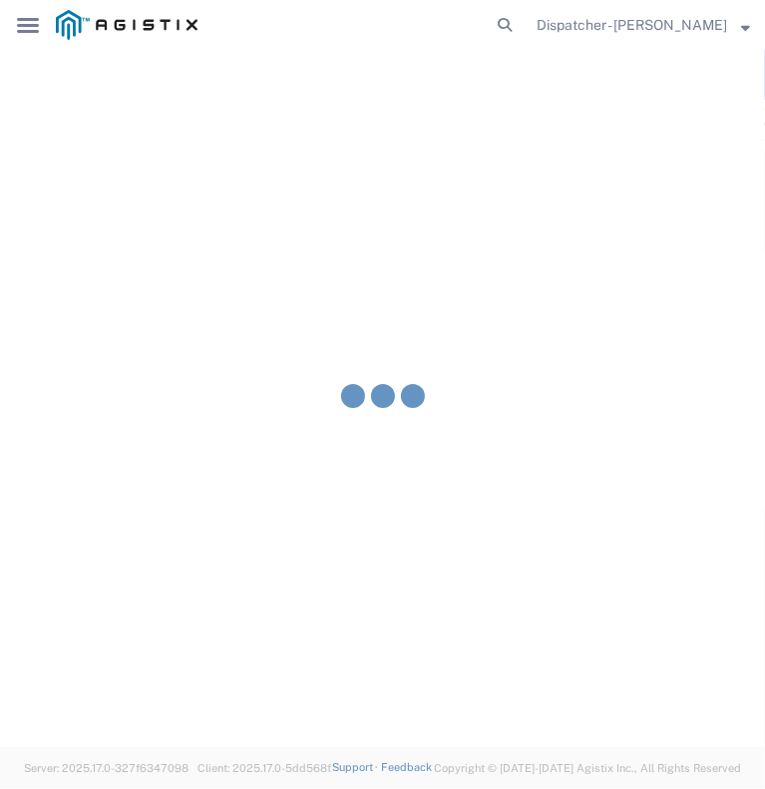
type input "[PERSON_NAME] & Sons Trucking, Inc"
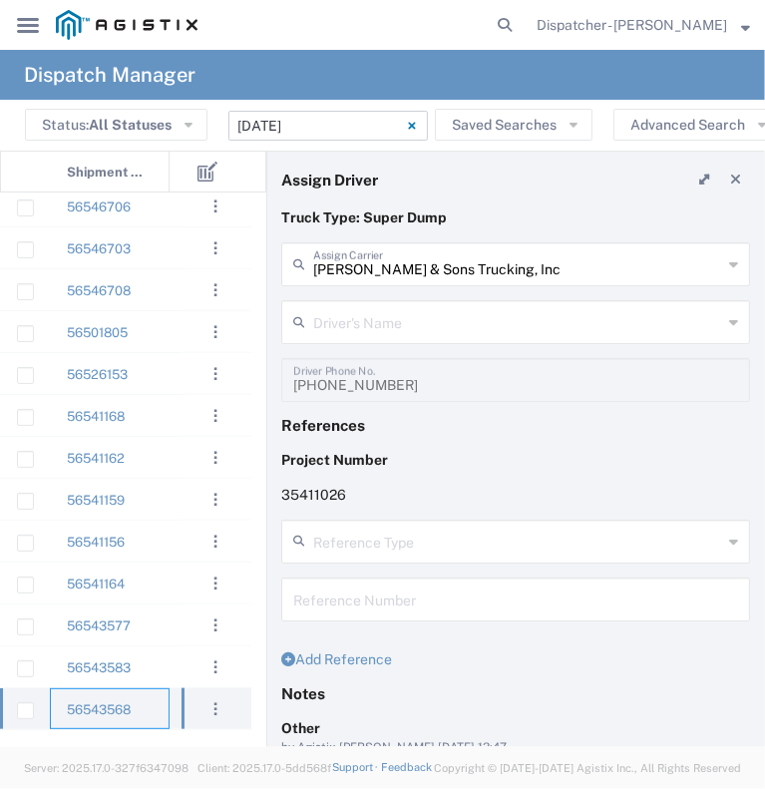
type input "[PERSON_NAME]"
type input "[PHONE_NUMBER]"
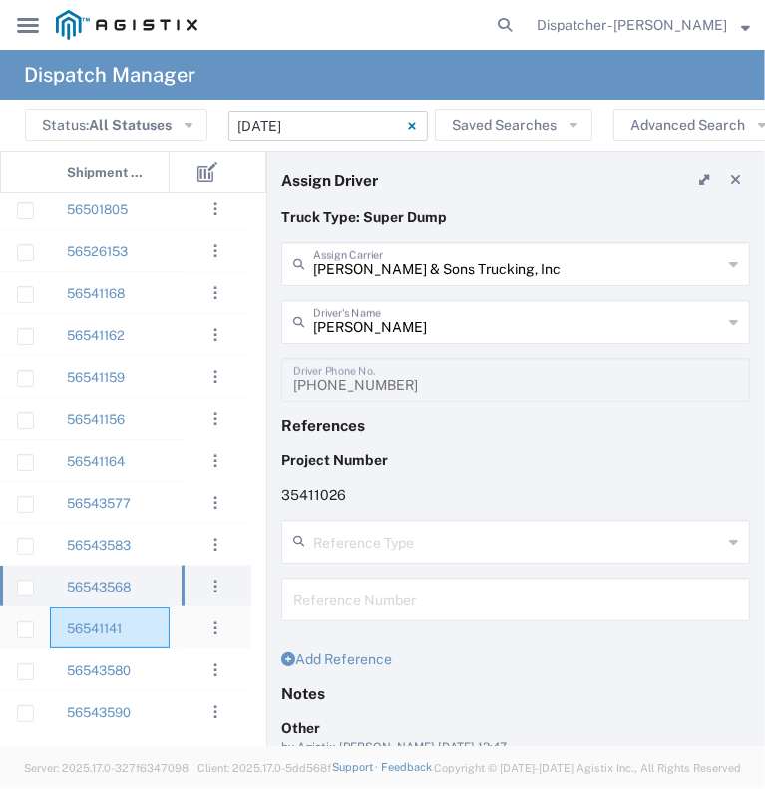
click at [137, 631] on div "56541141" at bounding box center [110, 627] width 120 height 41
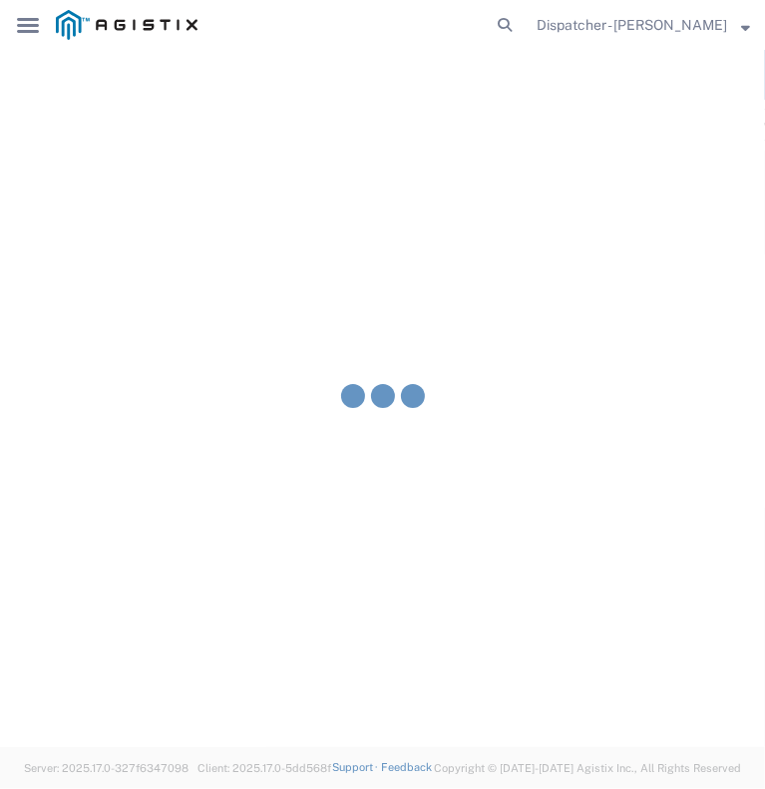
type input "Gab & Sons Trucking LLC"
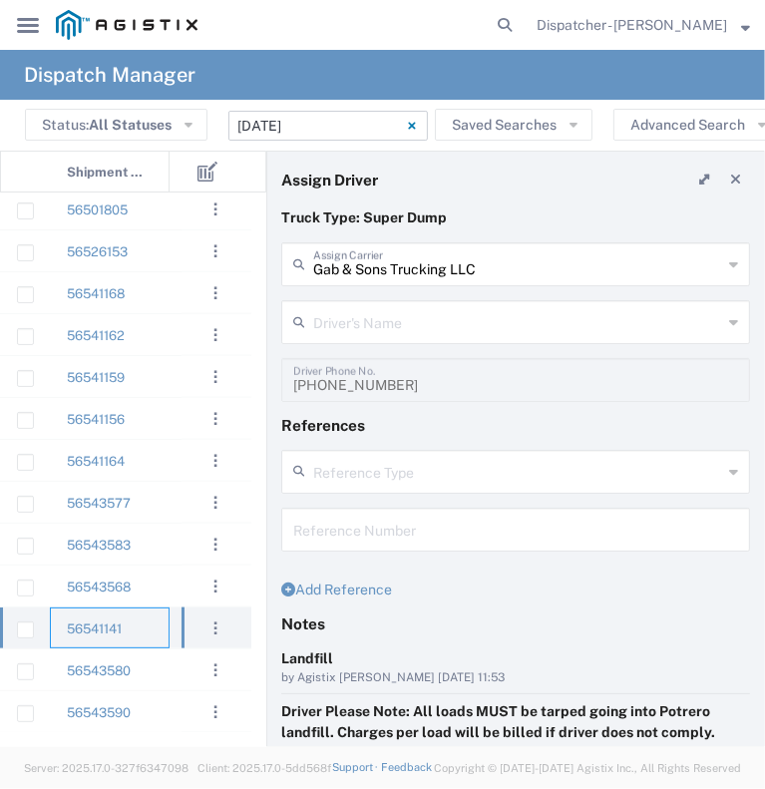
type input "[PERSON_NAME]"
type input "[PHONE_NUMBER]"
click at [157, 669] on div "56543580" at bounding box center [110, 669] width 120 height 41
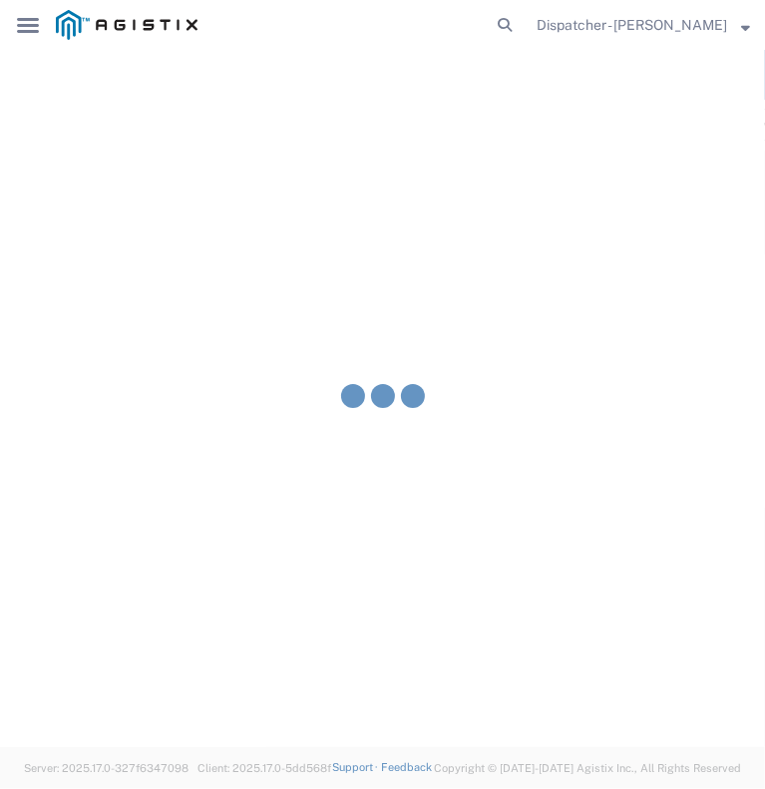
type input "[PERSON_NAME] Construction & Gen Engineering Corp"
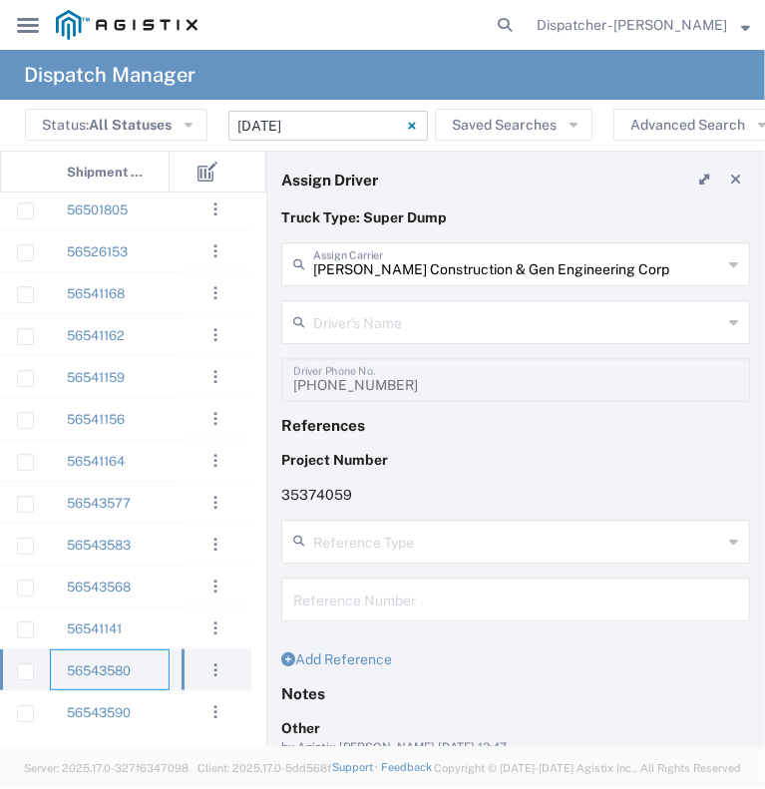
type input "[PERSON_NAME]"
type input "[PHONE_NUMBER]"
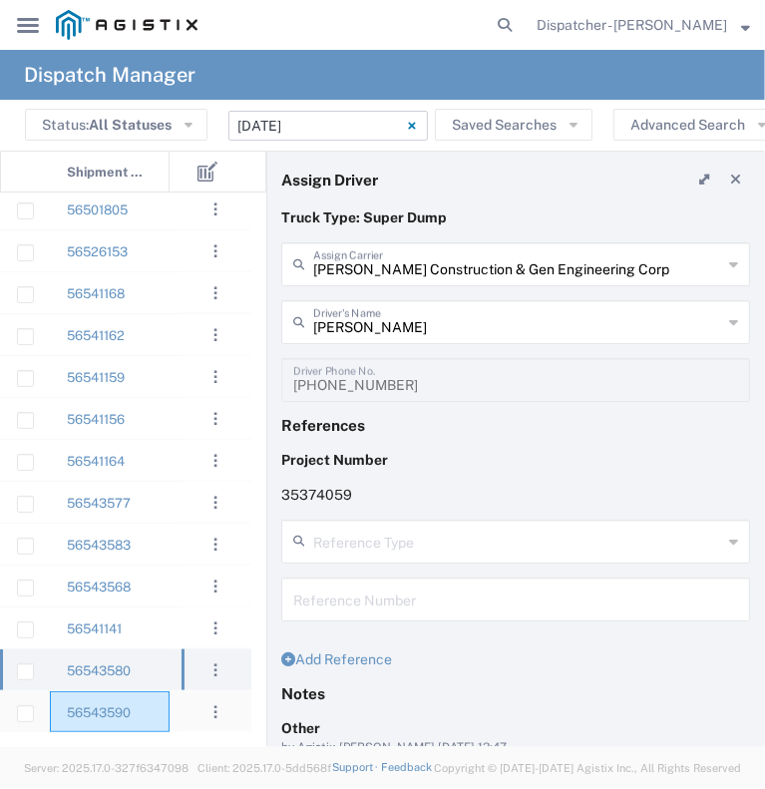
click at [142, 709] on div "56543590" at bounding box center [110, 711] width 120 height 41
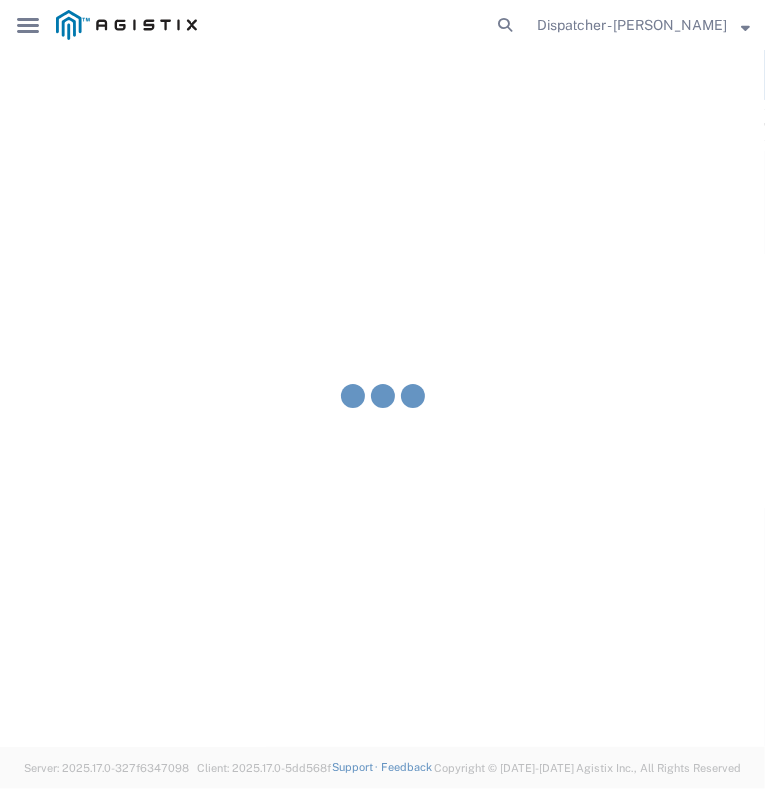
type input "Ahmed & Sons Transport"
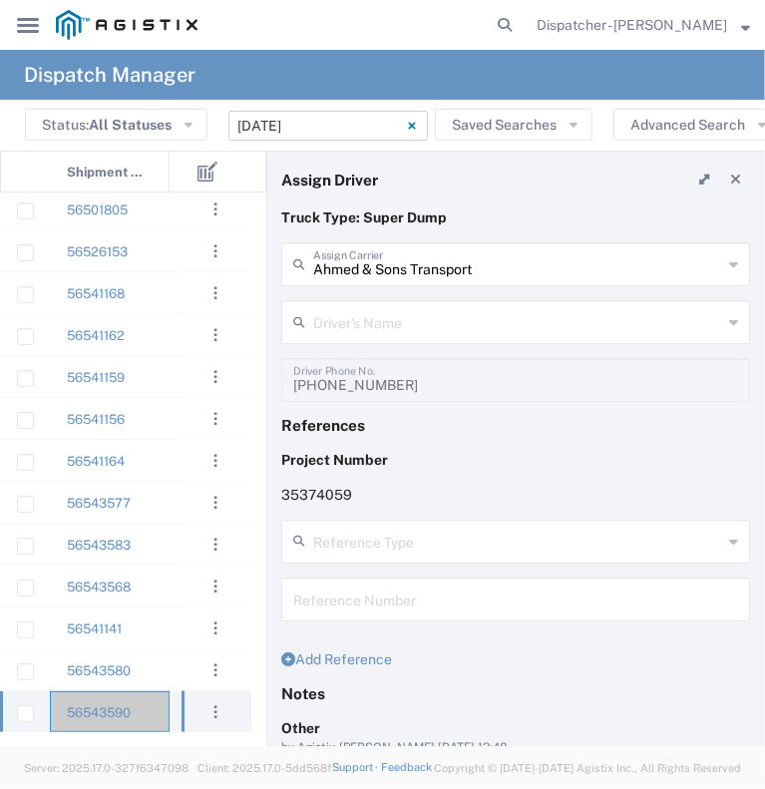
type input "[PERSON_NAME]"
type input "5103206678"
